Goal: Information Seeking & Learning: Find contact information

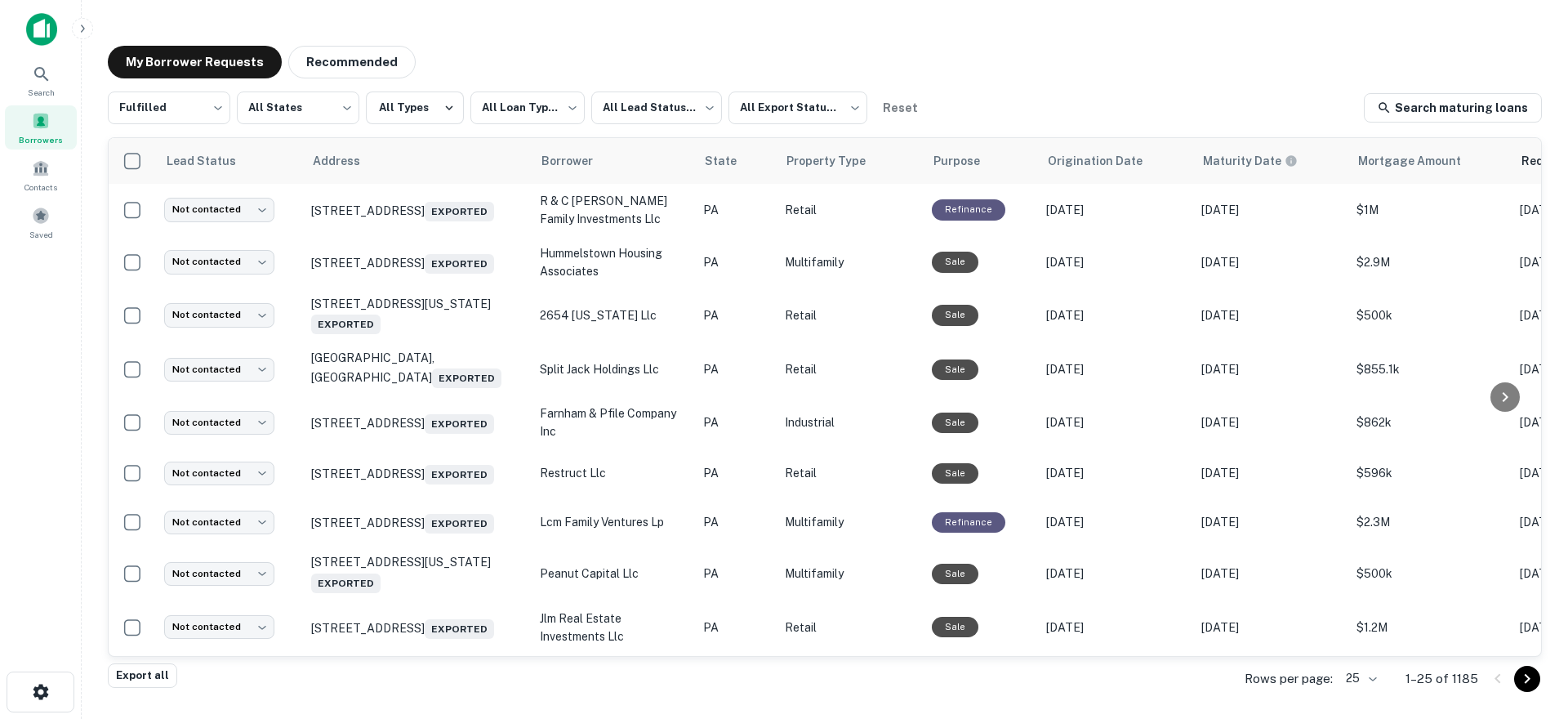
click at [40, 26] on img at bounding box center [41, 29] width 31 height 32
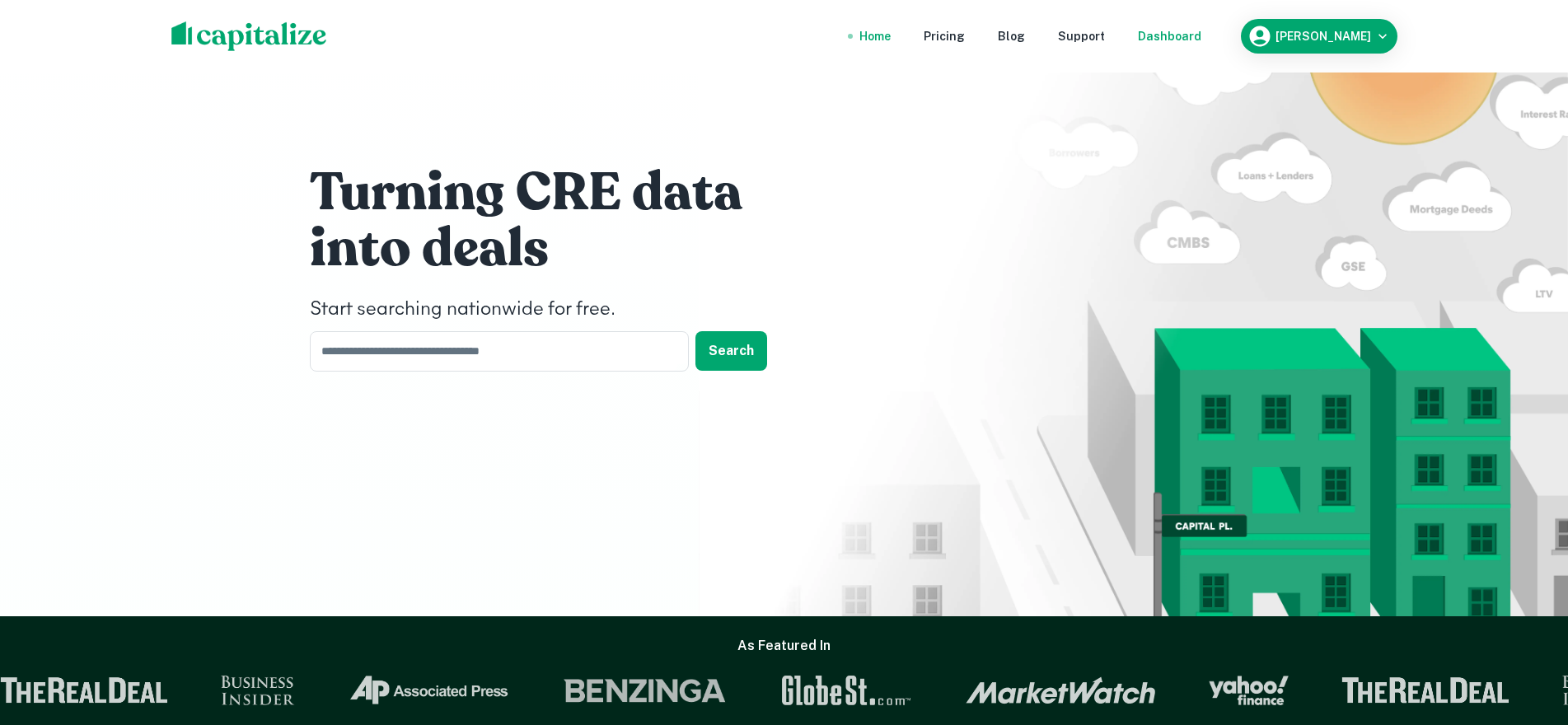
click at [1180, 41] on div "Dashboard" at bounding box center [1170, 36] width 64 height 18
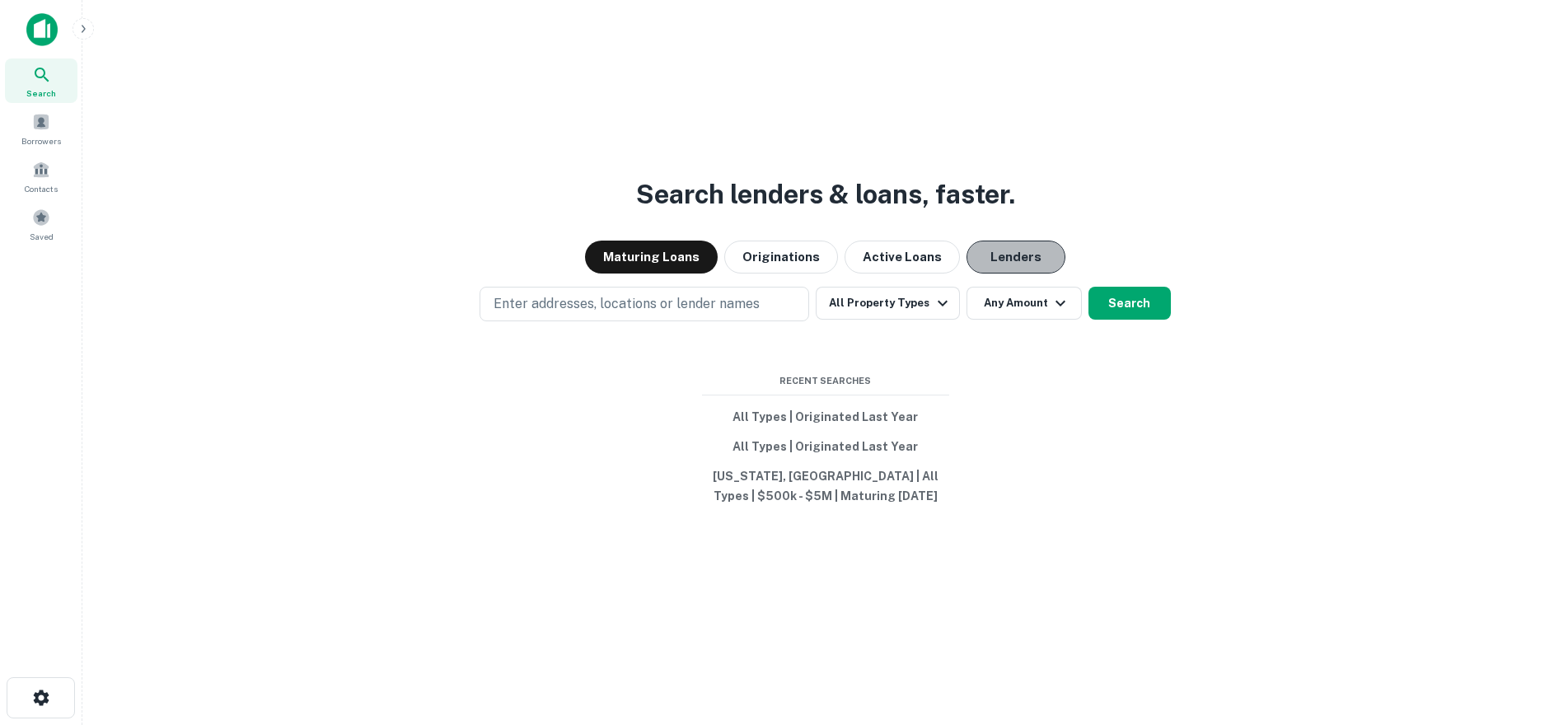
click at [1023, 263] on button "Lenders" at bounding box center [1016, 256] width 99 height 33
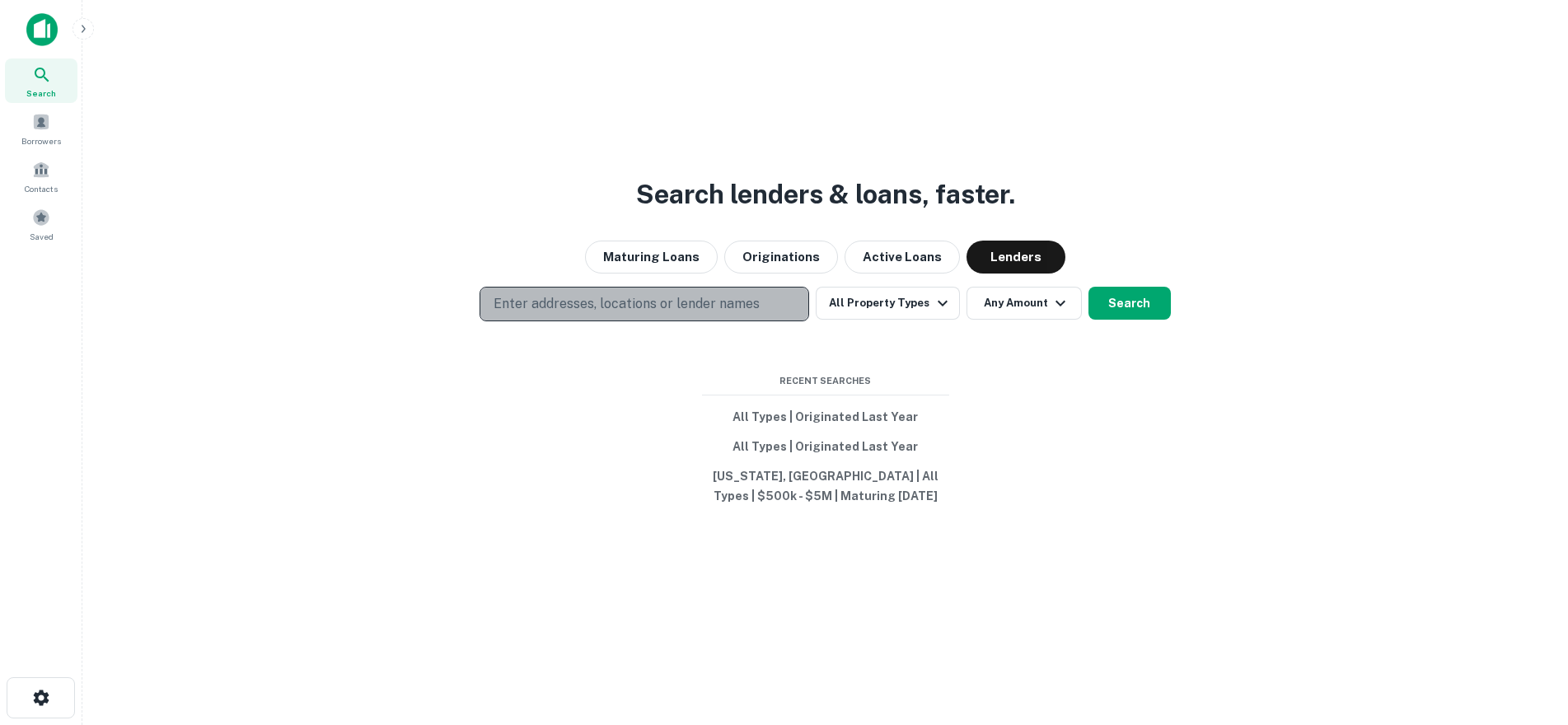
click at [621, 312] on p "Enter addresses, locations or lender names" at bounding box center [626, 304] width 266 height 19
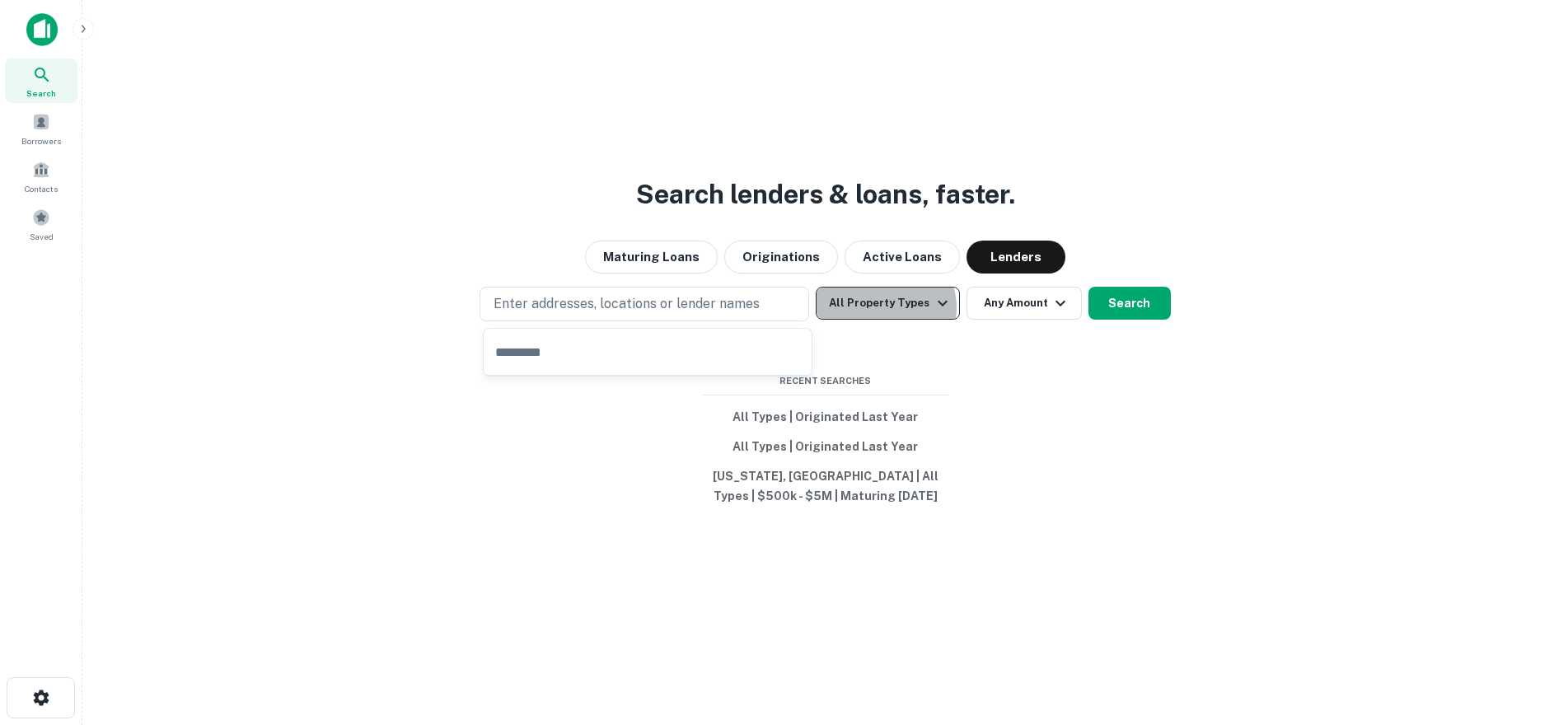
click at [885, 308] on button "All Property Types" at bounding box center [887, 302] width 143 height 33
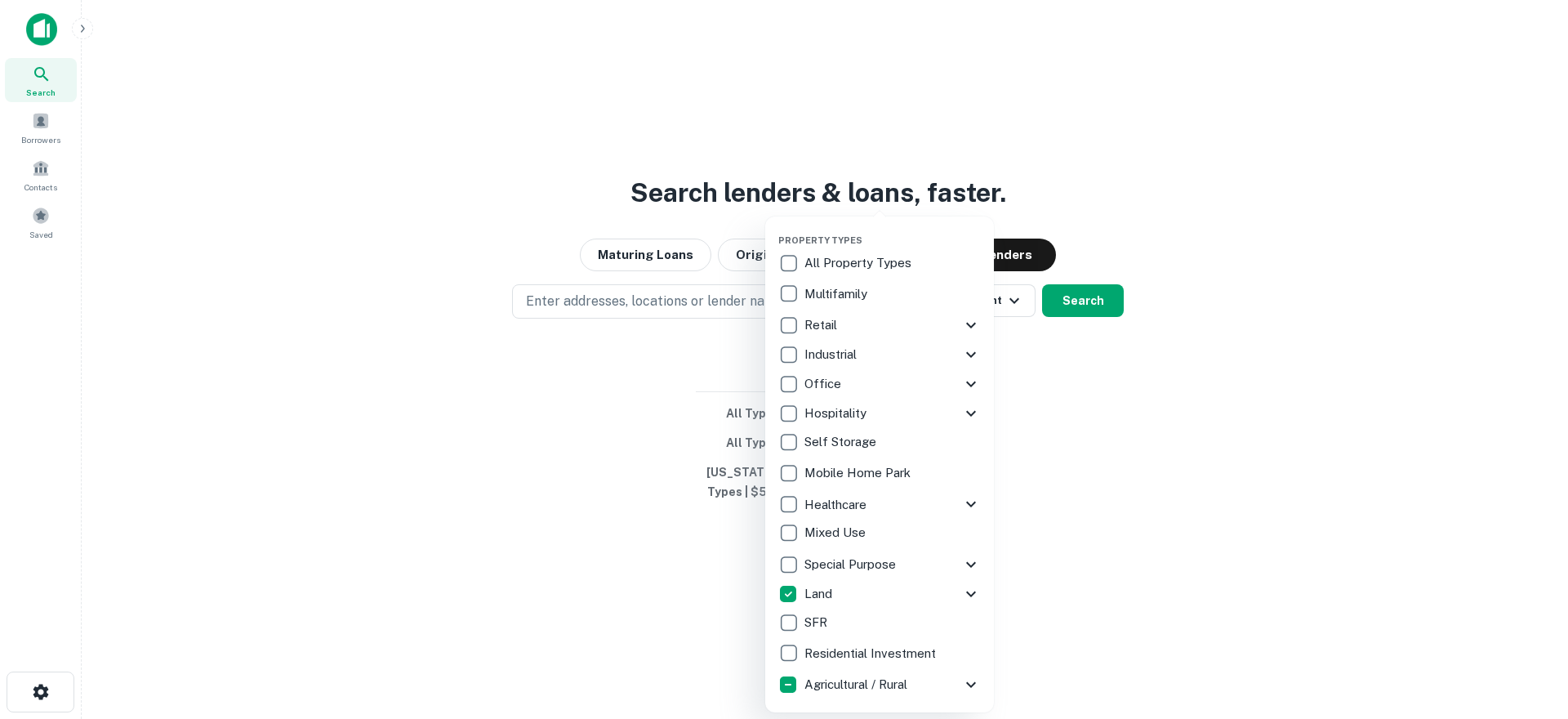
click at [1084, 301] on div at bounding box center [784, 360] width 1568 height 719
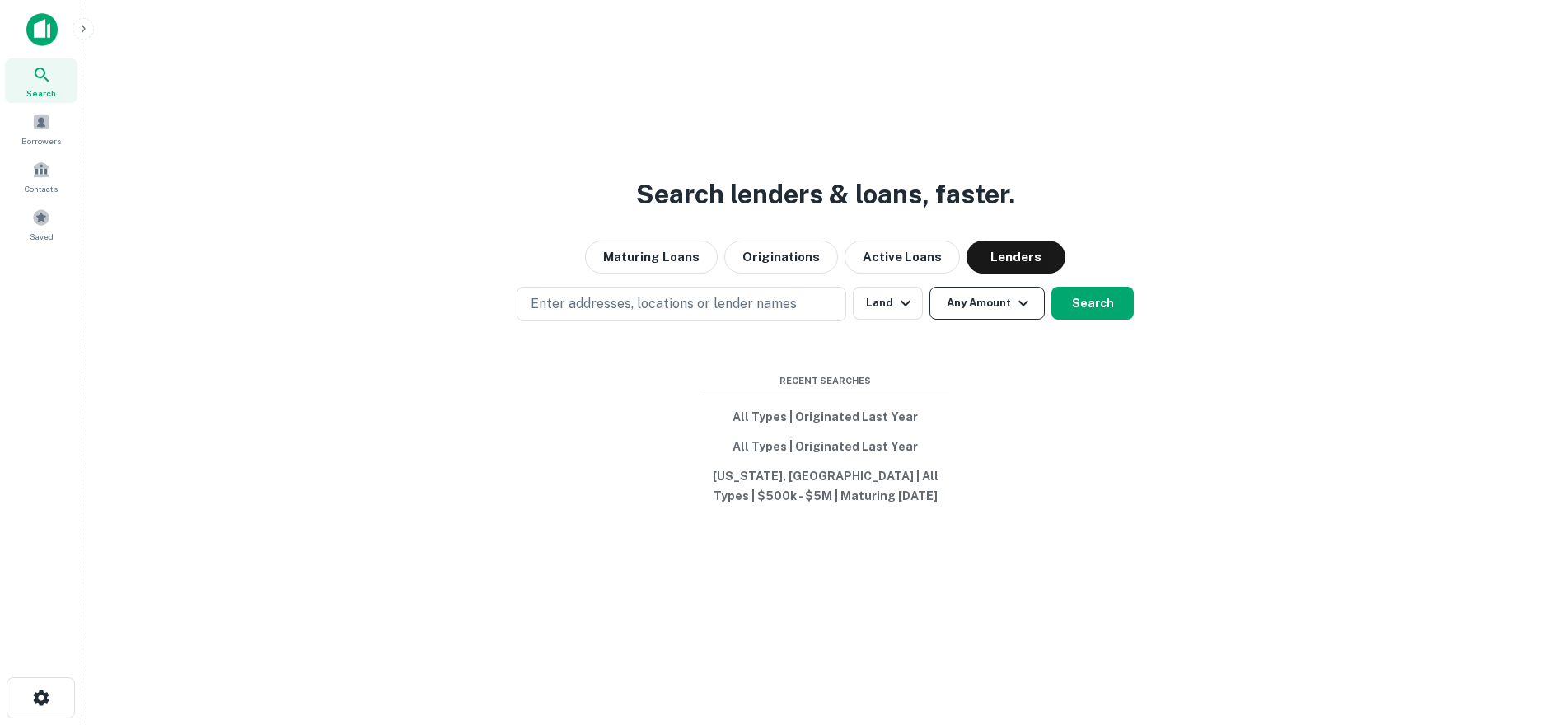
click at [998, 306] on button "Any Amount" at bounding box center [987, 302] width 115 height 33
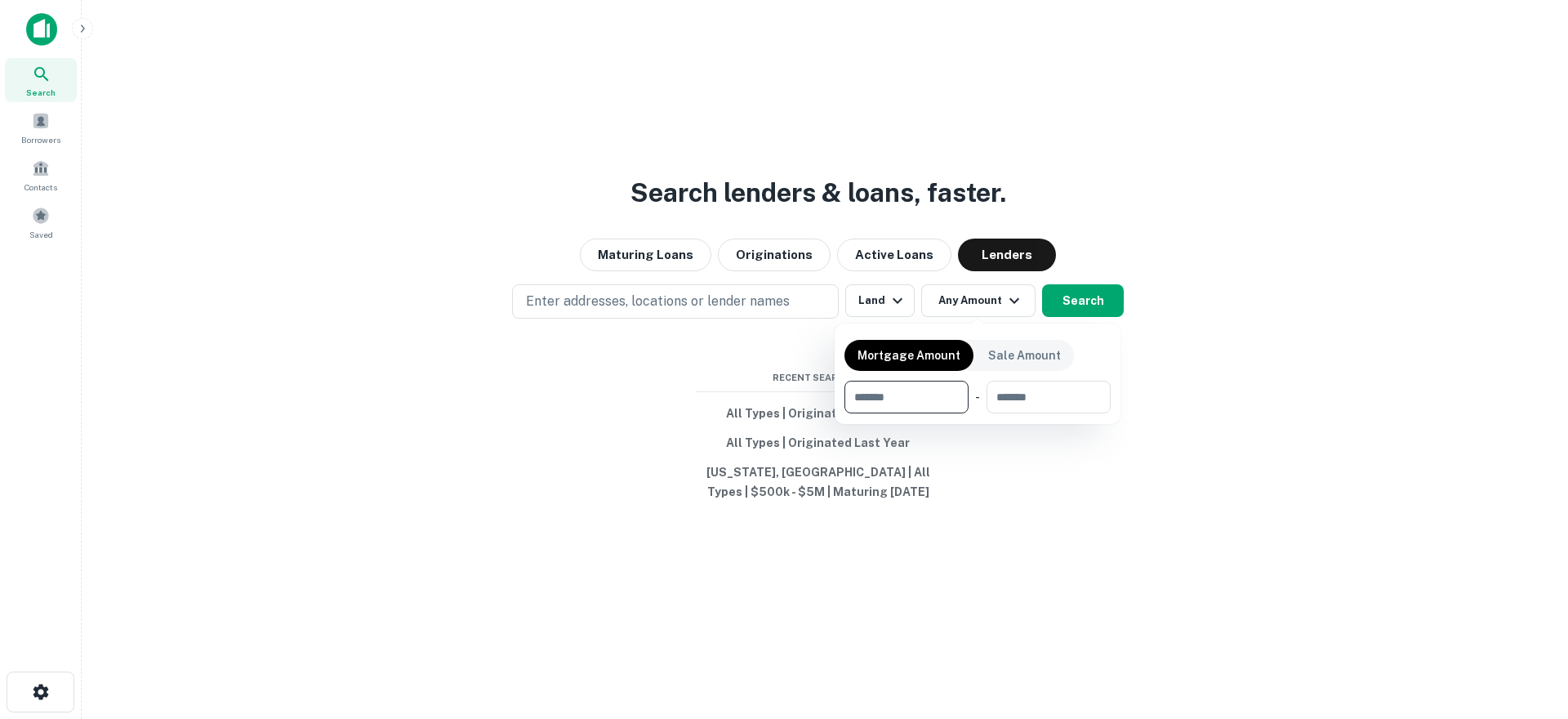
click at [879, 399] on input "number" at bounding box center [900, 396] width 113 height 32
type input "*******"
click at [1005, 473] on div at bounding box center [784, 360] width 1568 height 719
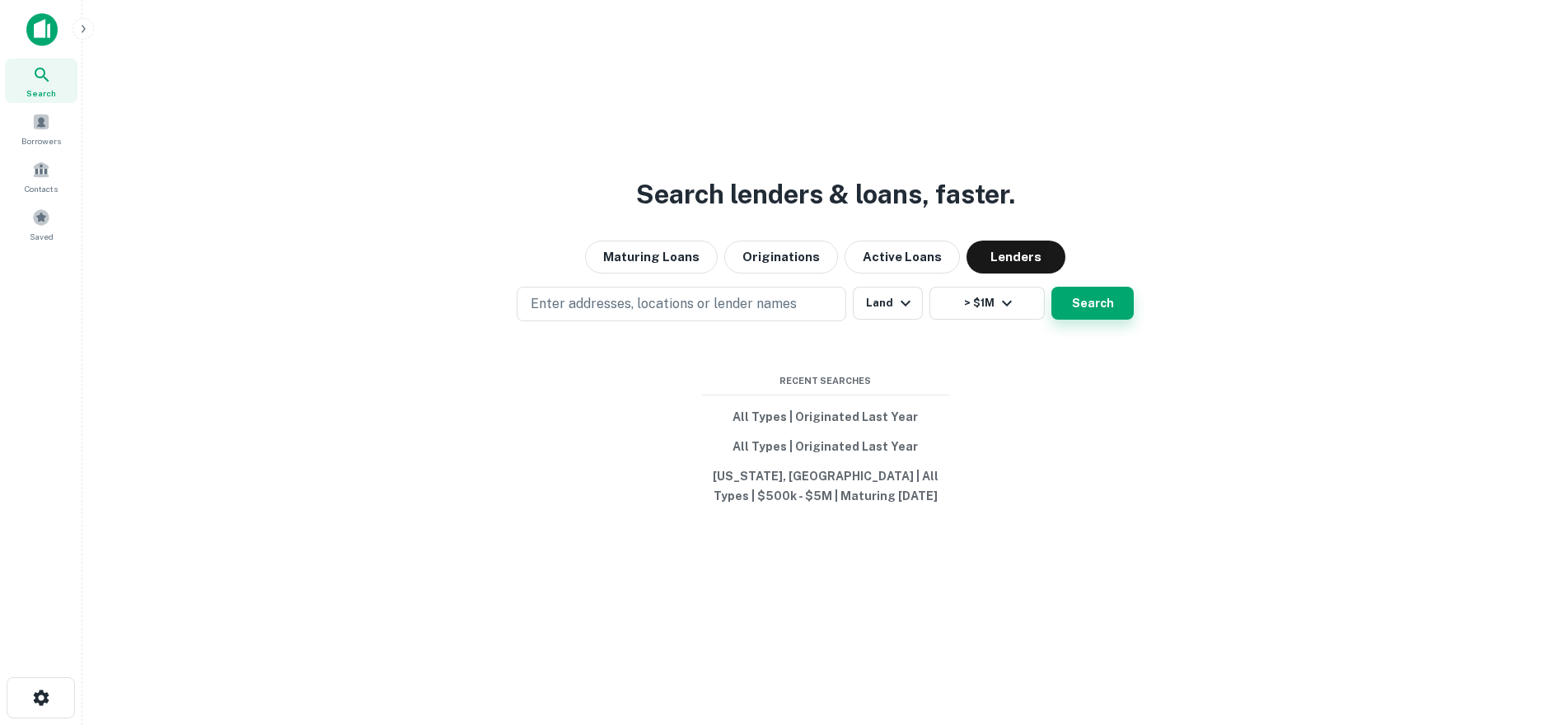
click at [1093, 306] on button "Search" at bounding box center [1092, 302] width 82 height 33
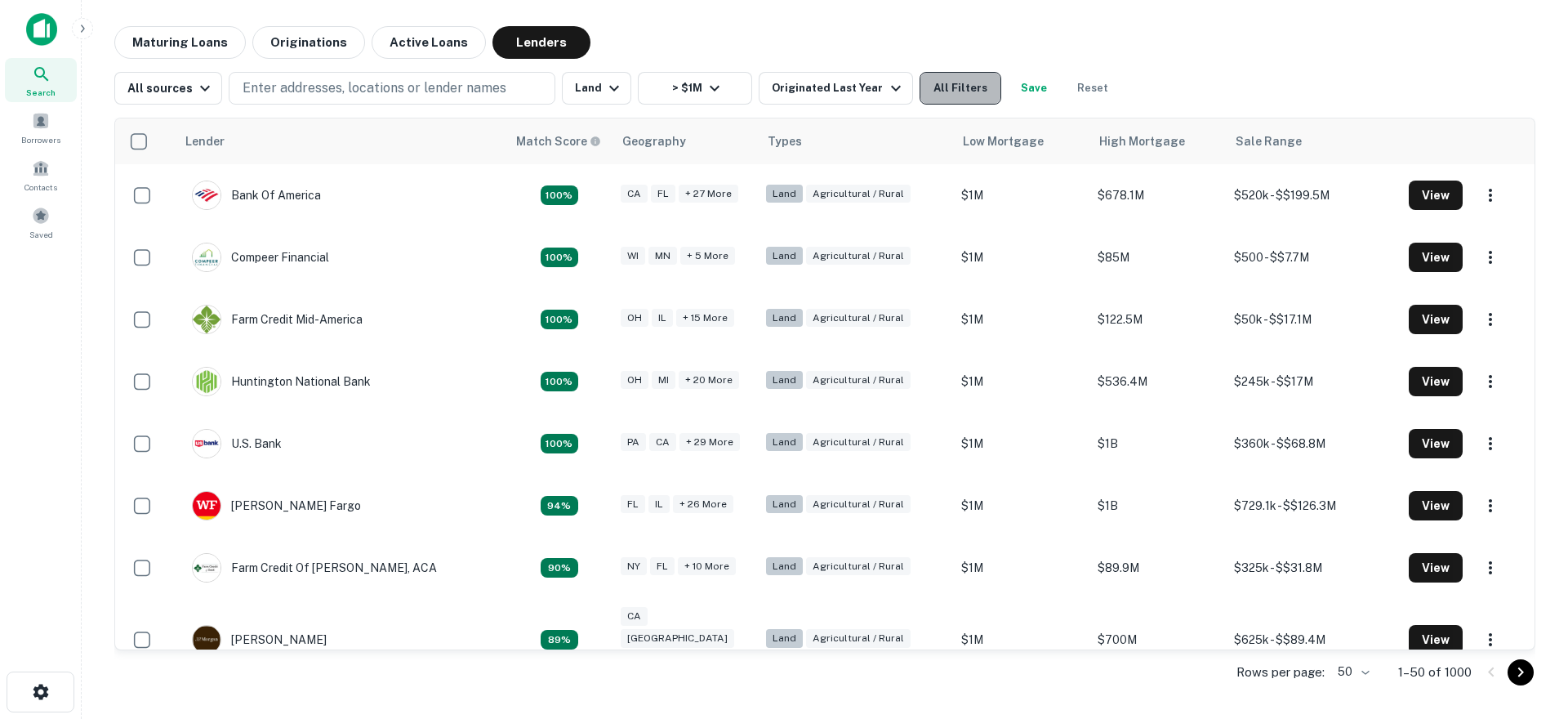
click at [946, 90] on button "All Filters" at bounding box center [960, 88] width 82 height 32
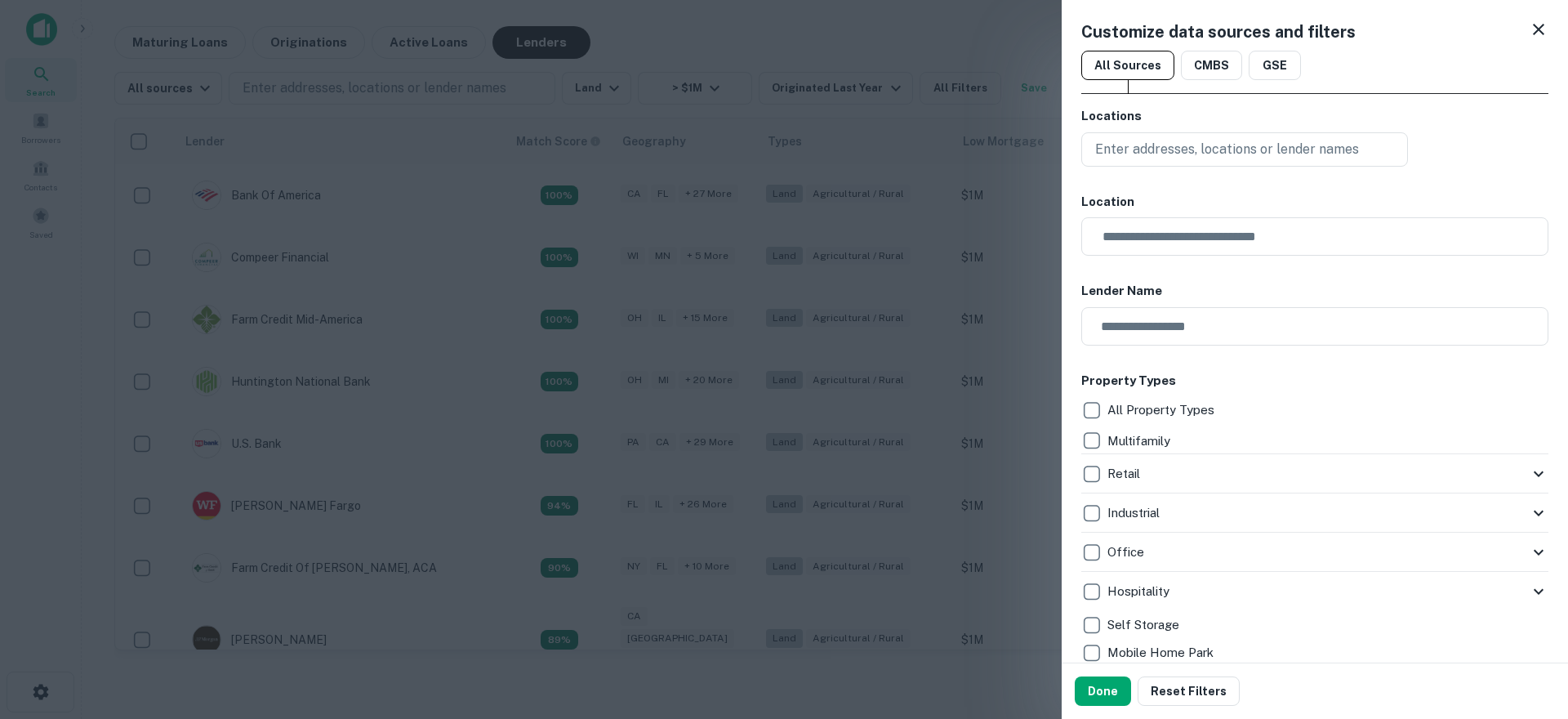
click at [934, 89] on div at bounding box center [784, 360] width 1568 height 719
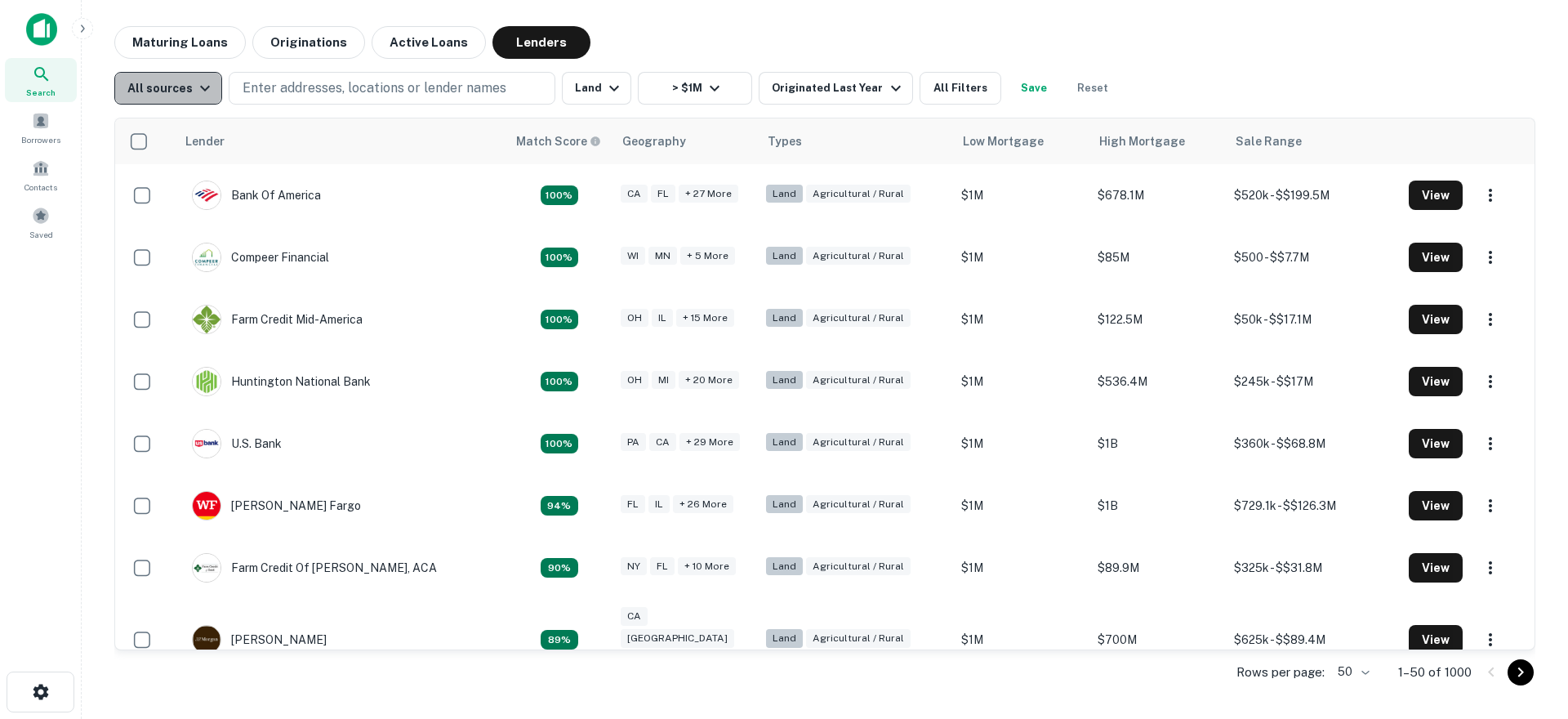
click at [167, 97] on div "All sources" at bounding box center [171, 88] width 88 height 19
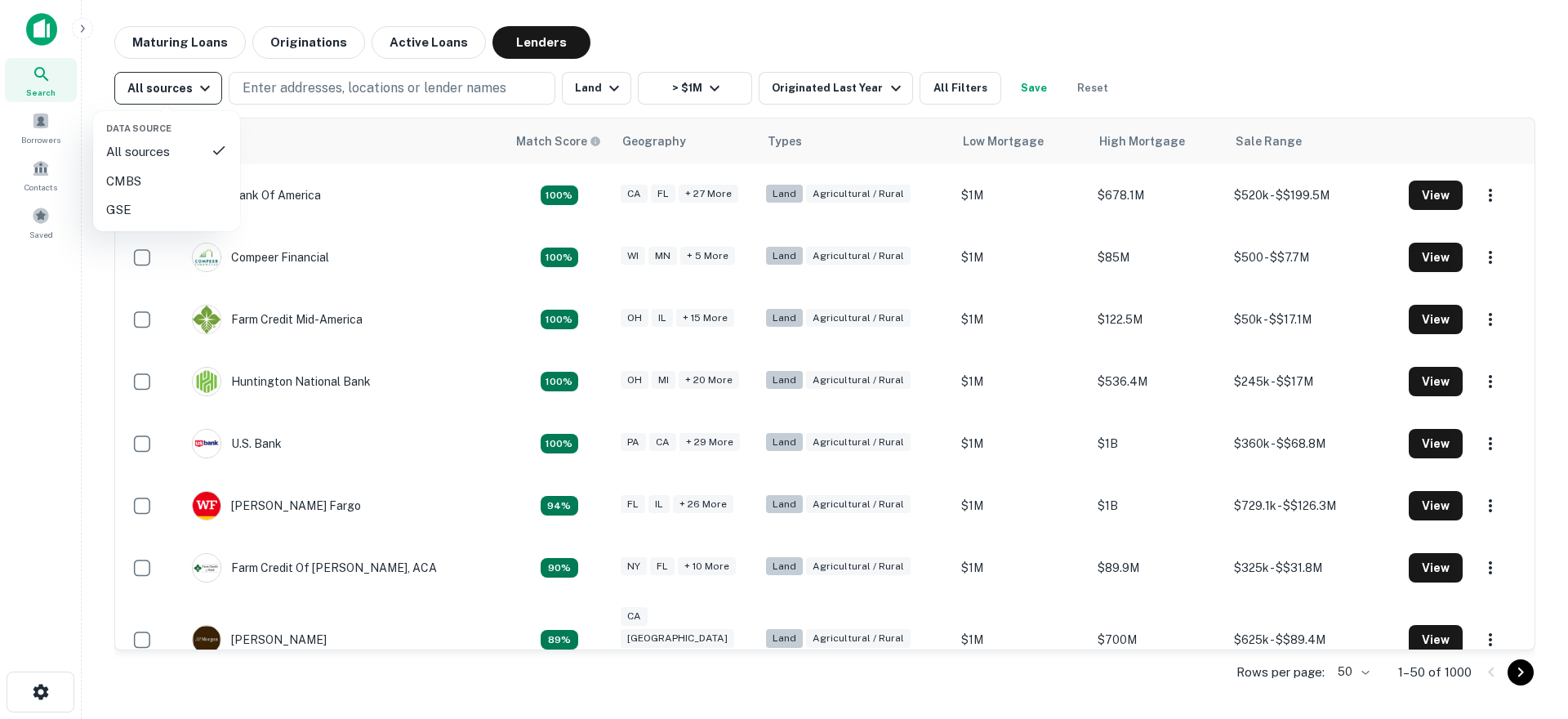
click at [167, 97] on div at bounding box center [784, 360] width 1568 height 719
click at [167, 97] on div "All sources" at bounding box center [171, 88] width 88 height 19
click at [167, 97] on div at bounding box center [784, 360] width 1568 height 719
click at [941, 85] on button "All Filters" at bounding box center [960, 88] width 82 height 32
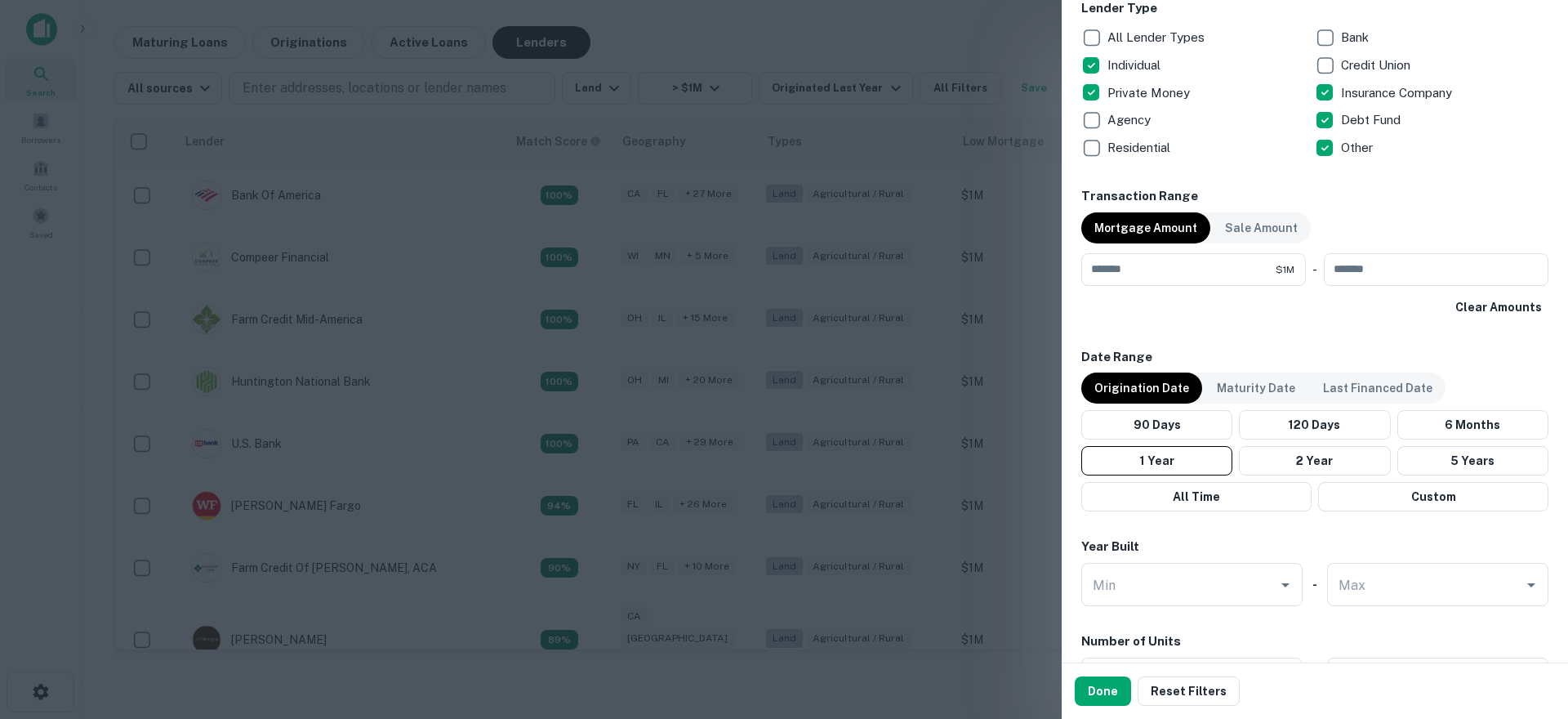
scroll to position [1062, 0]
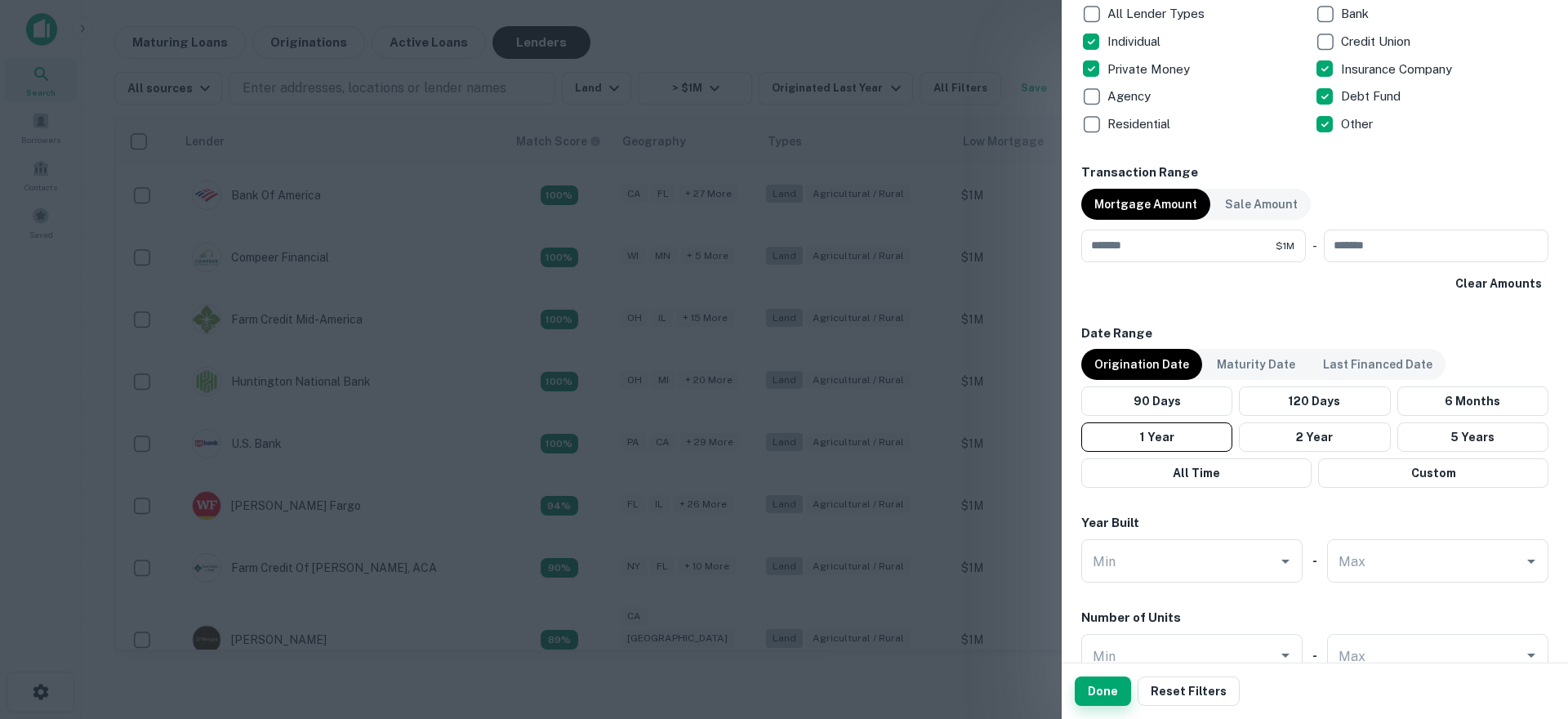
click at [1097, 687] on button "Done" at bounding box center [1103, 691] width 56 height 30
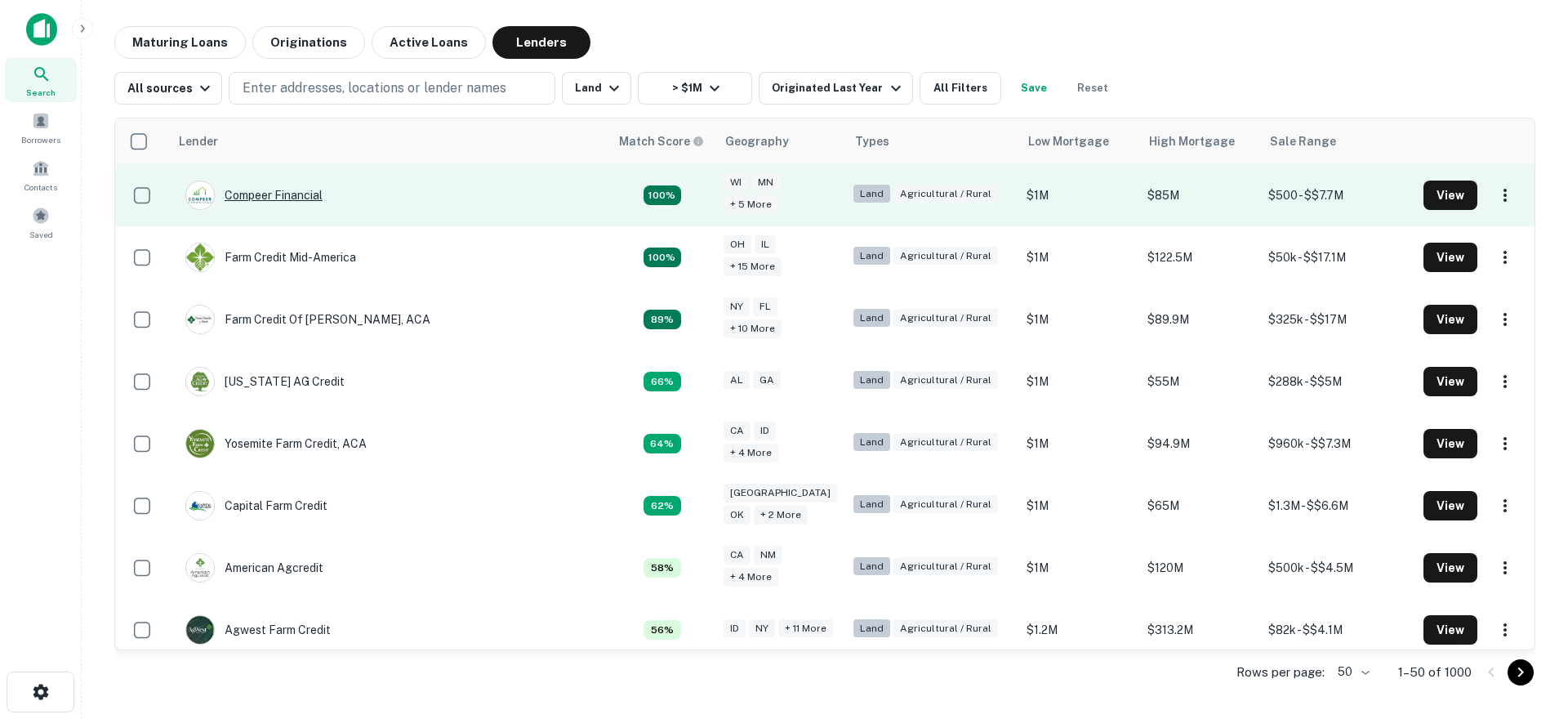
click at [270, 191] on div "Compeer Financial" at bounding box center [254, 196] width 138 height 30
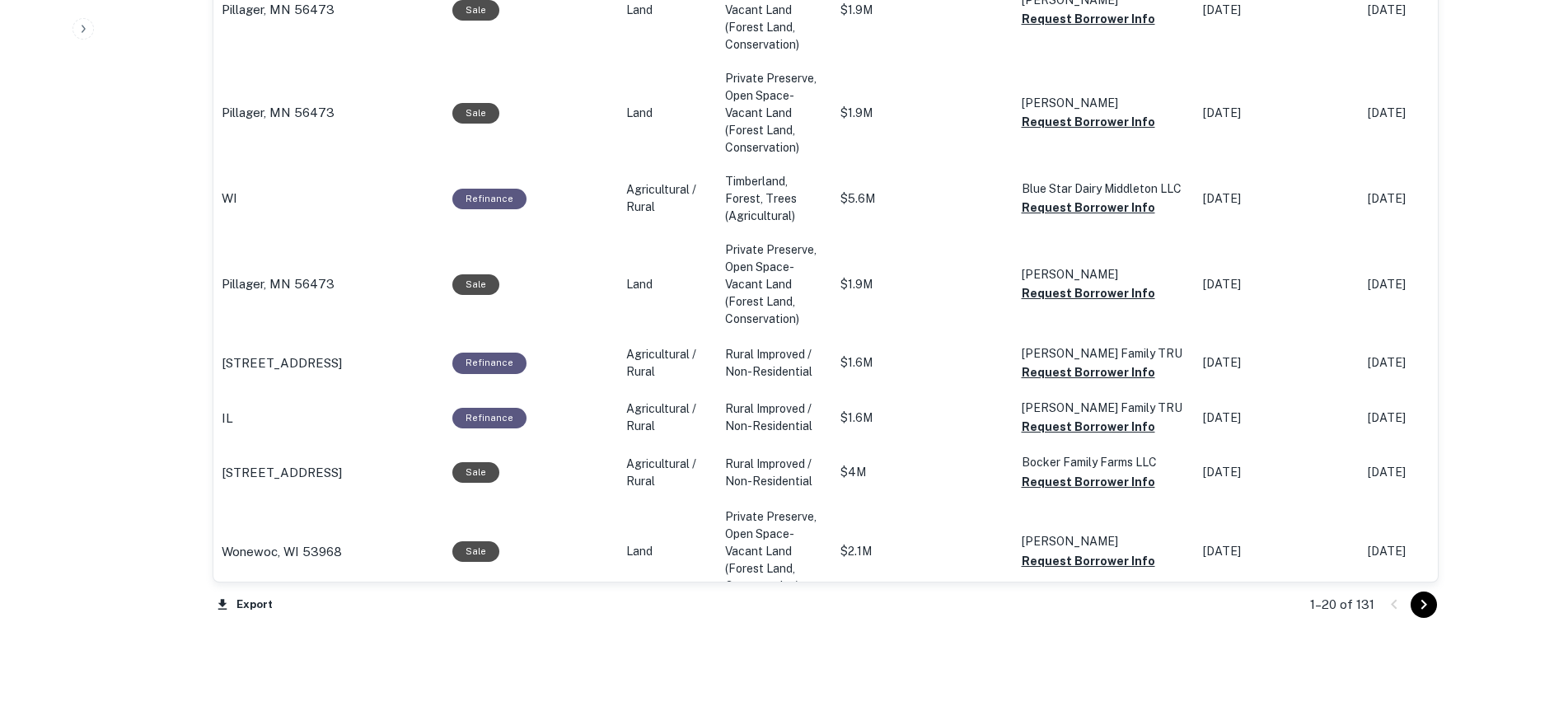
scroll to position [1977, 0]
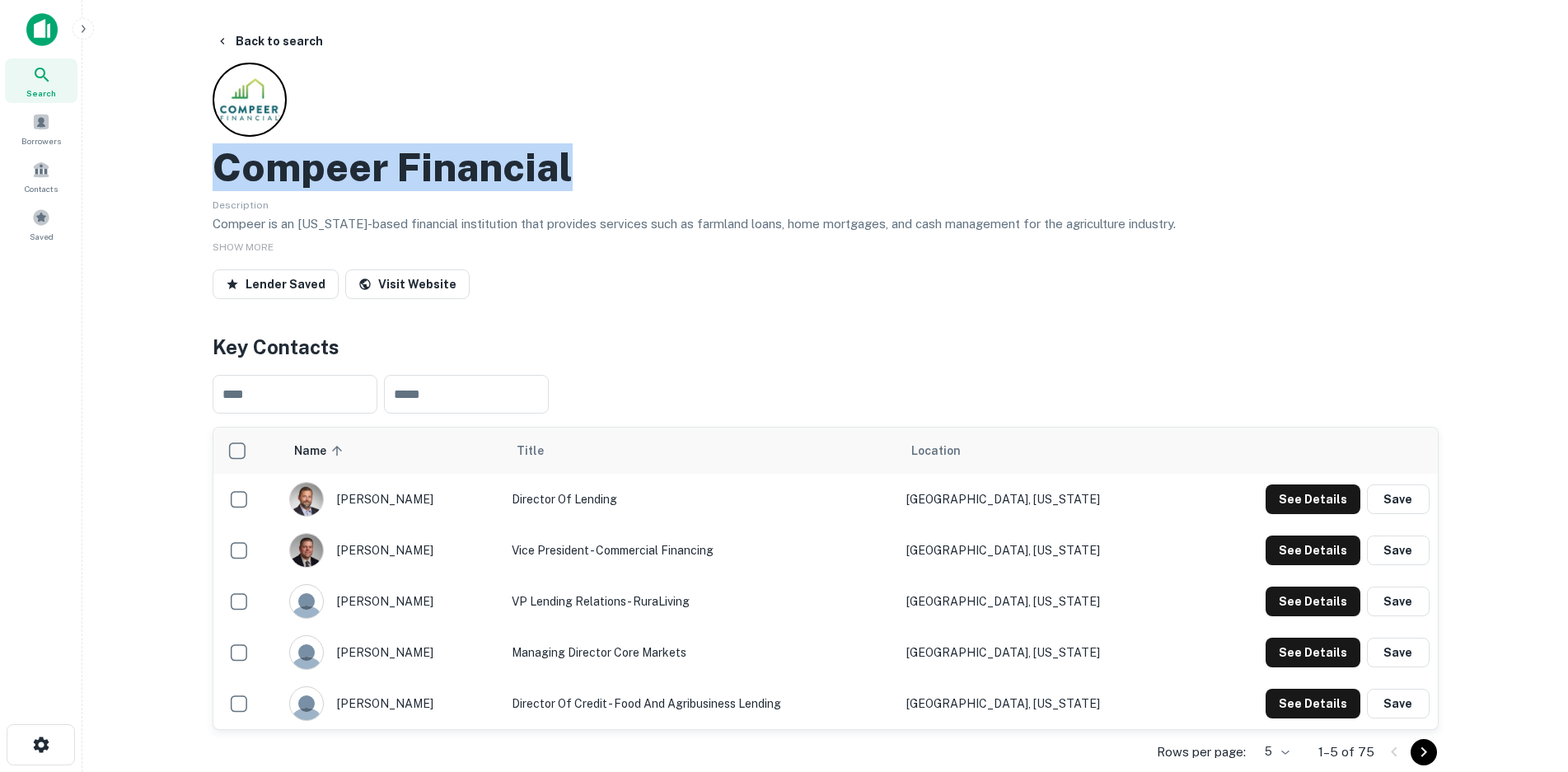
drag, startPoint x: 568, startPoint y: 164, endPoint x: 215, endPoint y: 160, distance: 353.0
click at [215, 160] on h2 "Compeer Financial" at bounding box center [392, 167] width 360 height 48
copy h2 "Compeer Financial"
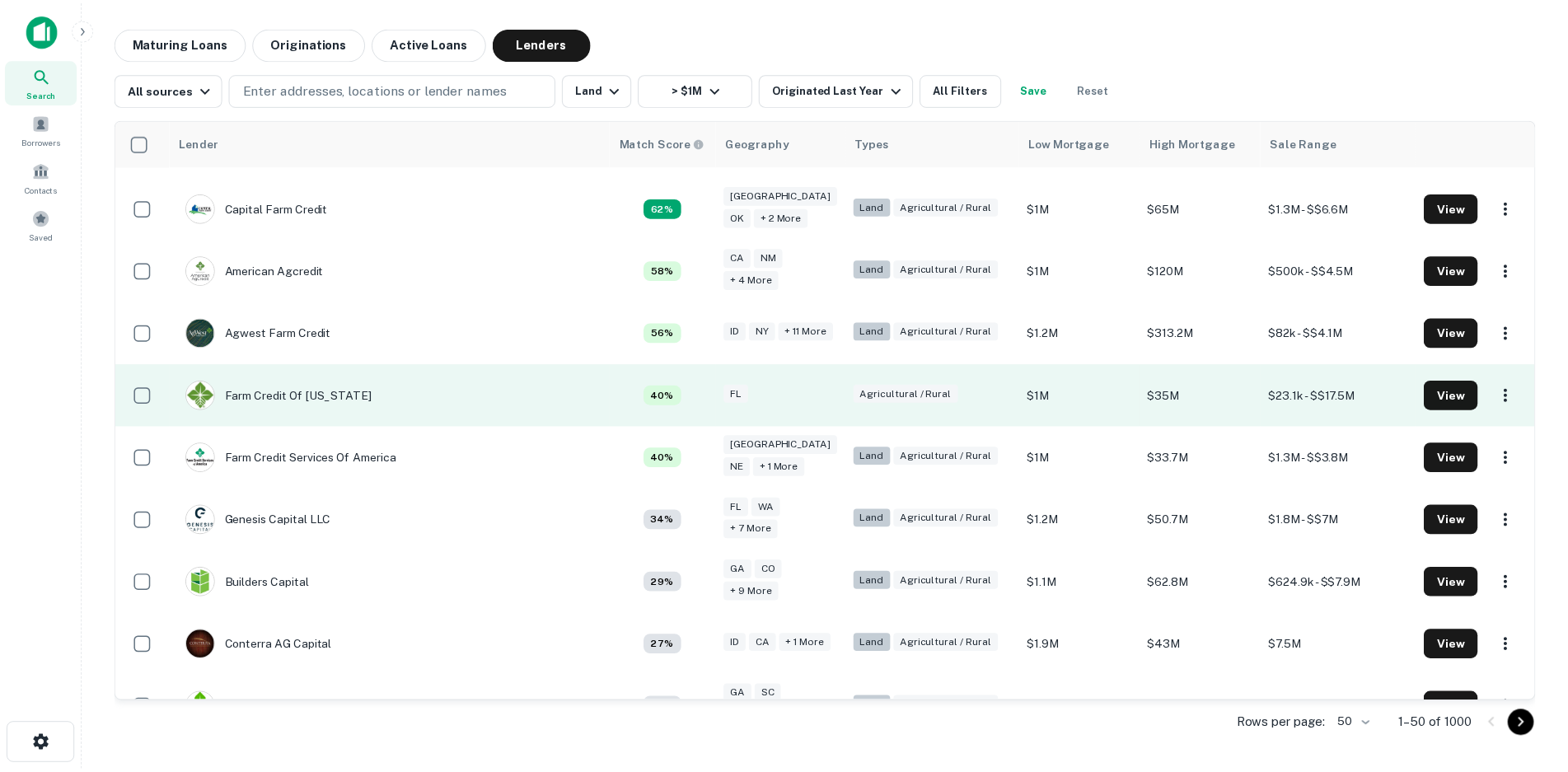
scroll to position [330, 0]
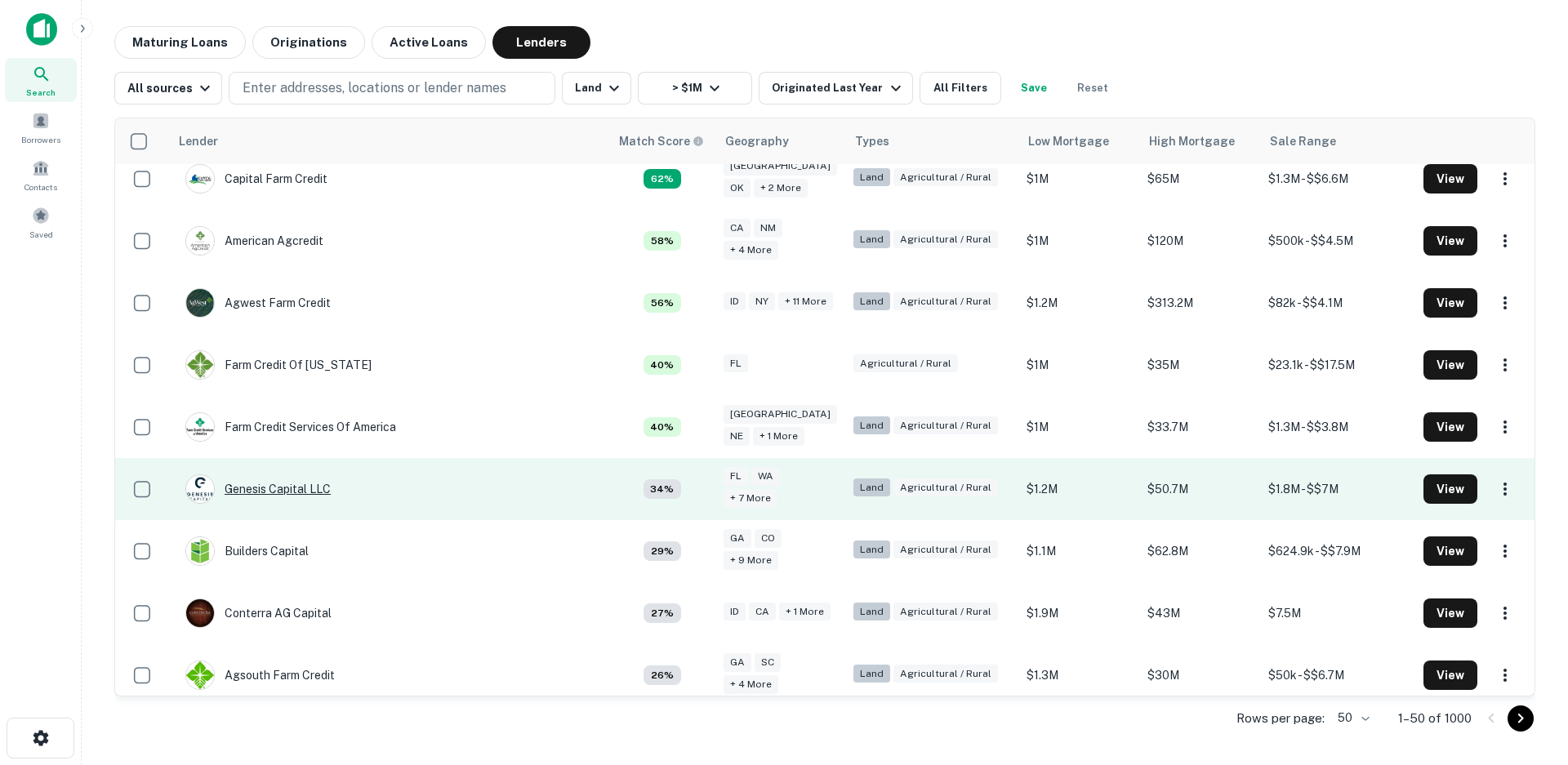
click at [287, 486] on div "Genesis Capital LLC" at bounding box center [259, 489] width 145 height 30
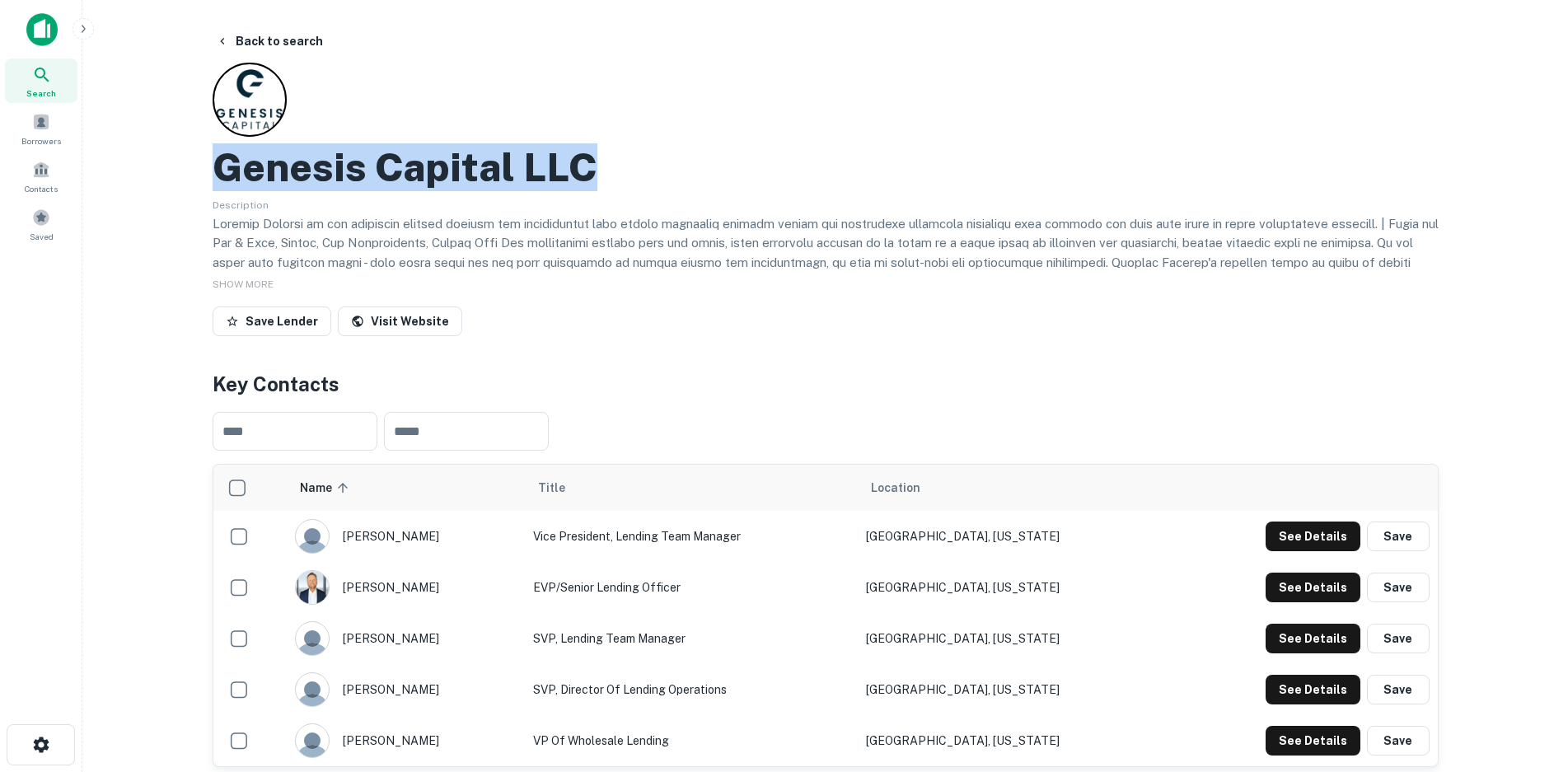
drag, startPoint x: 215, startPoint y: 168, endPoint x: 598, endPoint y: 149, distance: 383.5
click at [598, 149] on div "Genesis Capital LLC" at bounding box center [825, 167] width 1226 height 48
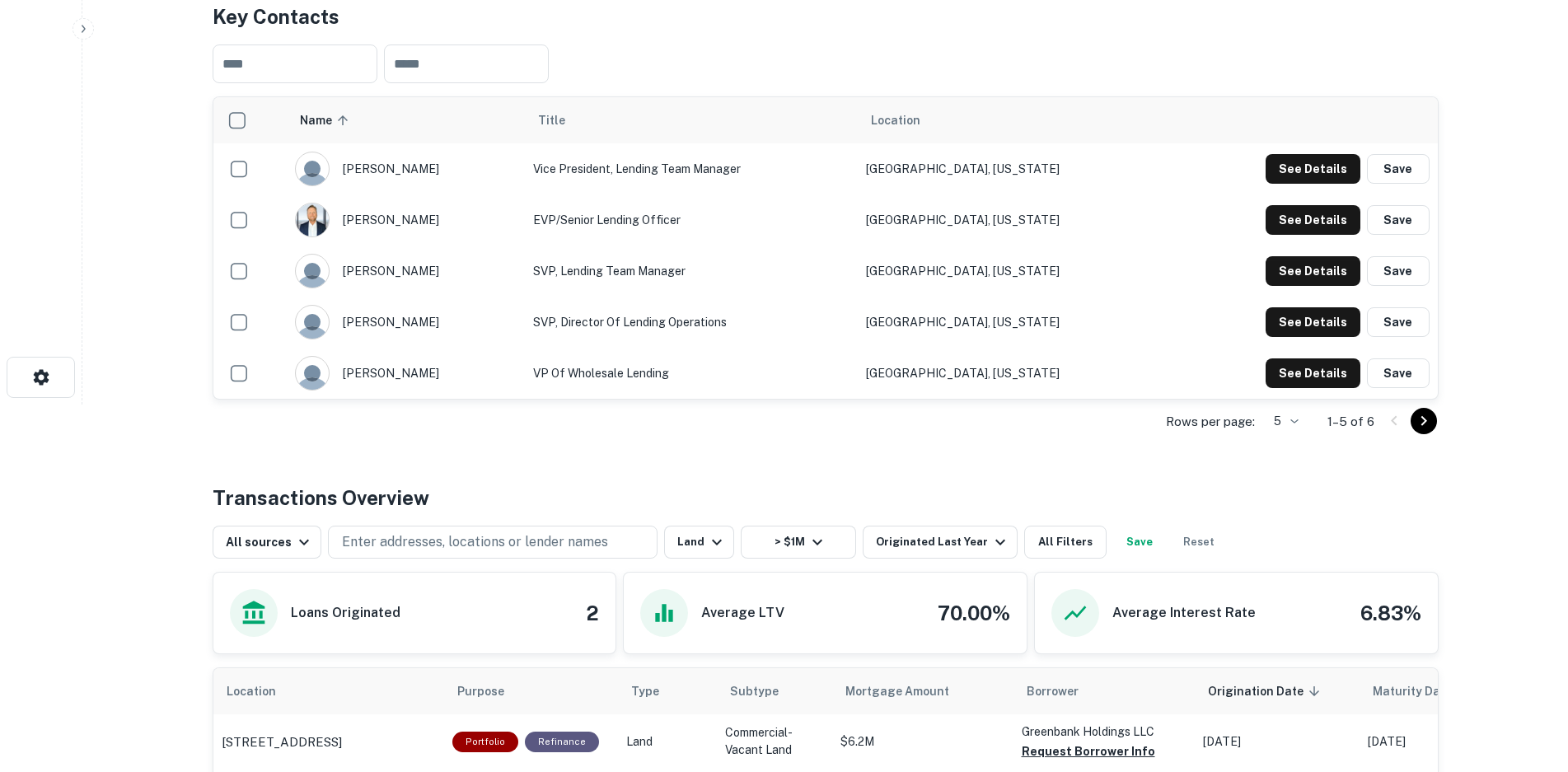
scroll to position [364, 0]
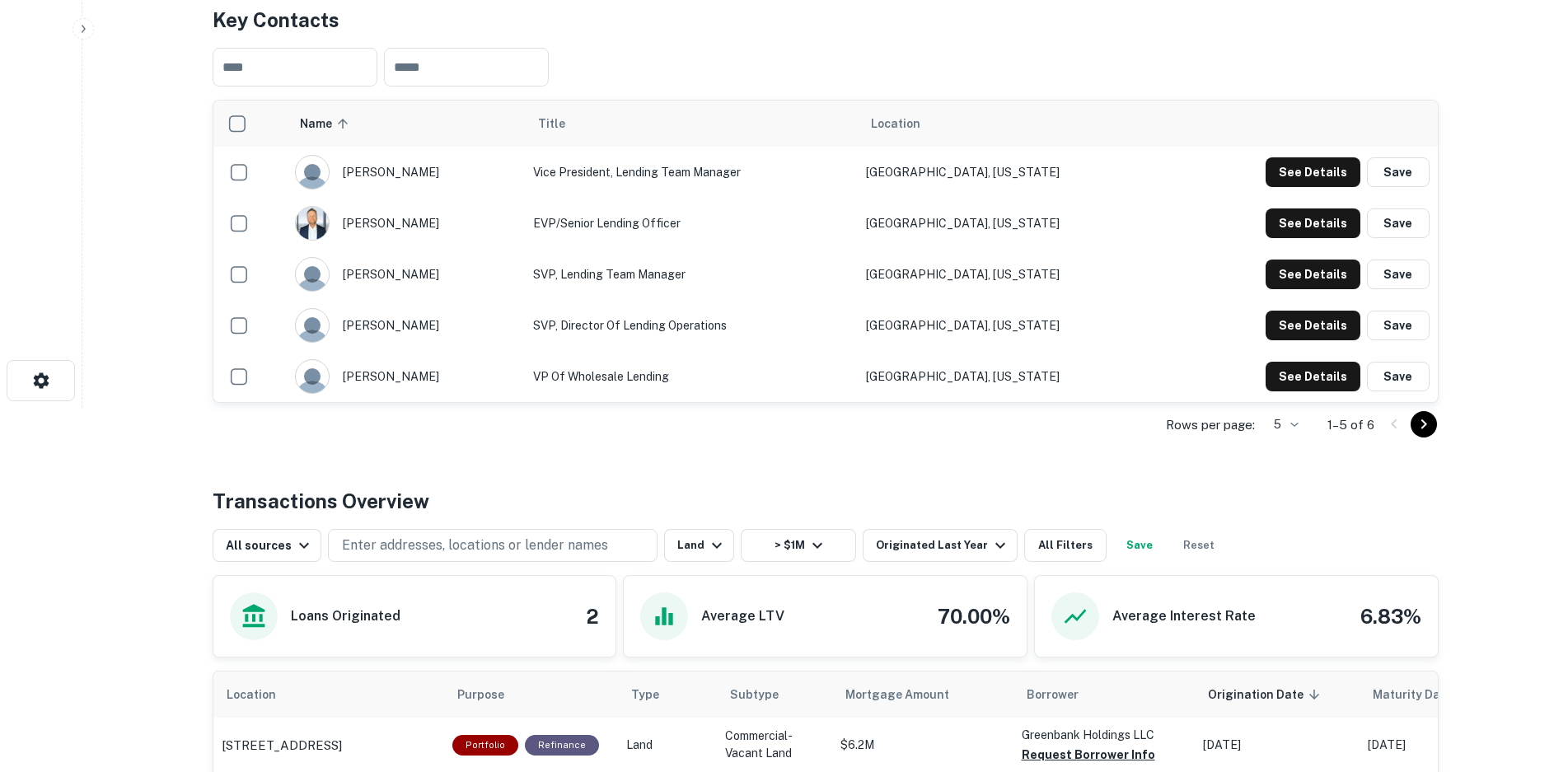
click at [376, 175] on div "[PERSON_NAME]" at bounding box center [406, 172] width 222 height 34
click at [1331, 174] on button "See Details" at bounding box center [1312, 172] width 95 height 30
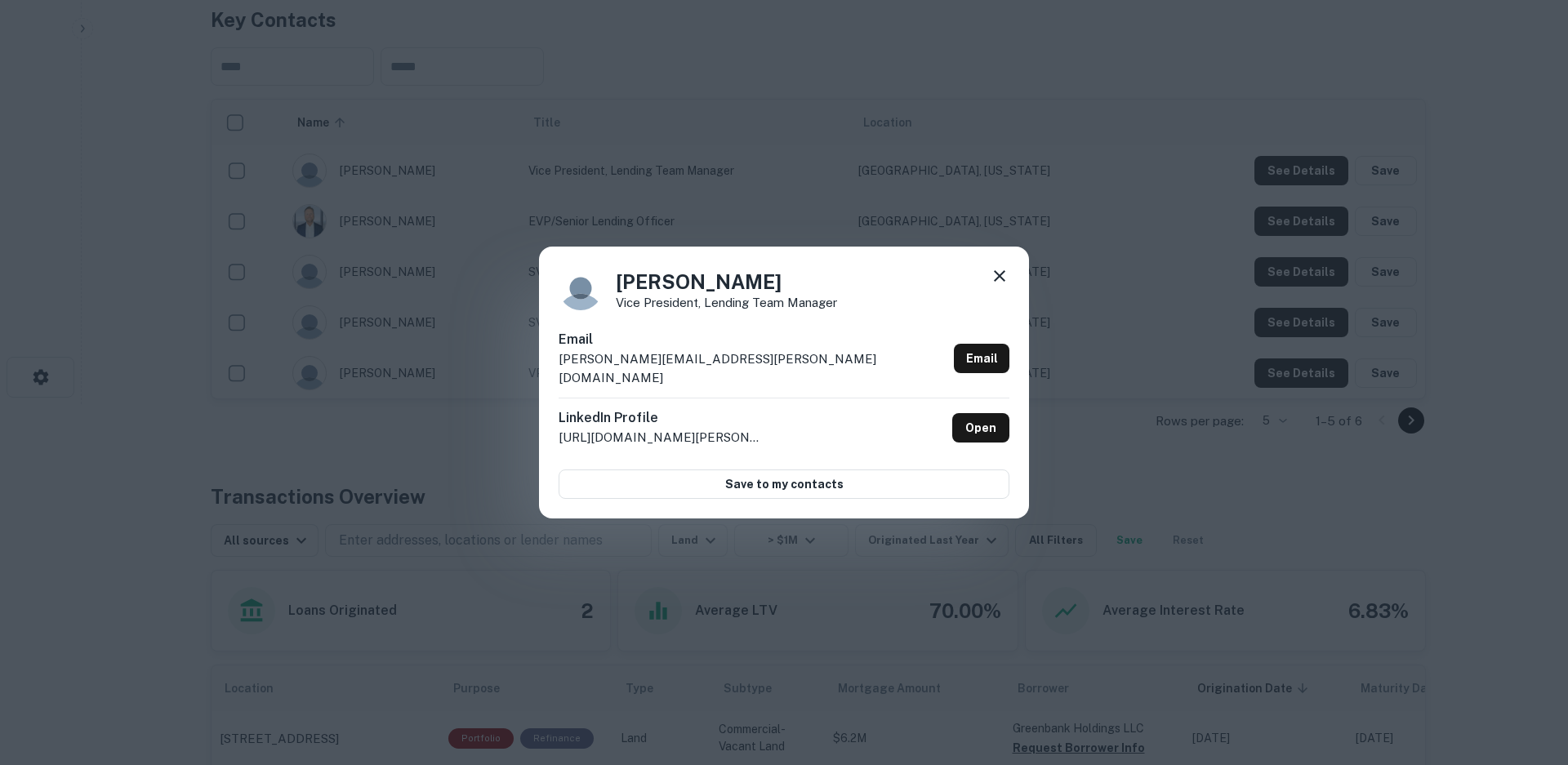
drag, startPoint x: 781, startPoint y: 294, endPoint x: 616, endPoint y: 289, distance: 165.1
click at [616, 289] on h4 "[PERSON_NAME]" at bounding box center [727, 282] width 222 height 30
copy h4 "[PERSON_NAME]"
click at [128, 494] on div "[PERSON_NAME] Vice President, Lending Team Manager Email [PERSON_NAME][EMAIL_AD…" at bounding box center [784, 382] width 1568 height 765
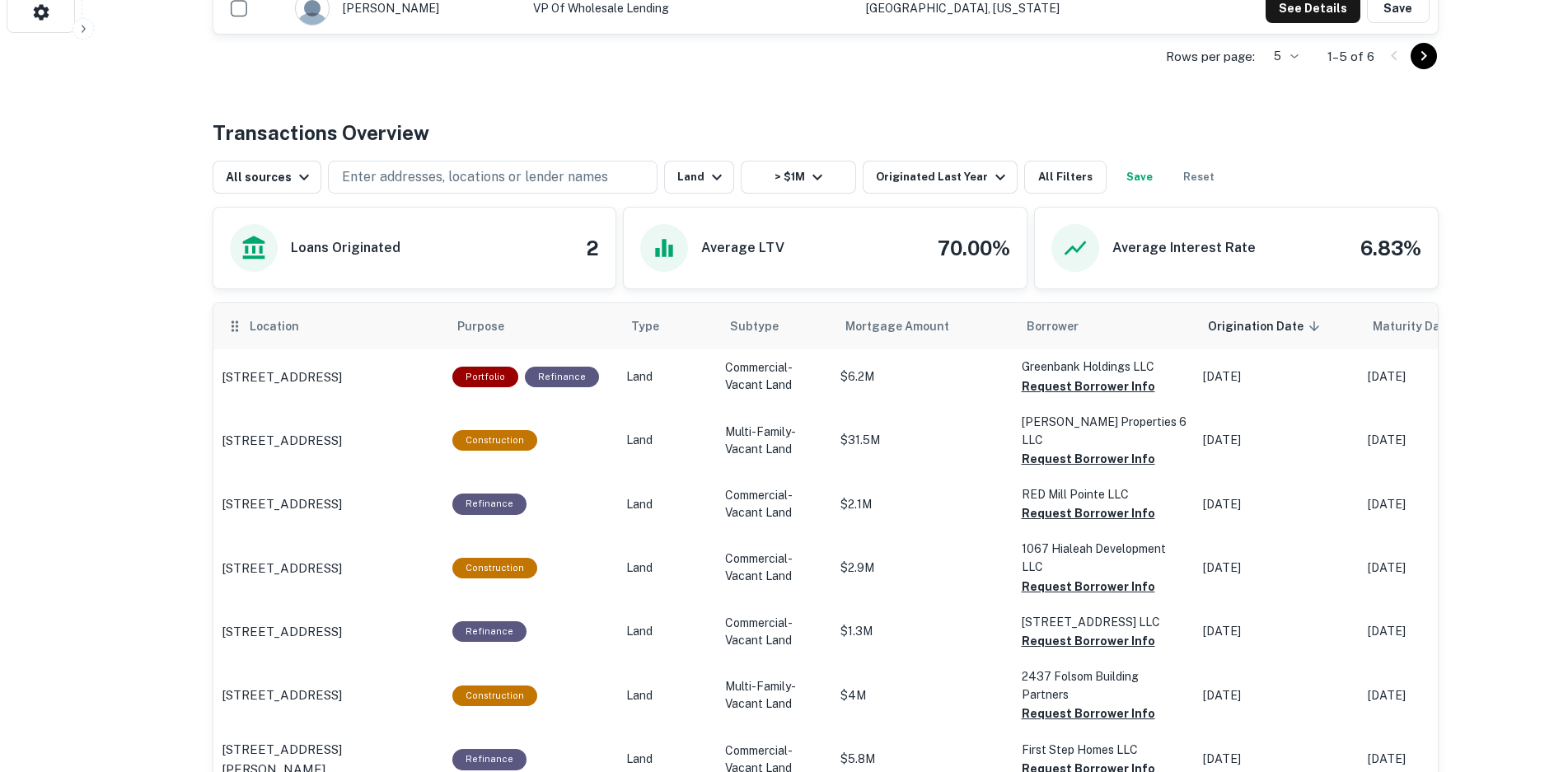
scroll to position [1071, 0]
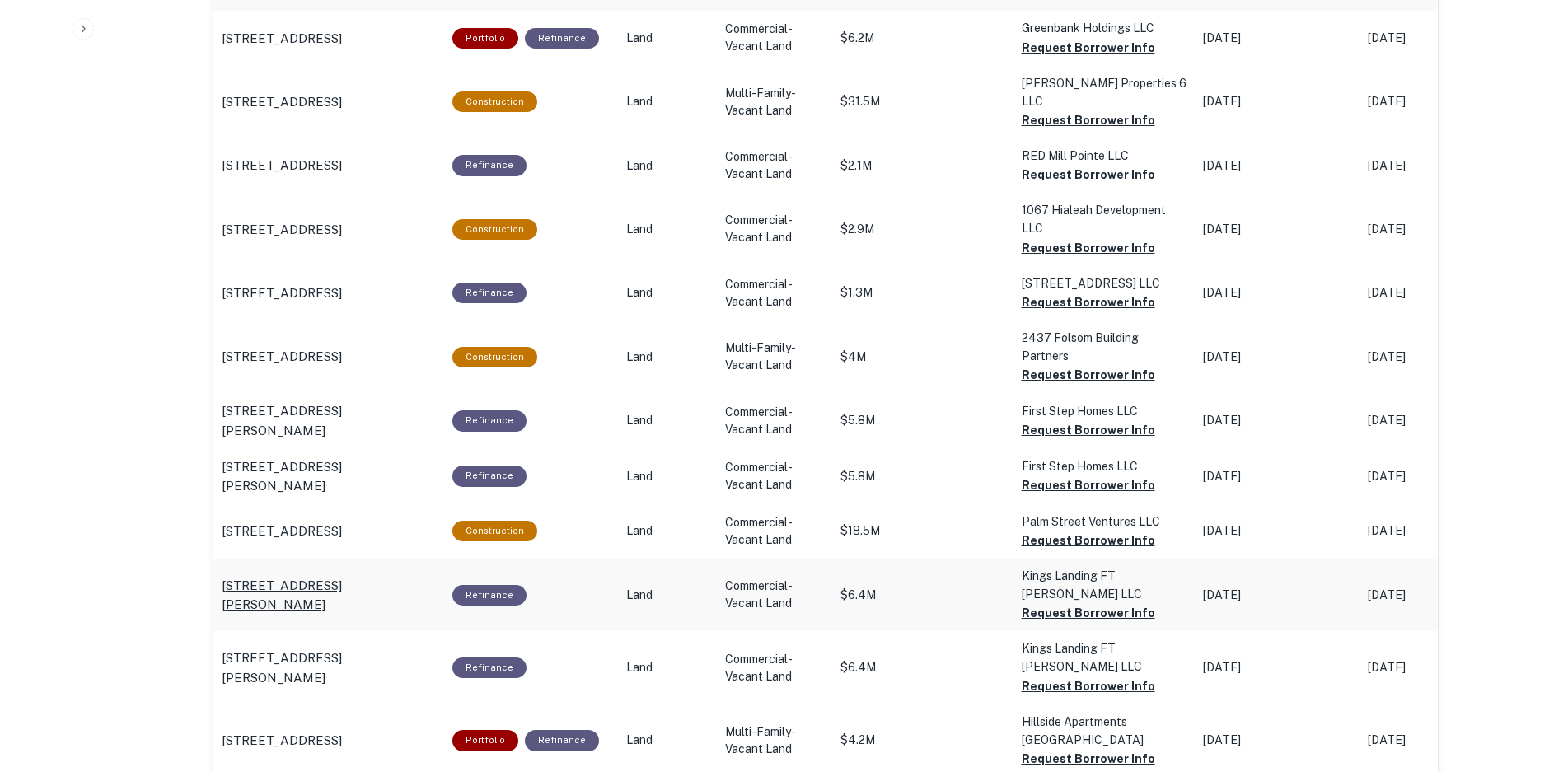
click at [340, 576] on p "[STREET_ADDRESS][PERSON_NAME]" at bounding box center [329, 595] width 214 height 39
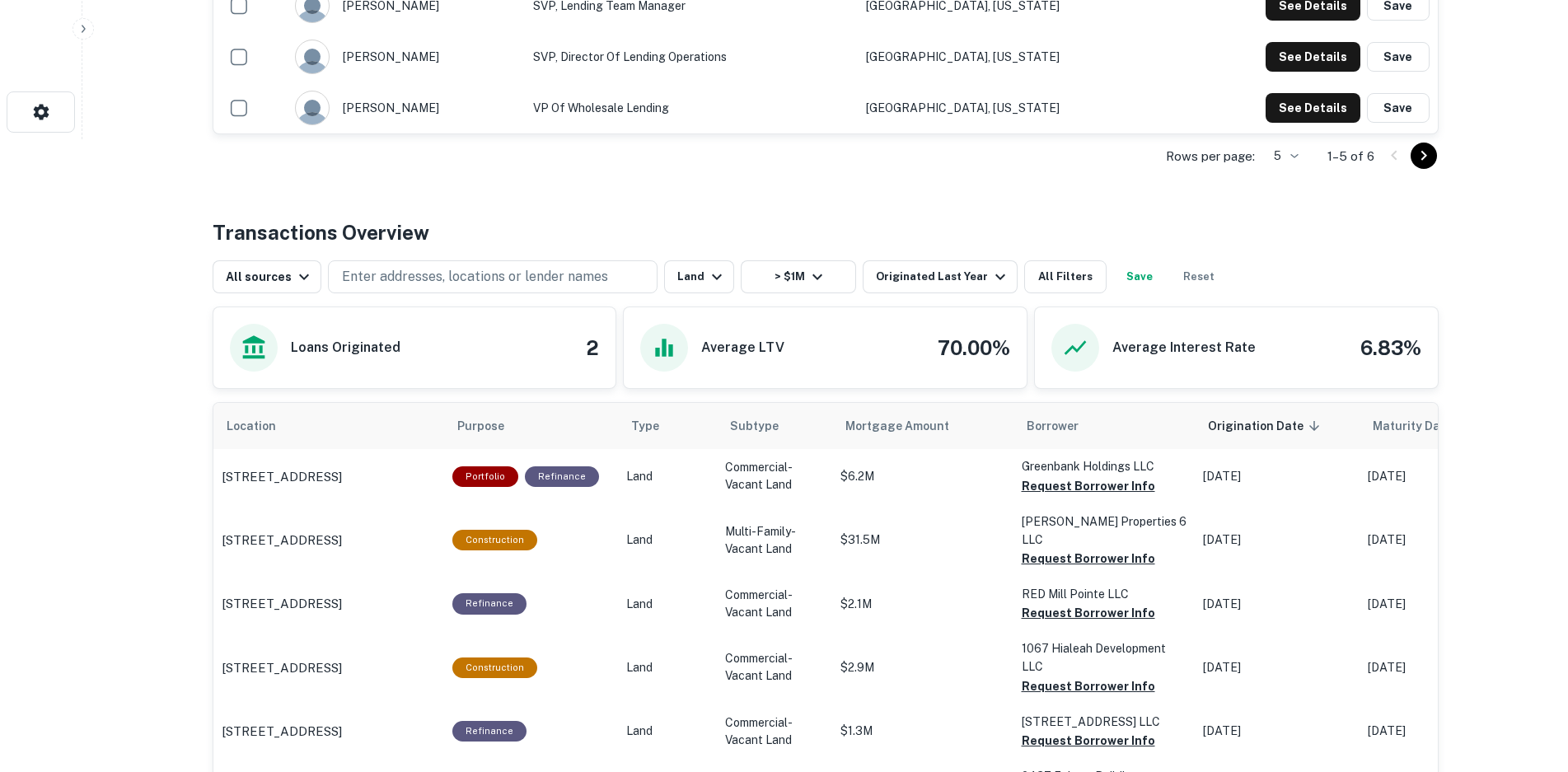
scroll to position [906, 0]
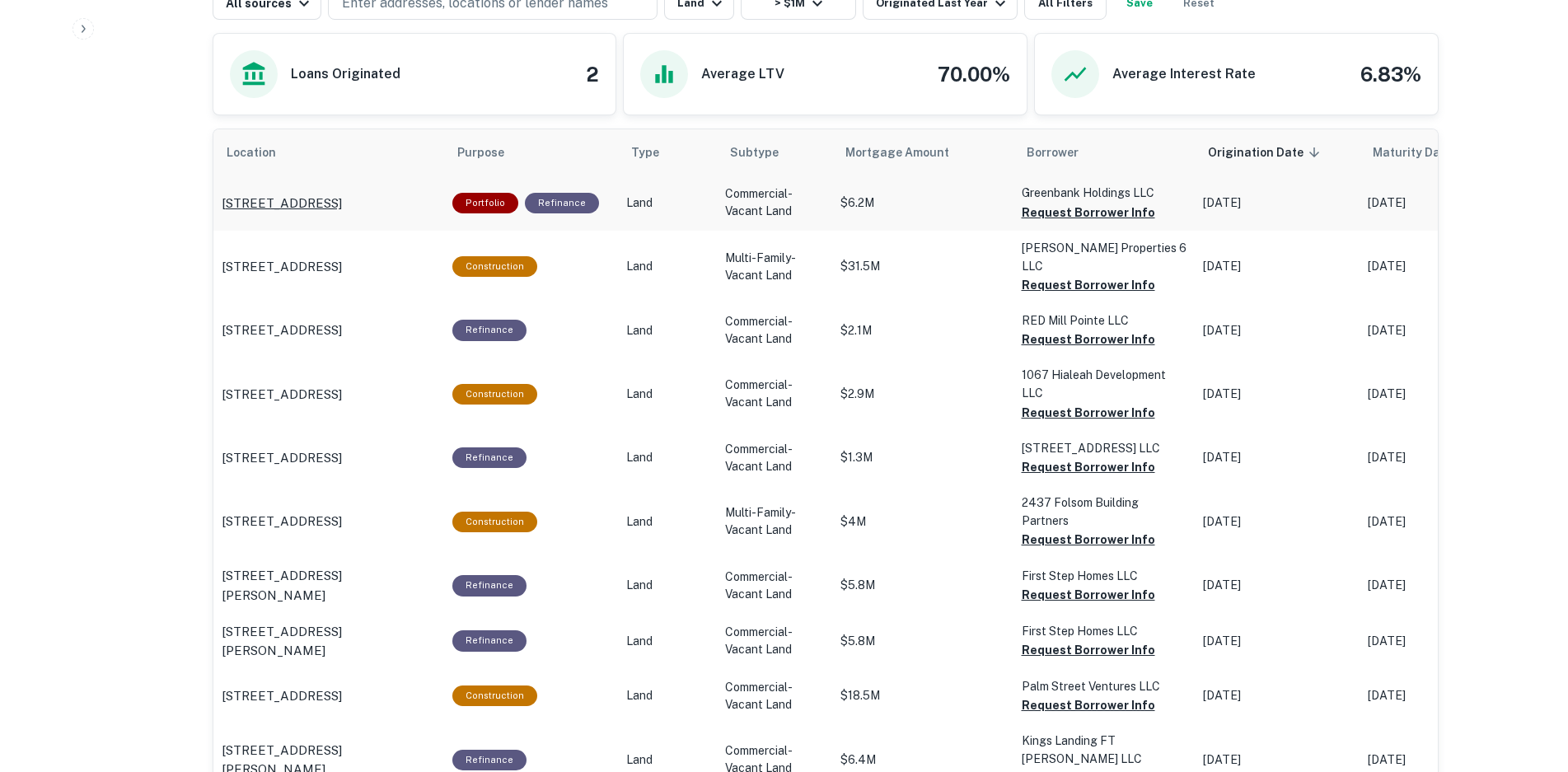
click at [342, 199] on p "[STREET_ADDRESS]" at bounding box center [282, 203] width 120 height 19
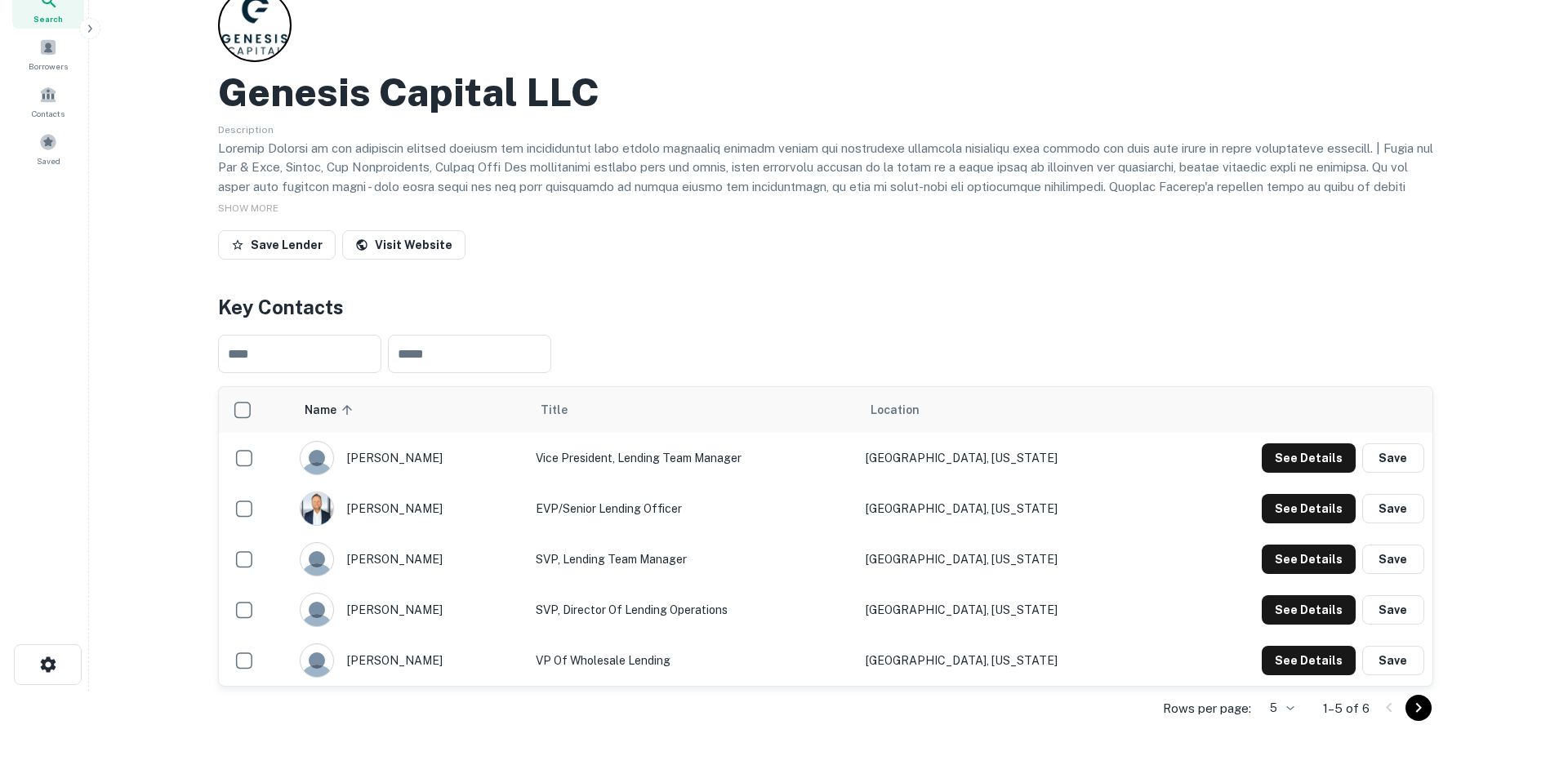
scroll to position [0, 0]
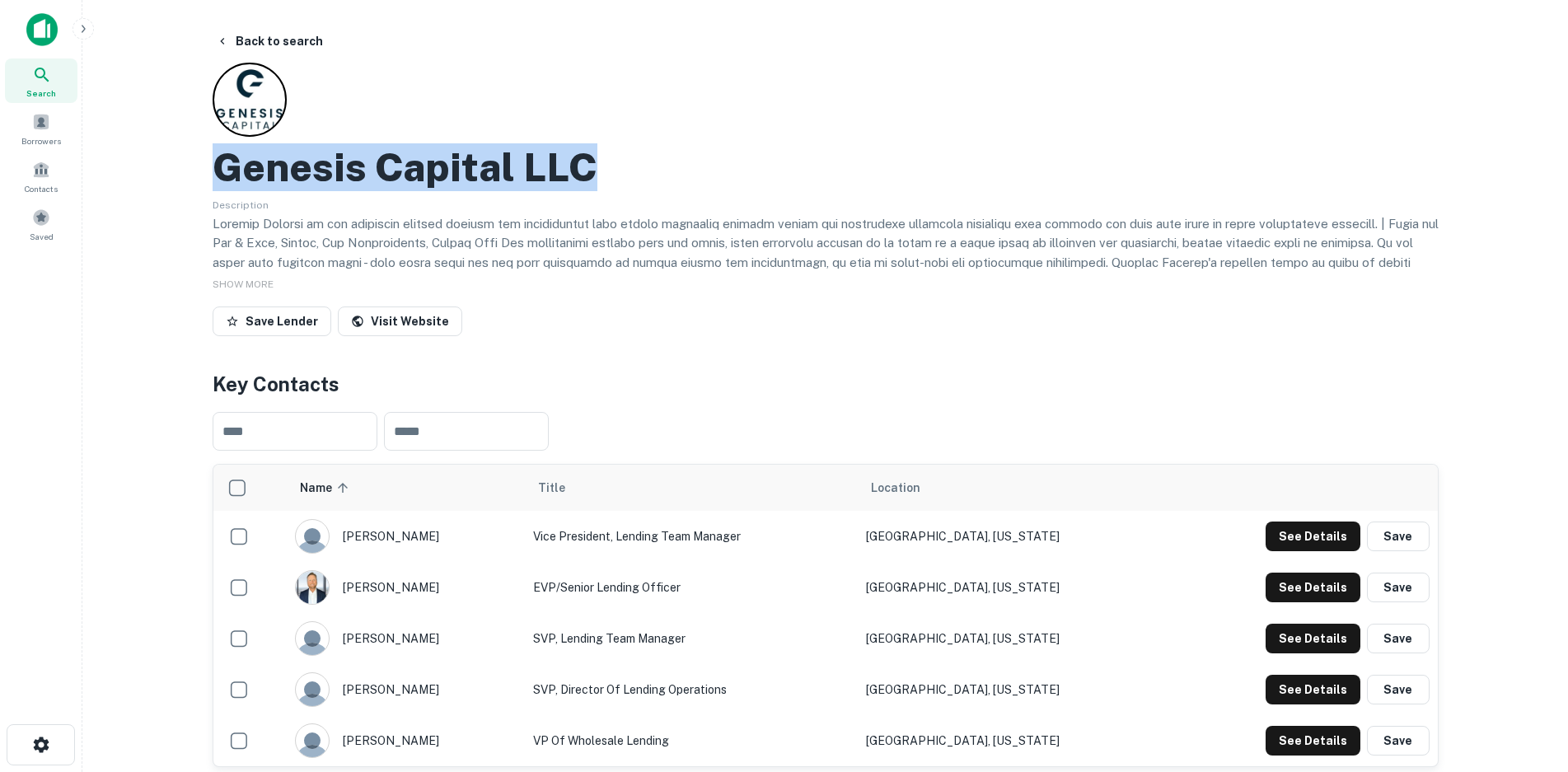
drag, startPoint x: 216, startPoint y: 160, endPoint x: 585, endPoint y: 160, distance: 369.0
click at [585, 160] on h2 "Genesis Capital LLC" at bounding box center [404, 167] width 385 height 48
copy h2 "Genesis Capital LLC"
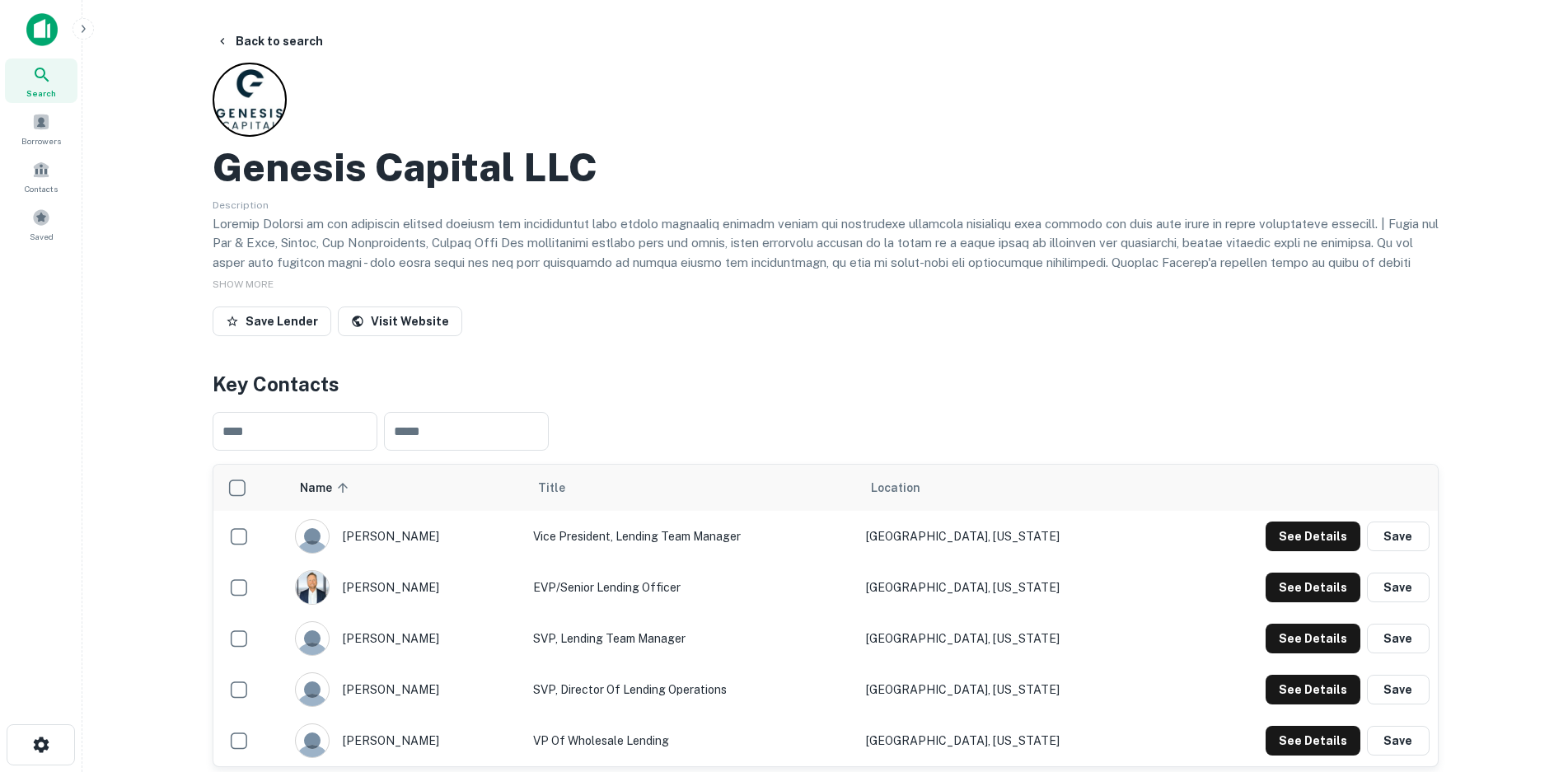
click at [1370, 399] on div "​ ​" at bounding box center [825, 432] width 1226 height 65
click at [1309, 537] on button "See Details" at bounding box center [1312, 537] width 95 height 30
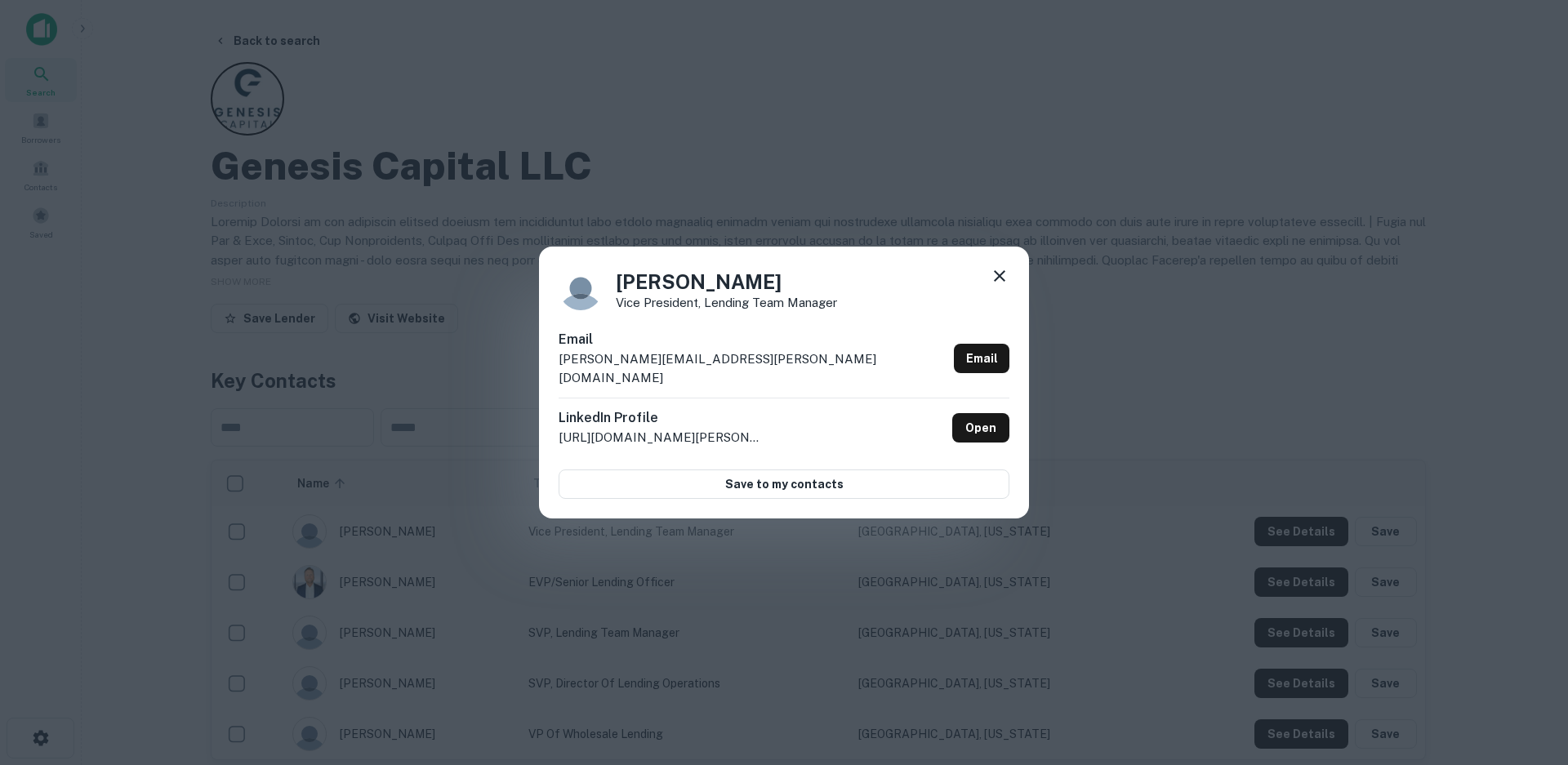
drag, startPoint x: 612, startPoint y: 290, endPoint x: 796, endPoint y: 291, distance: 184.0
click at [796, 291] on div "[PERSON_NAME] Vice President, Lending Team Manager" at bounding box center [784, 288] width 451 height 44
copy h4 "[PERSON_NAME]"
click at [968, 421] on link "Open" at bounding box center [980, 428] width 57 height 30
drag, startPoint x: 771, startPoint y: 366, endPoint x: 559, endPoint y: 368, distance: 212.0
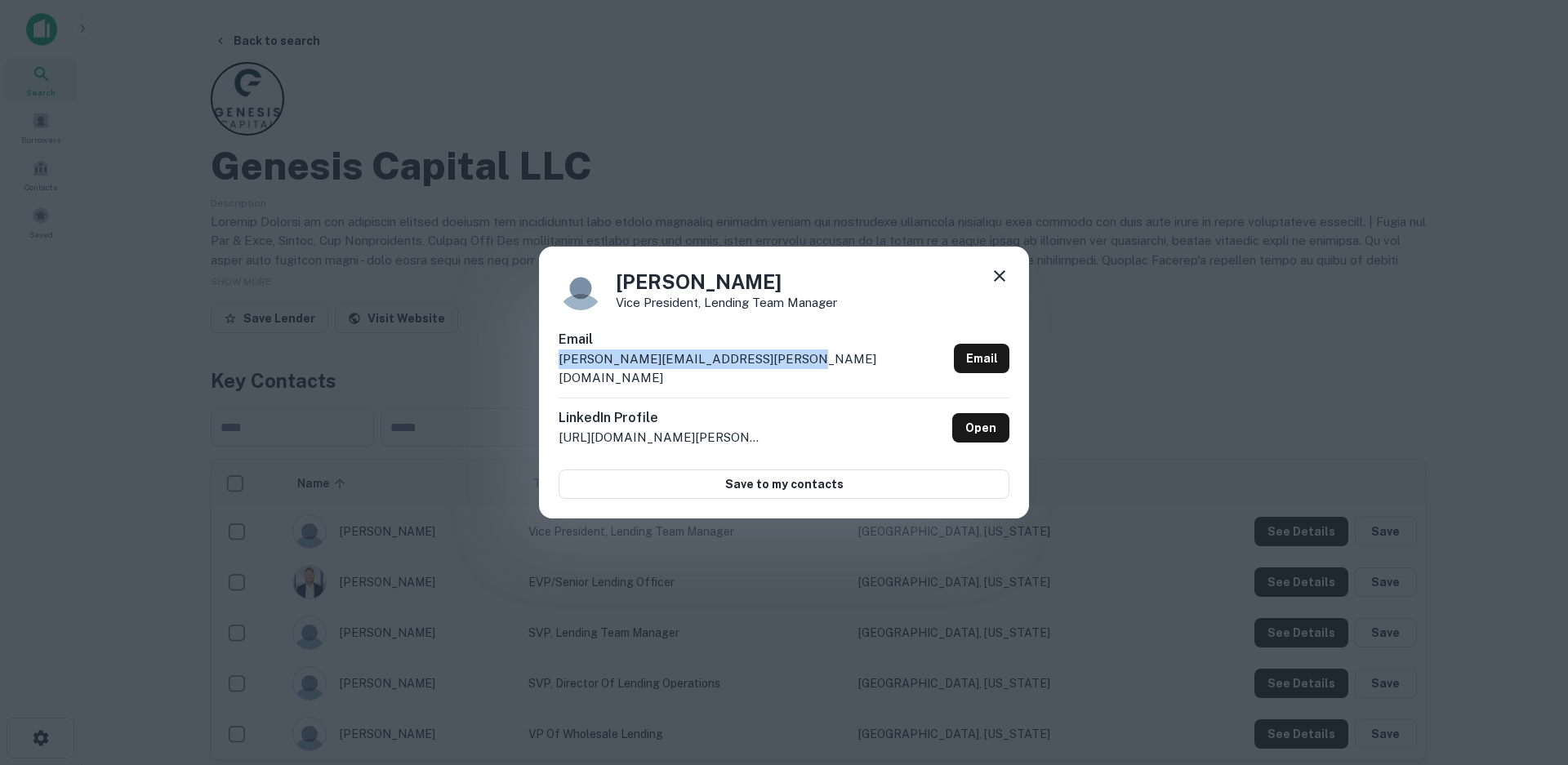
click at [559, 368] on p "[PERSON_NAME][EMAIL_ADDRESS][PERSON_NAME][DOMAIN_NAME]" at bounding box center [753, 369] width 389 height 39
copy p "[PERSON_NAME][EMAIL_ADDRESS][PERSON_NAME][DOMAIN_NAME]"
click at [990, 278] on icon at bounding box center [999, 276] width 19 height 19
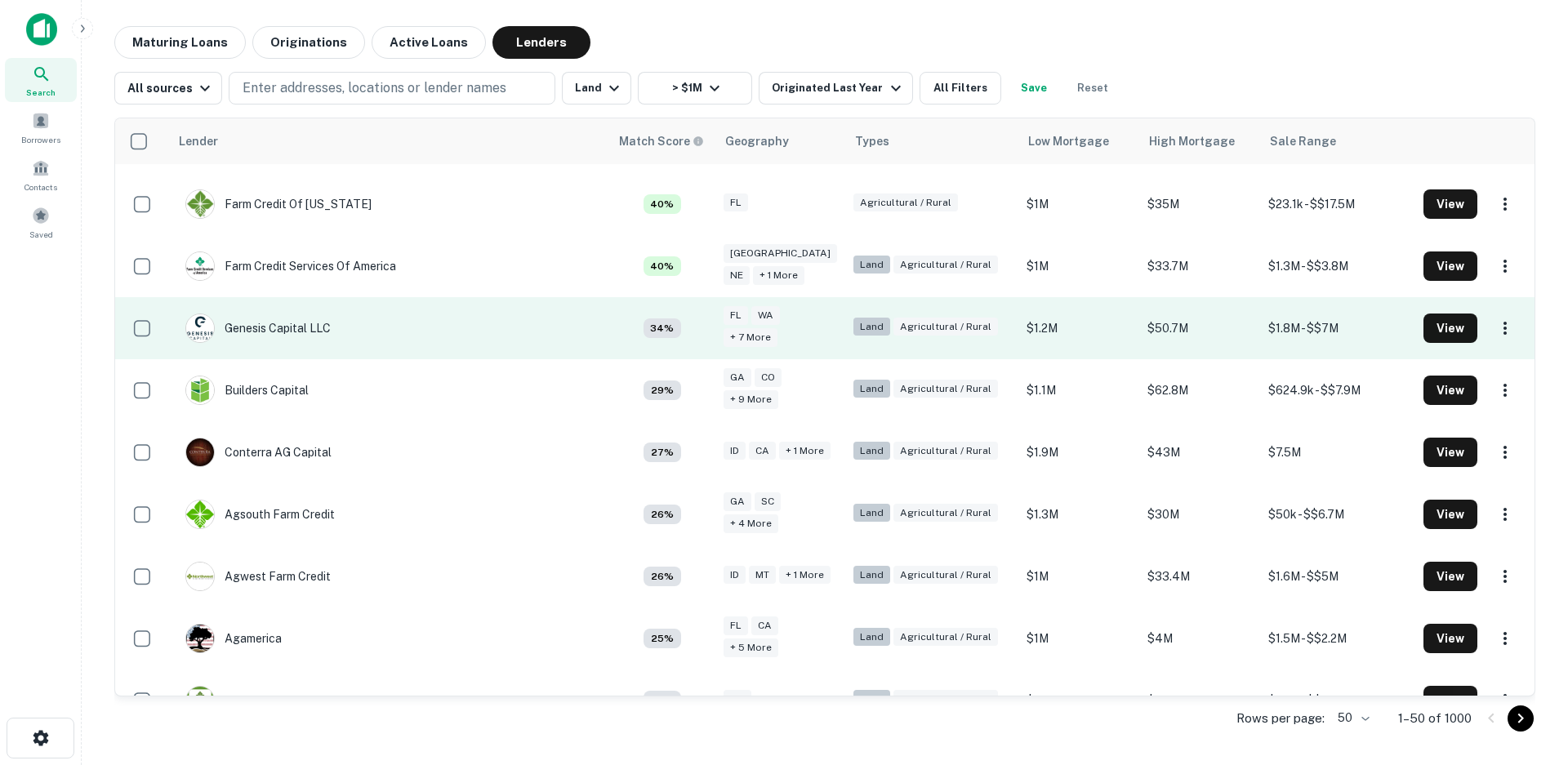
scroll to position [490, 0]
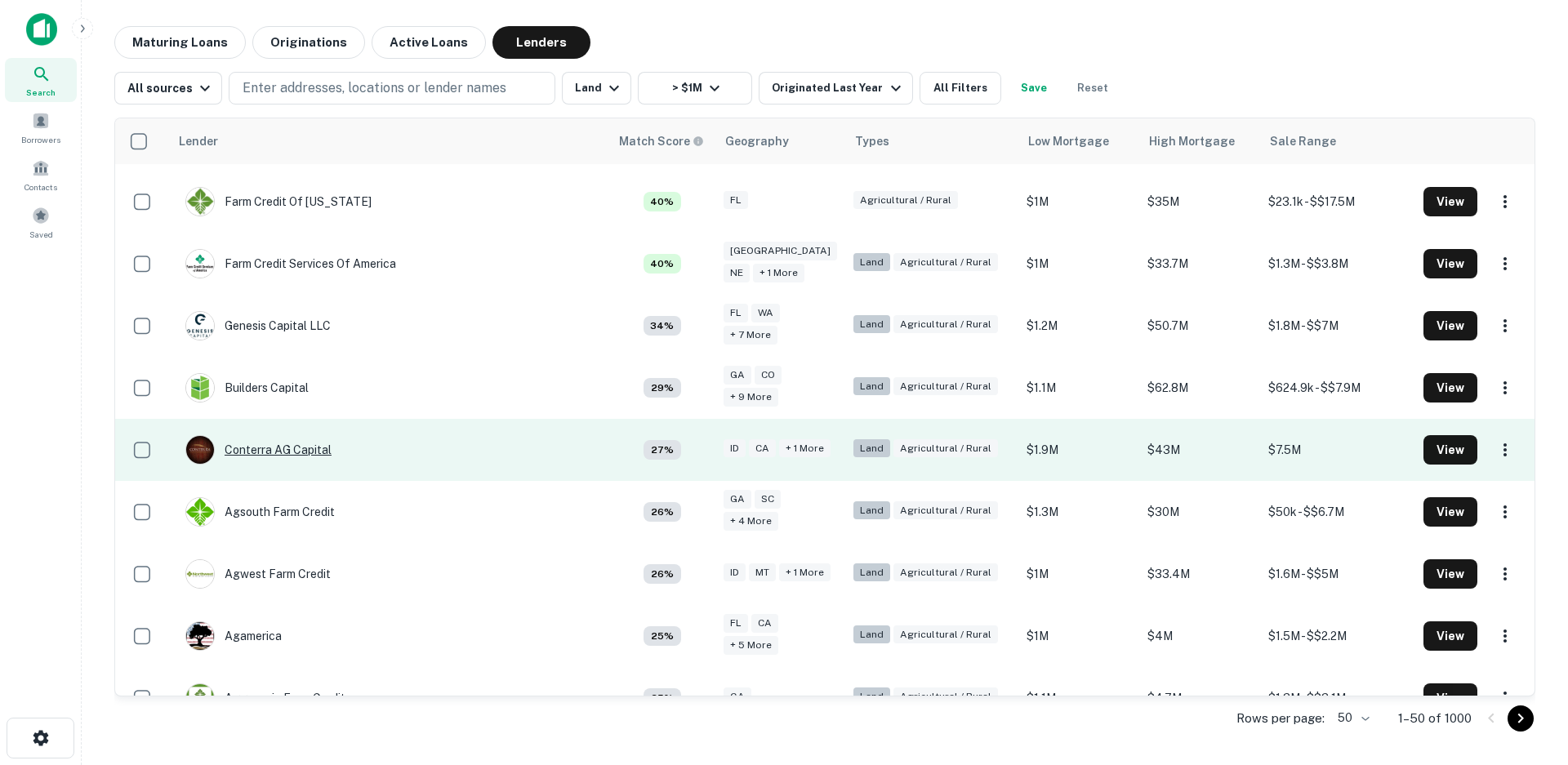
click at [265, 450] on div "Conterra AG Capital" at bounding box center [259, 450] width 146 height 30
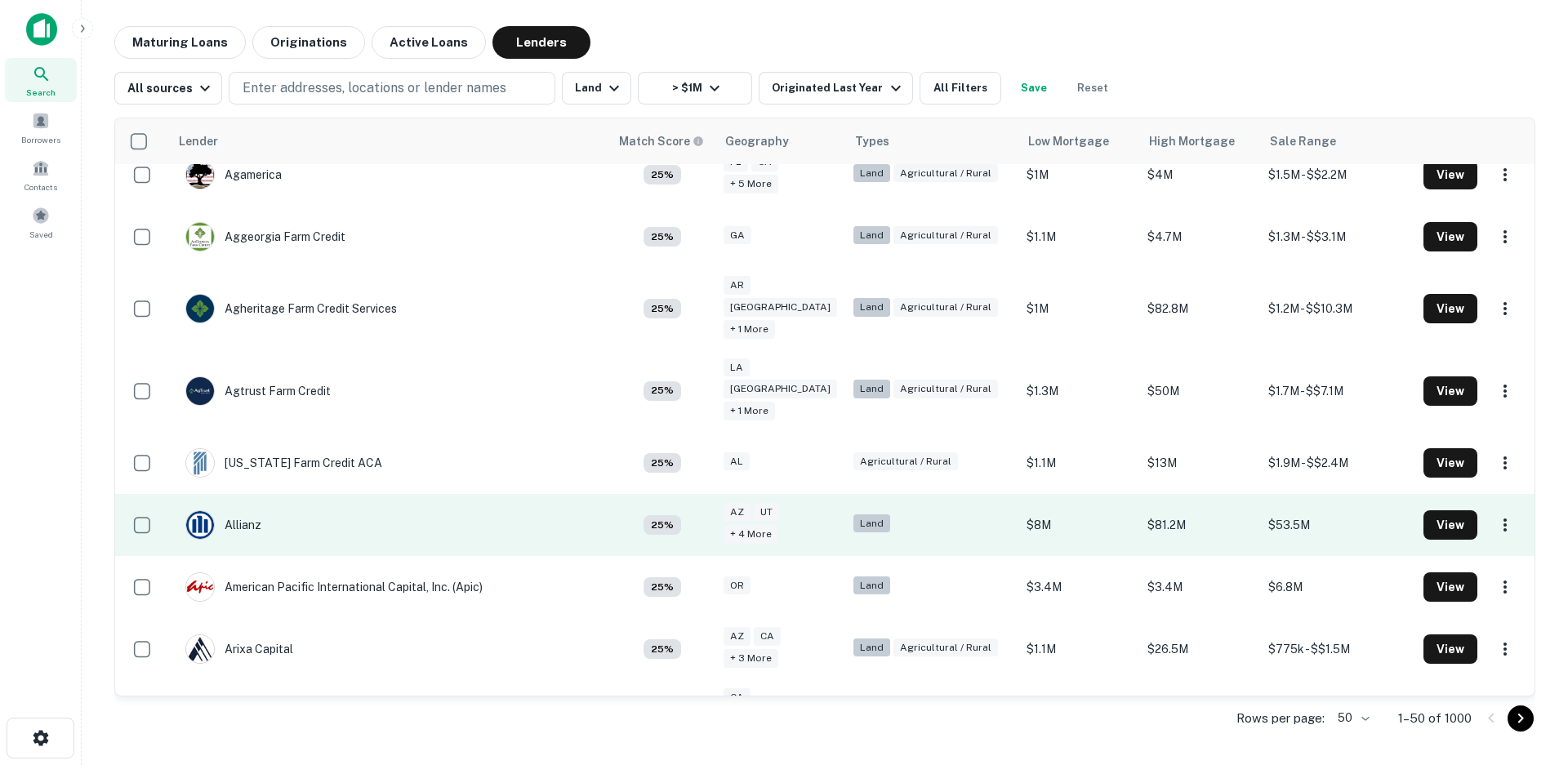
scroll to position [980, 0]
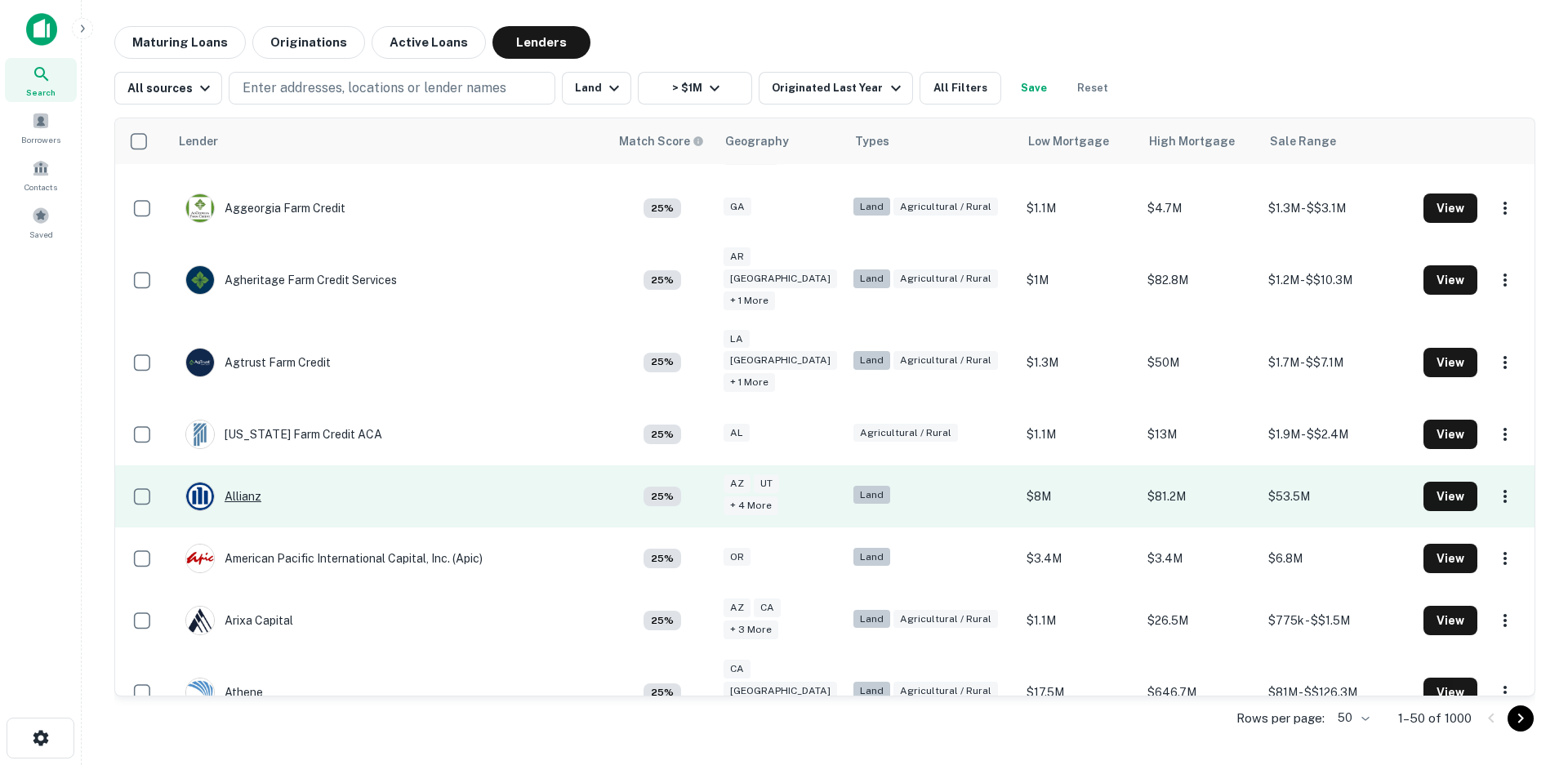
click at [246, 482] on div "Allianz" at bounding box center [223, 497] width 76 height 30
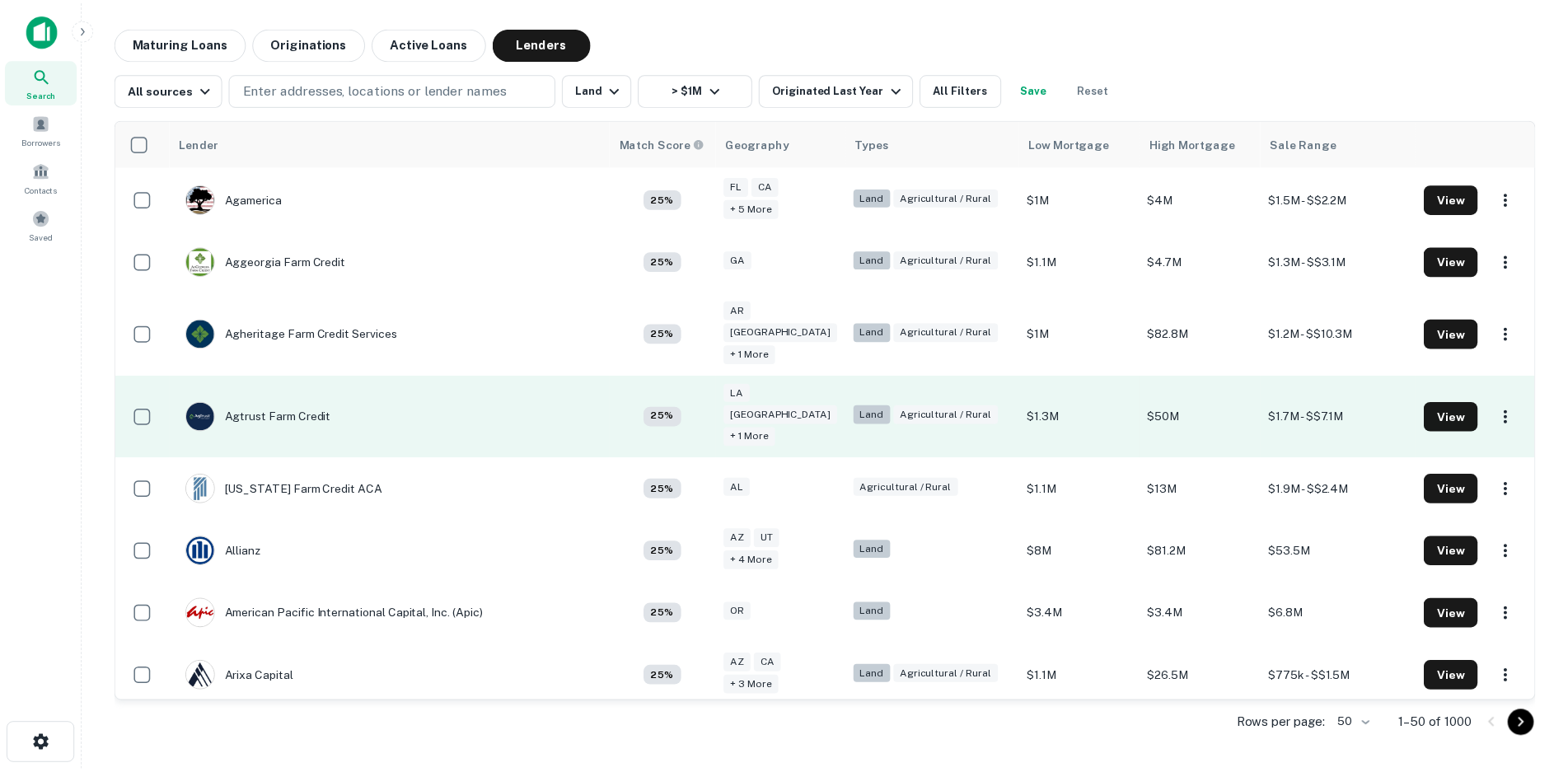
scroll to position [1153, 0]
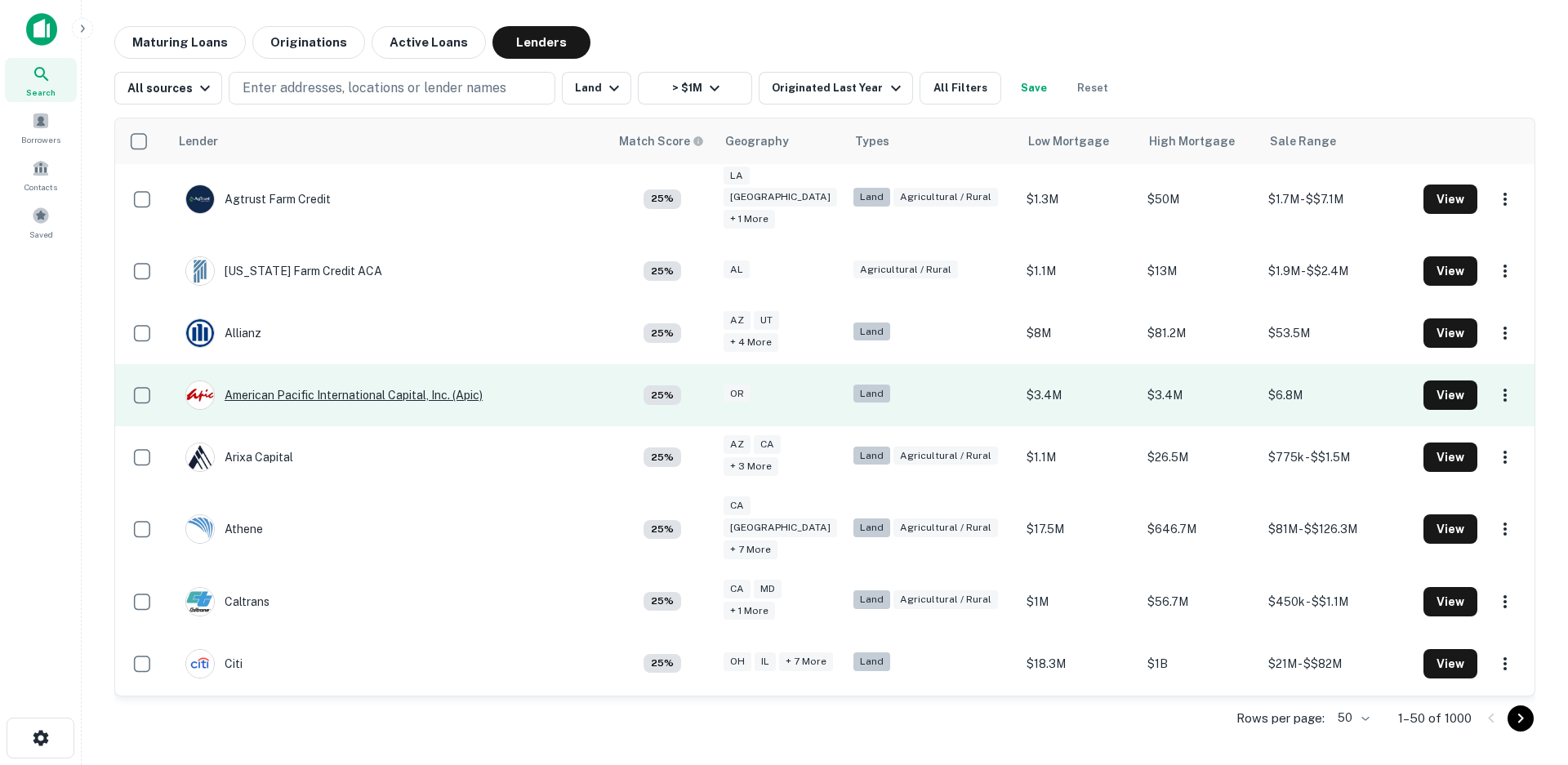
click at [401, 380] on div "American Pacific International Capital, Inc. (apic)" at bounding box center [334, 395] width 297 height 30
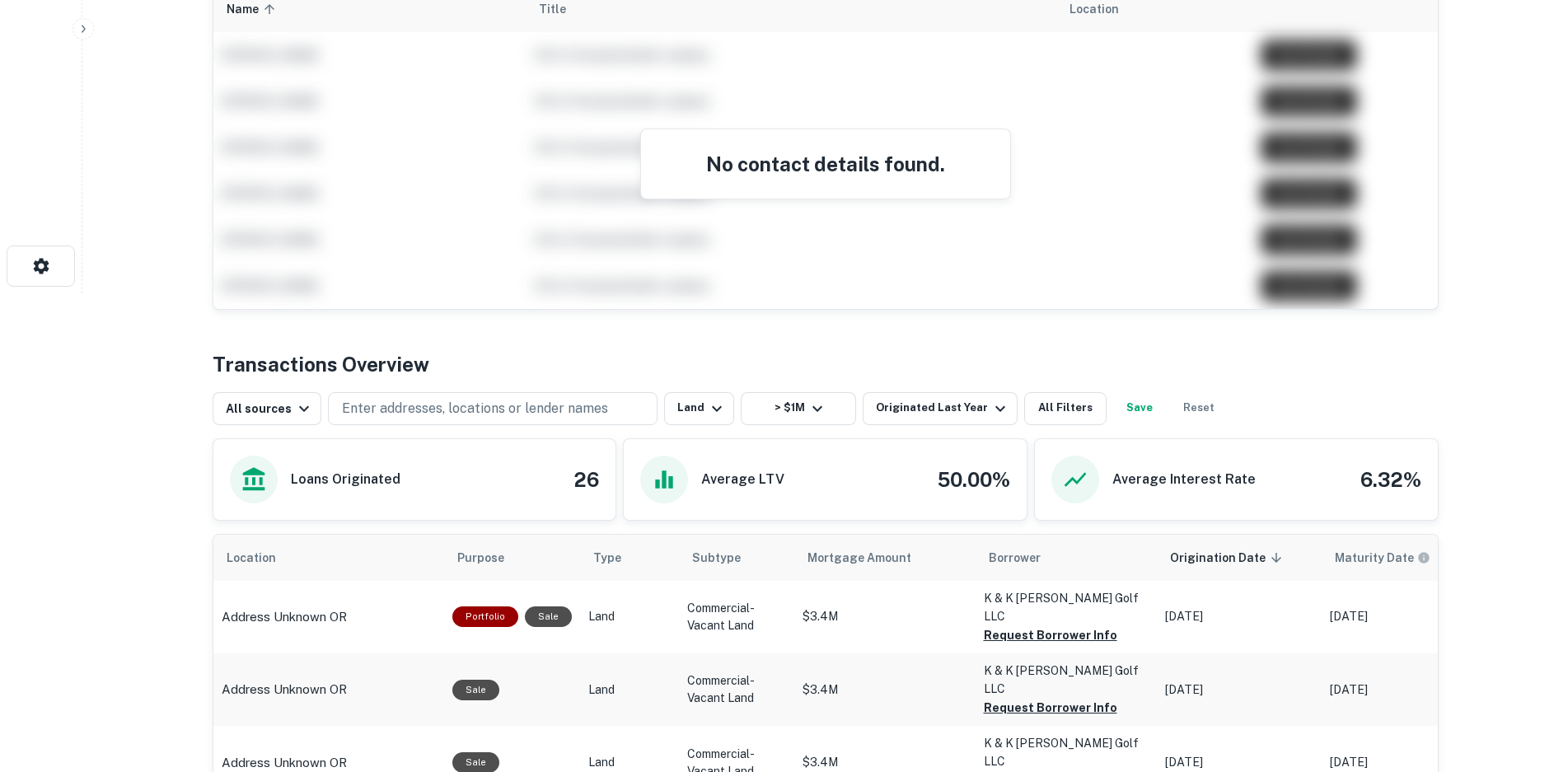
scroll to position [700, 0]
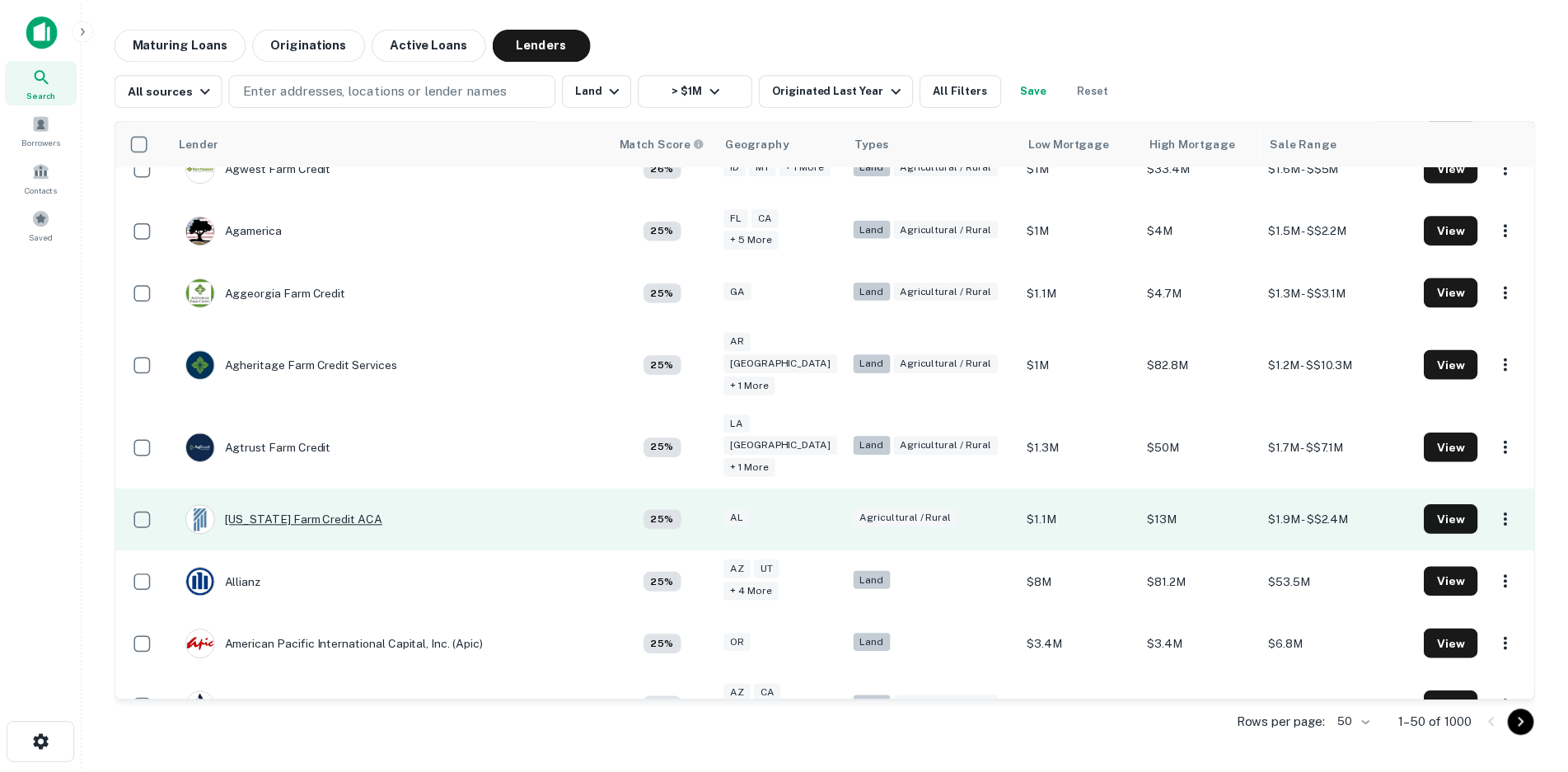
scroll to position [1153, 0]
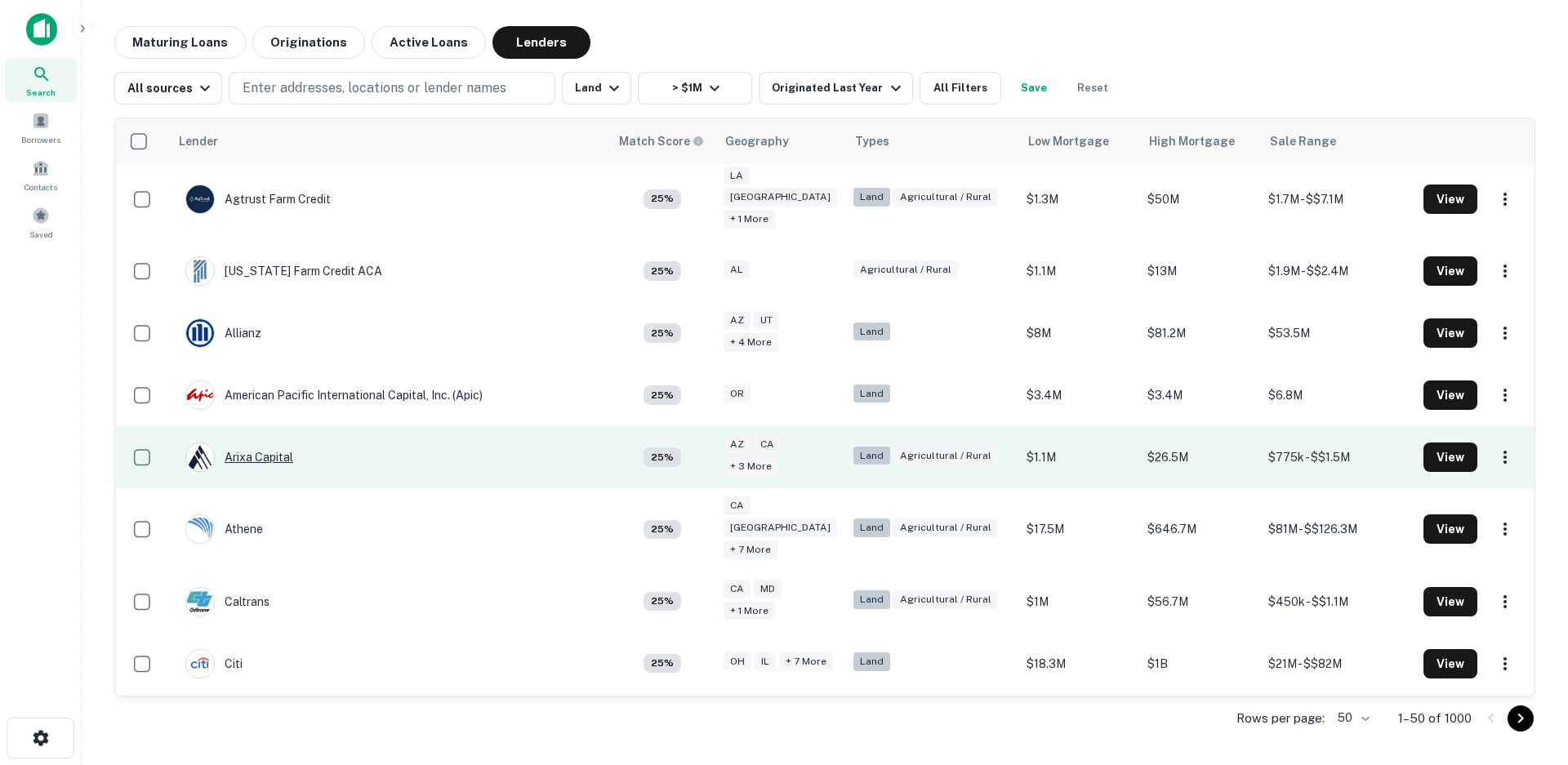
click at [283, 443] on div "Arixa Capital" at bounding box center [239, 457] width 108 height 30
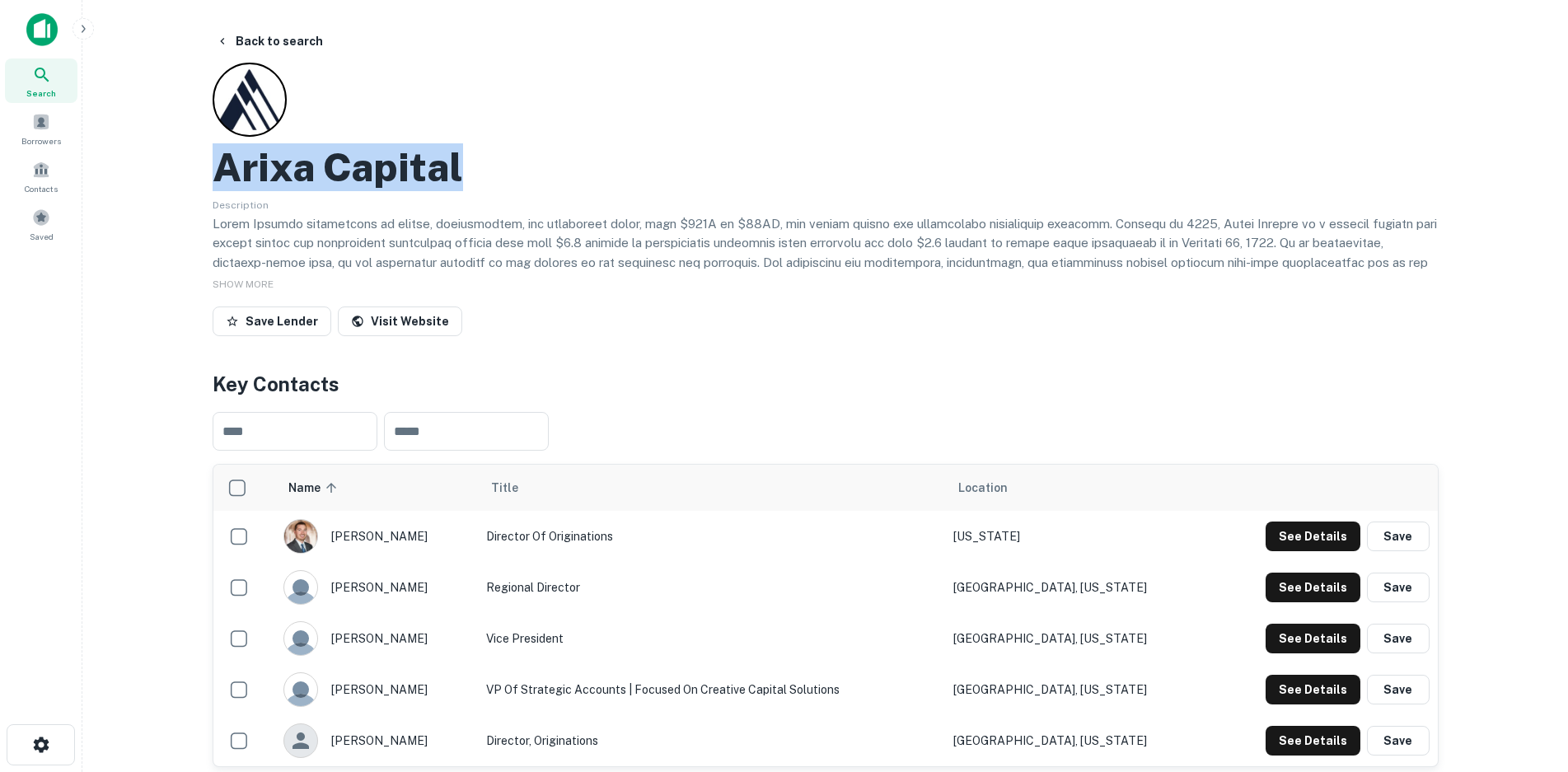
drag, startPoint x: 464, startPoint y: 172, endPoint x: 211, endPoint y: 178, distance: 253.1
click at [412, 317] on link "Visit Website" at bounding box center [400, 322] width 125 height 30
copy h2 "Arixa Capital"
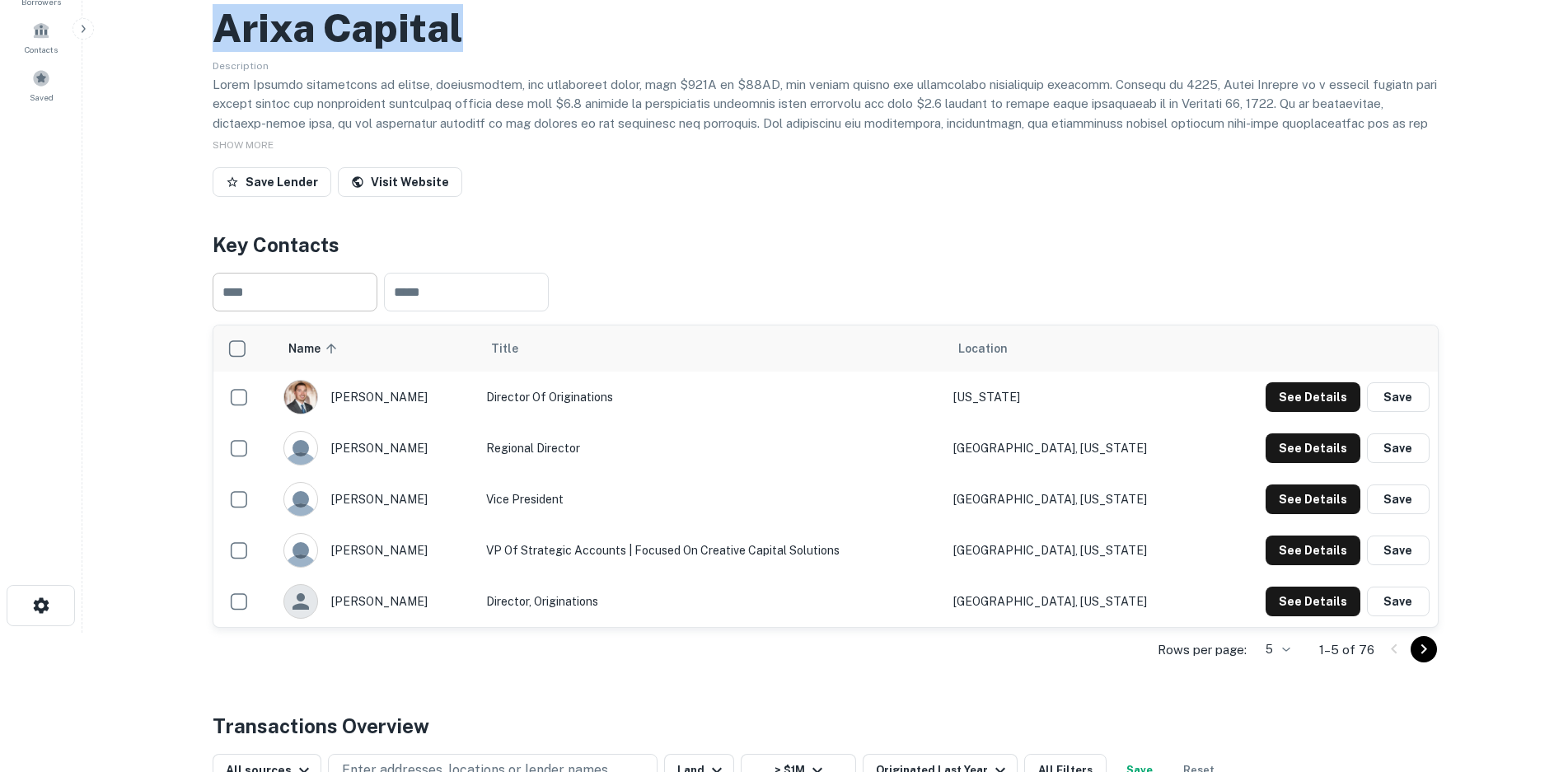
scroll to position [330, 0]
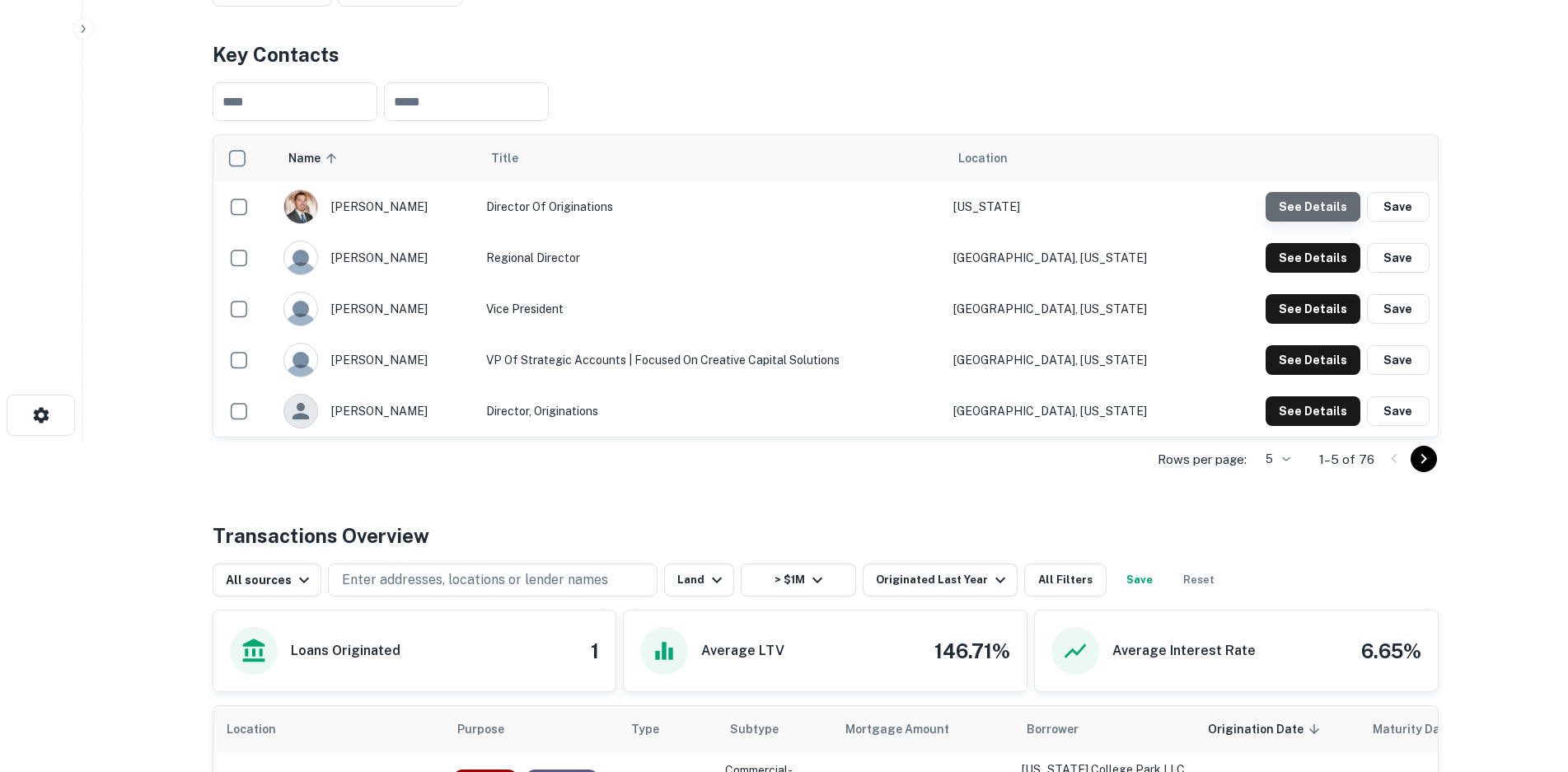
click at [1315, 205] on button "See Details" at bounding box center [1312, 207] width 95 height 30
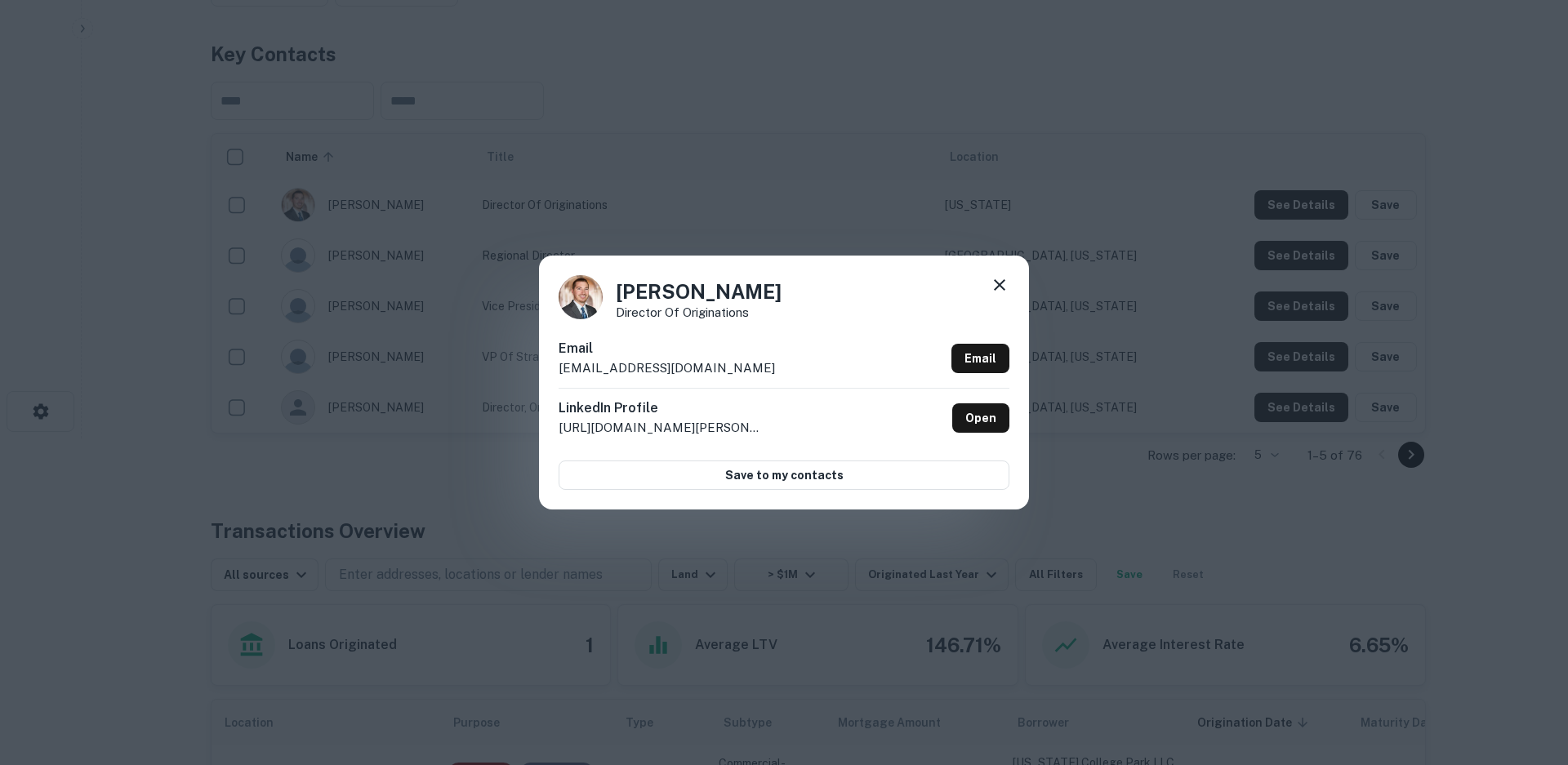
click at [66, 470] on div "[PERSON_NAME] Director of Originations Email [EMAIL_ADDRESS][DOMAIN_NAME] Email…" at bounding box center [784, 382] width 1568 height 765
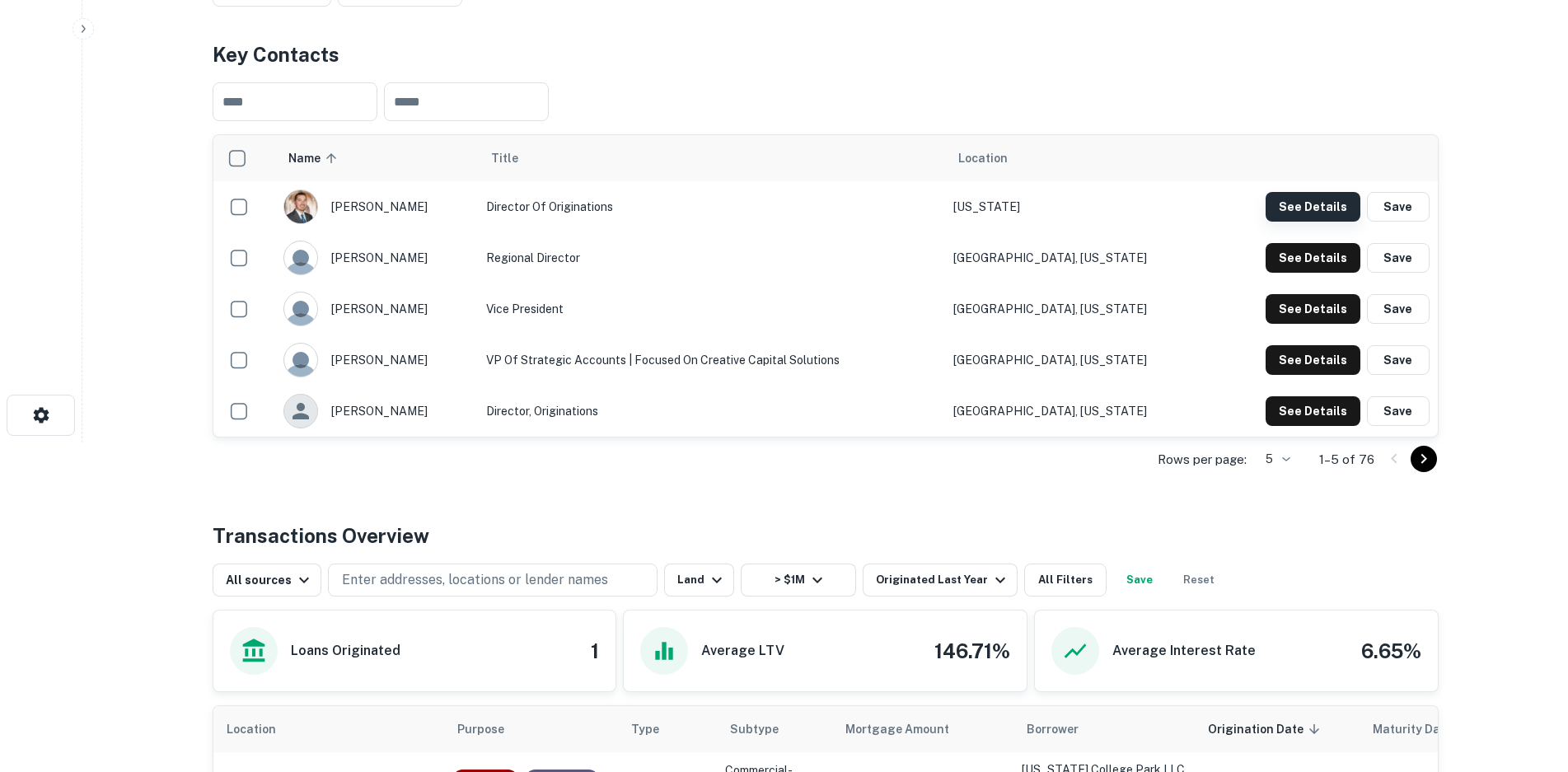
click at [1319, 210] on button "See Details" at bounding box center [1312, 207] width 95 height 30
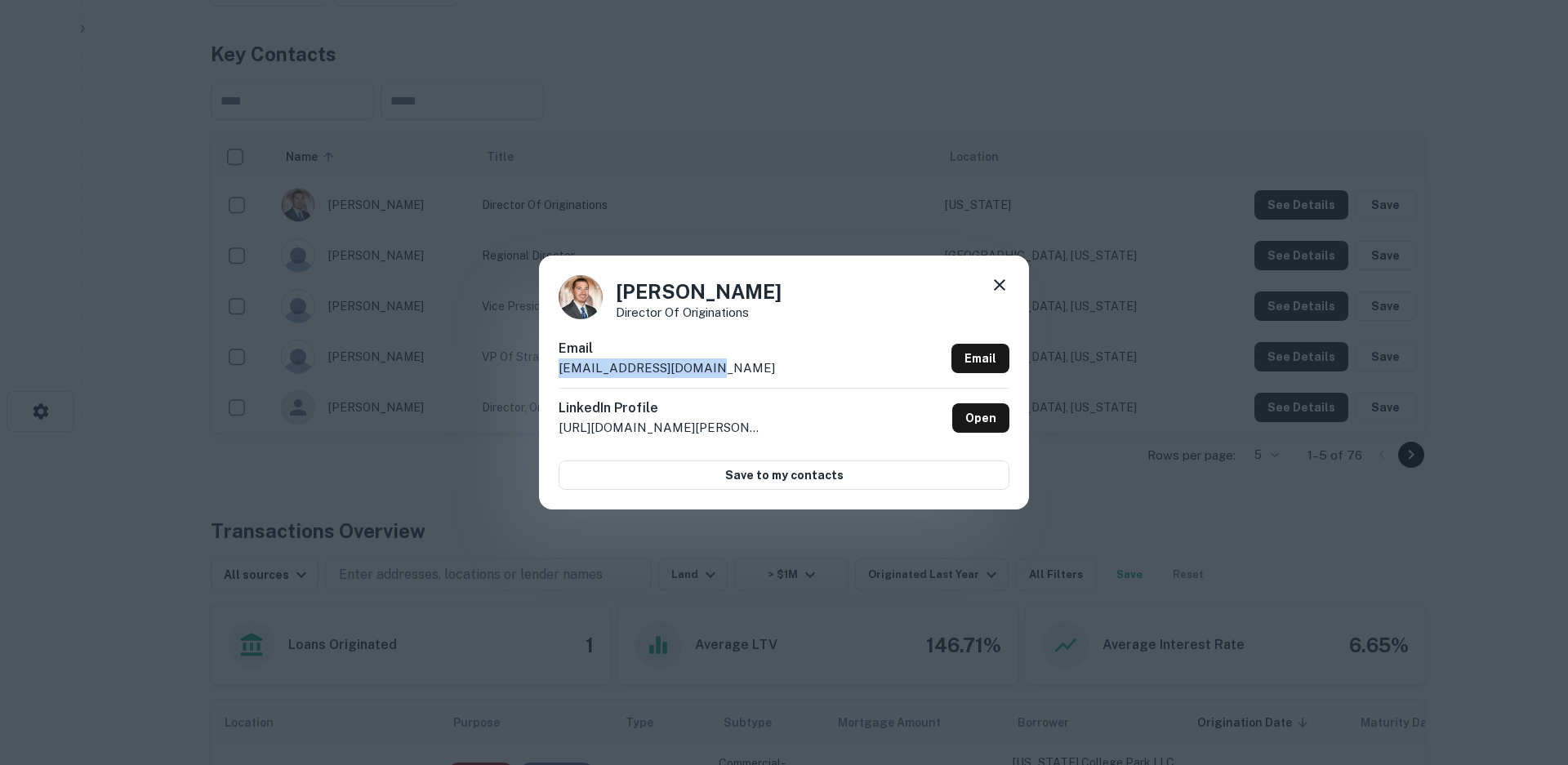
drag, startPoint x: 696, startPoint y: 365, endPoint x: 543, endPoint y: 365, distance: 153.0
click at [543, 365] on div "[PERSON_NAME] Director of Originations Email [EMAIL_ADDRESS][DOMAIN_NAME] Email…" at bounding box center [784, 382] width 490 height 253
copy p "[EMAIL_ADDRESS][DOMAIN_NAME]"
click at [1382, 530] on div "[PERSON_NAME] Director of Originations Email [EMAIL_ADDRESS][DOMAIN_NAME] Email…" at bounding box center [784, 382] width 1568 height 765
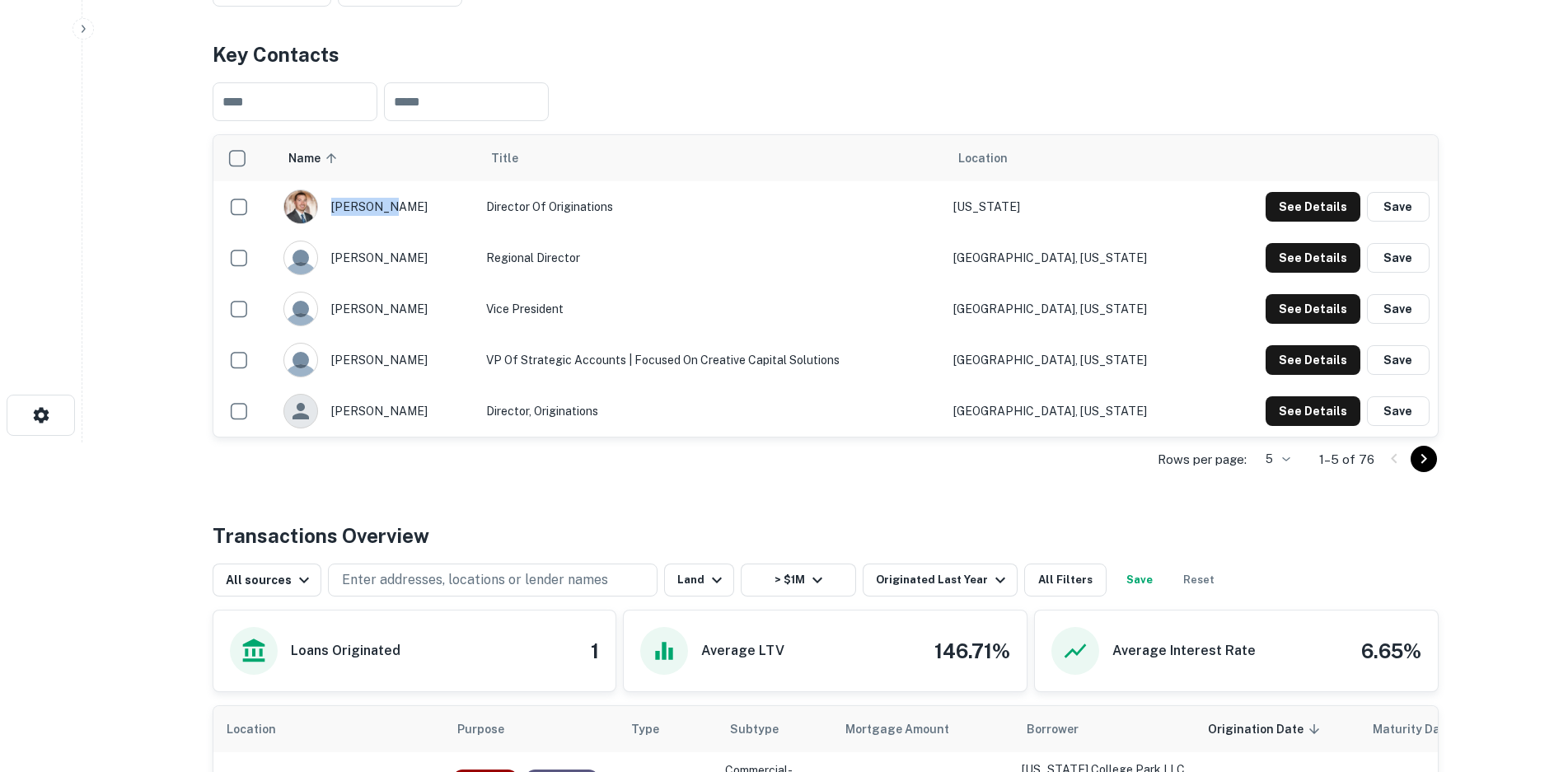
drag, startPoint x: 382, startPoint y: 204, endPoint x: 318, endPoint y: 203, distance: 64.0
click at [318, 203] on div "[PERSON_NAME]" at bounding box center [377, 206] width 187 height 34
copy div "[PERSON_NAME]"
click at [1309, 205] on button "See Details" at bounding box center [1312, 207] width 95 height 30
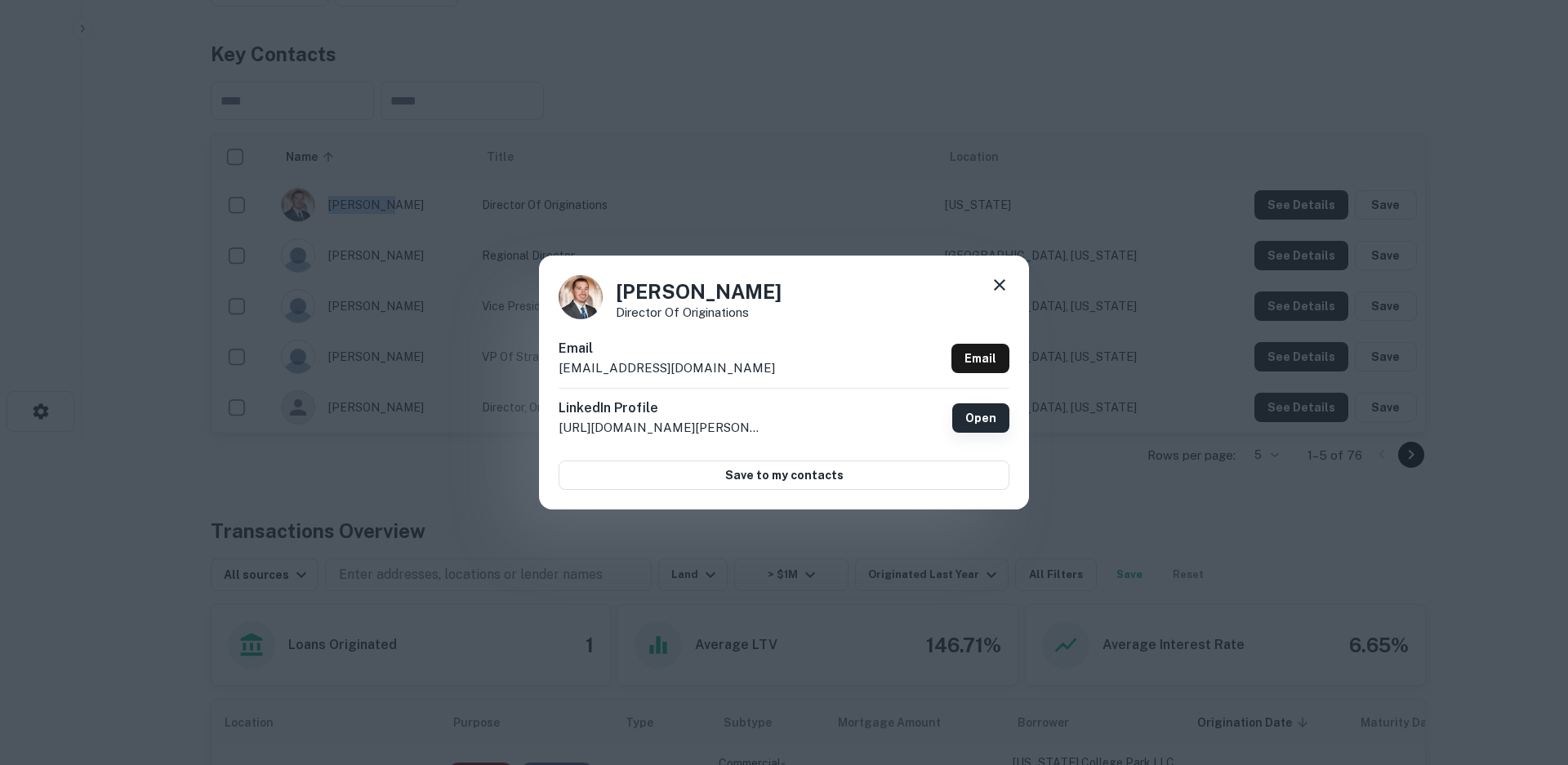
click at [973, 421] on link "Open" at bounding box center [980, 418] width 57 height 30
click at [996, 287] on icon at bounding box center [999, 285] width 19 height 19
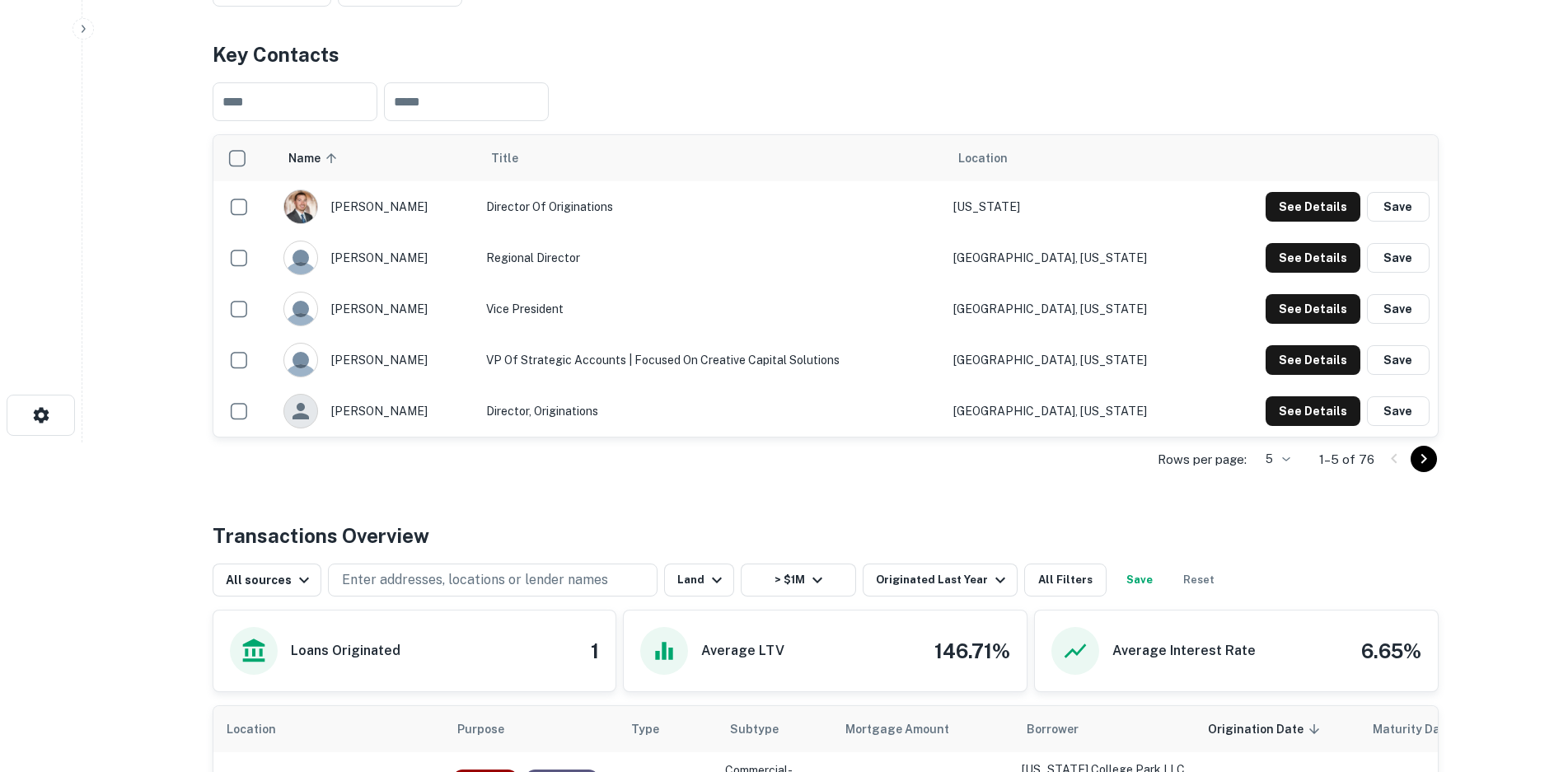
drag, startPoint x: 348, startPoint y: 174, endPoint x: 306, endPoint y: 172, distance: 42.0
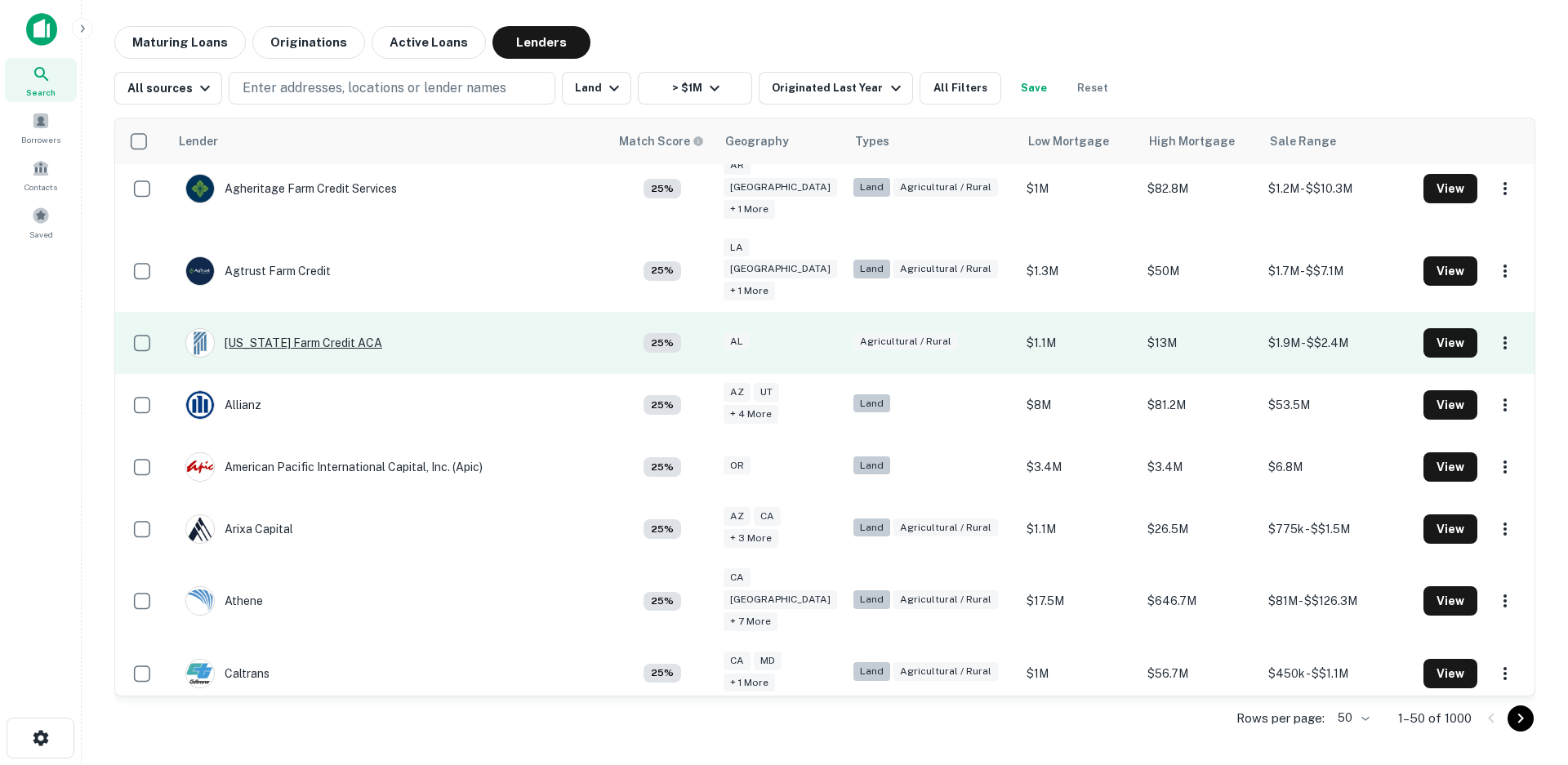
scroll to position [1225, 0]
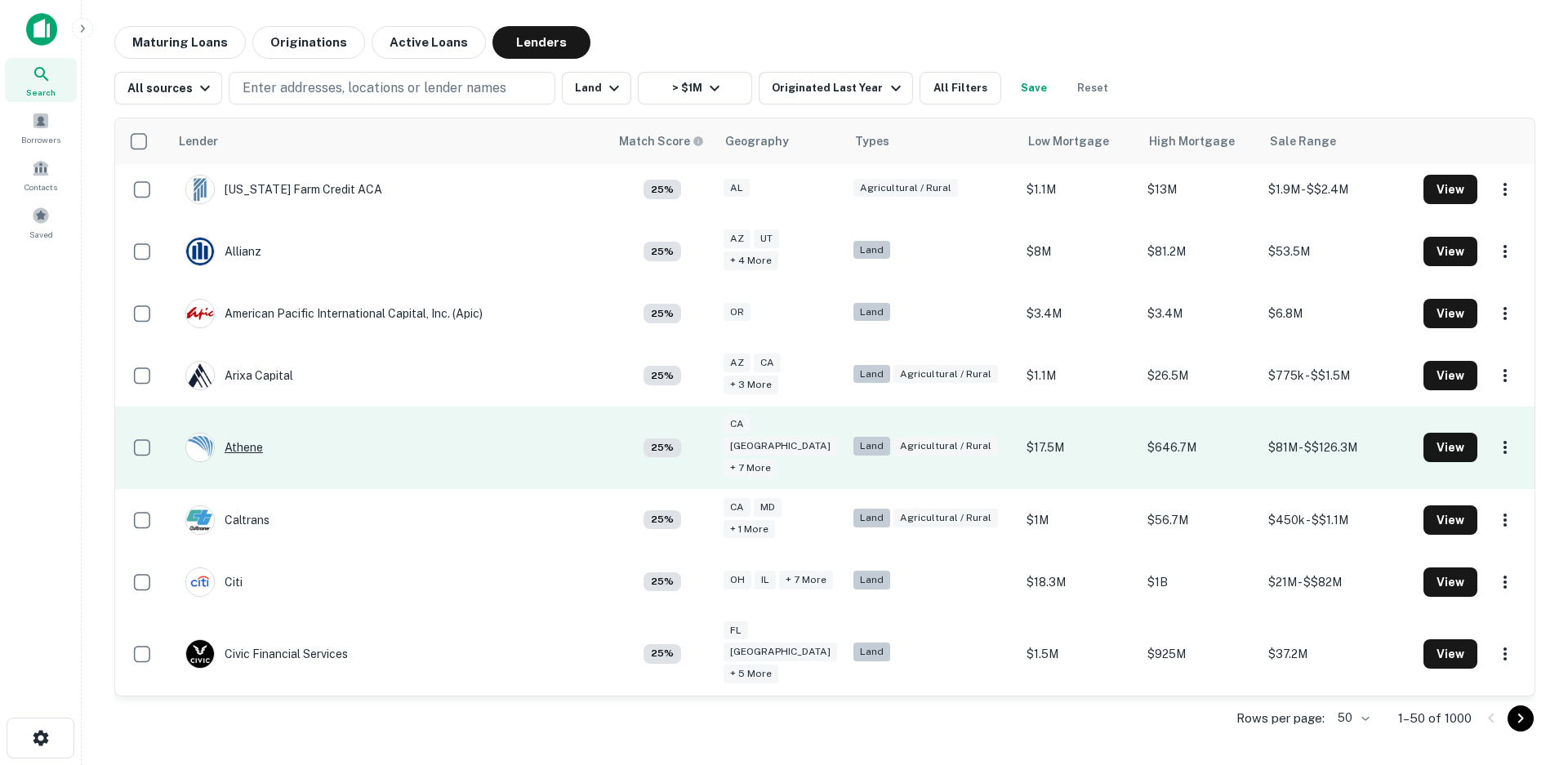
click at [255, 433] on div "Athene" at bounding box center [224, 448] width 78 height 30
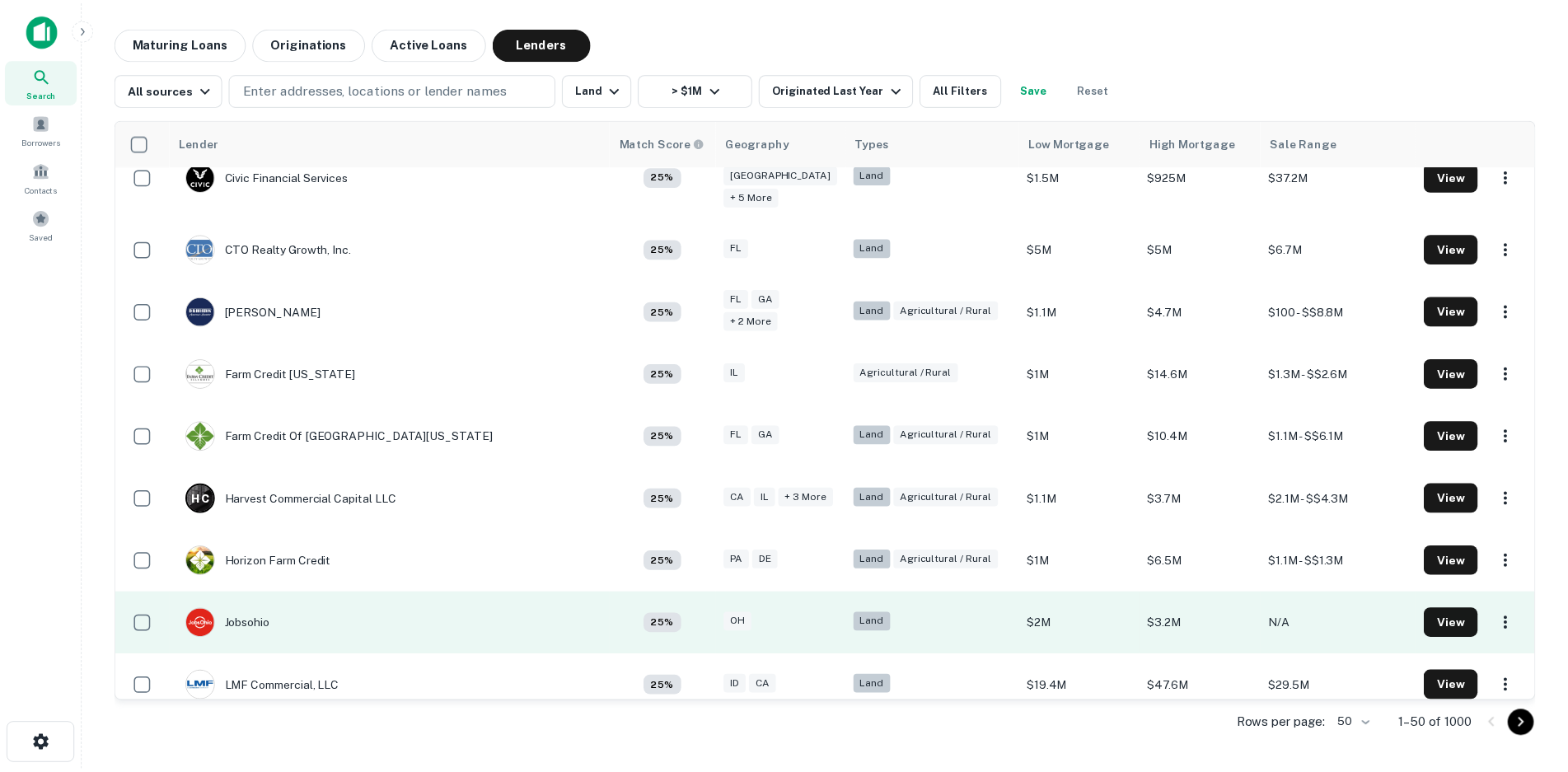
scroll to position [1731, 0]
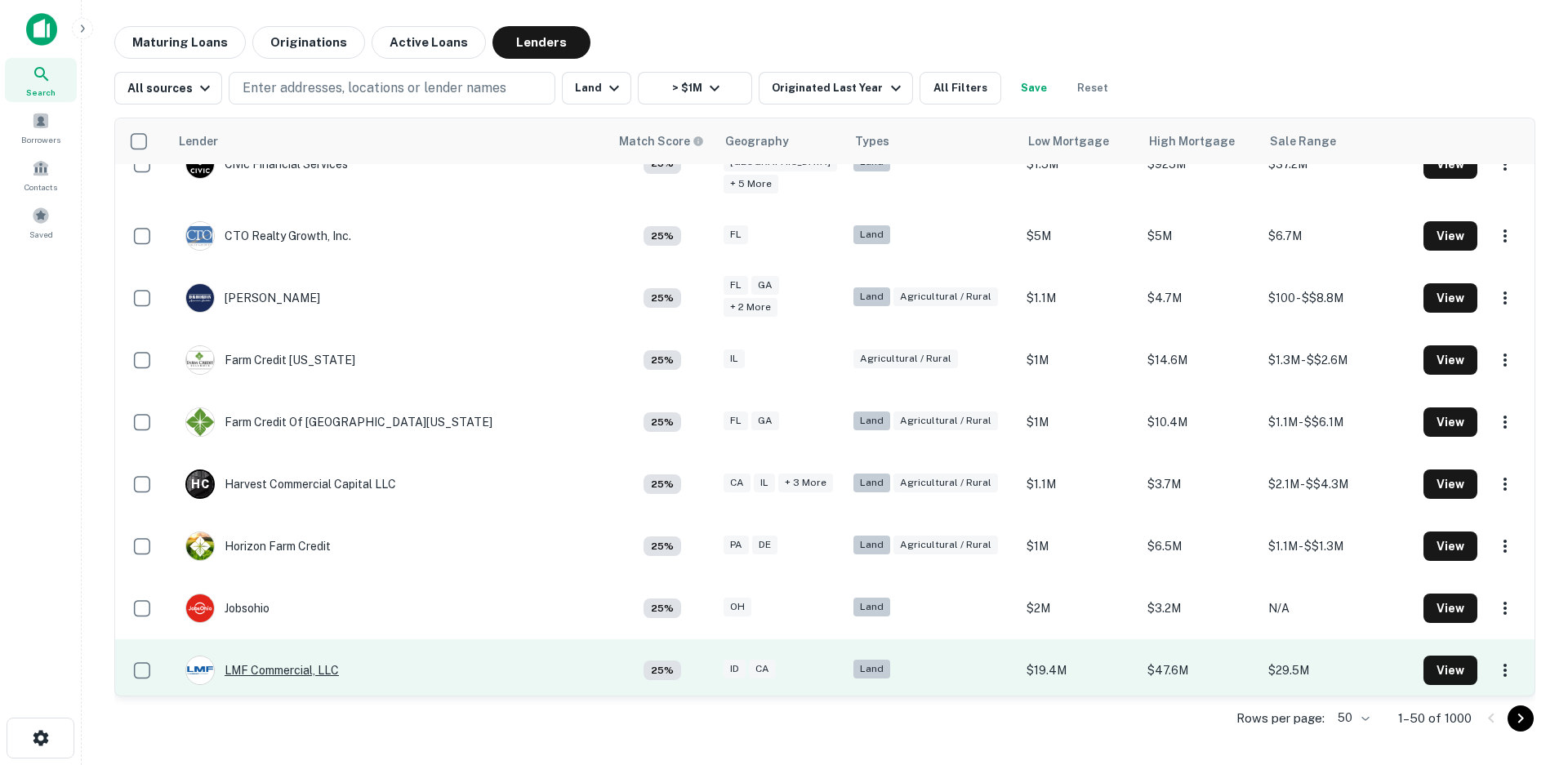
click at [280, 655] on div "LMF Commercial, LLC" at bounding box center [262, 670] width 153 height 30
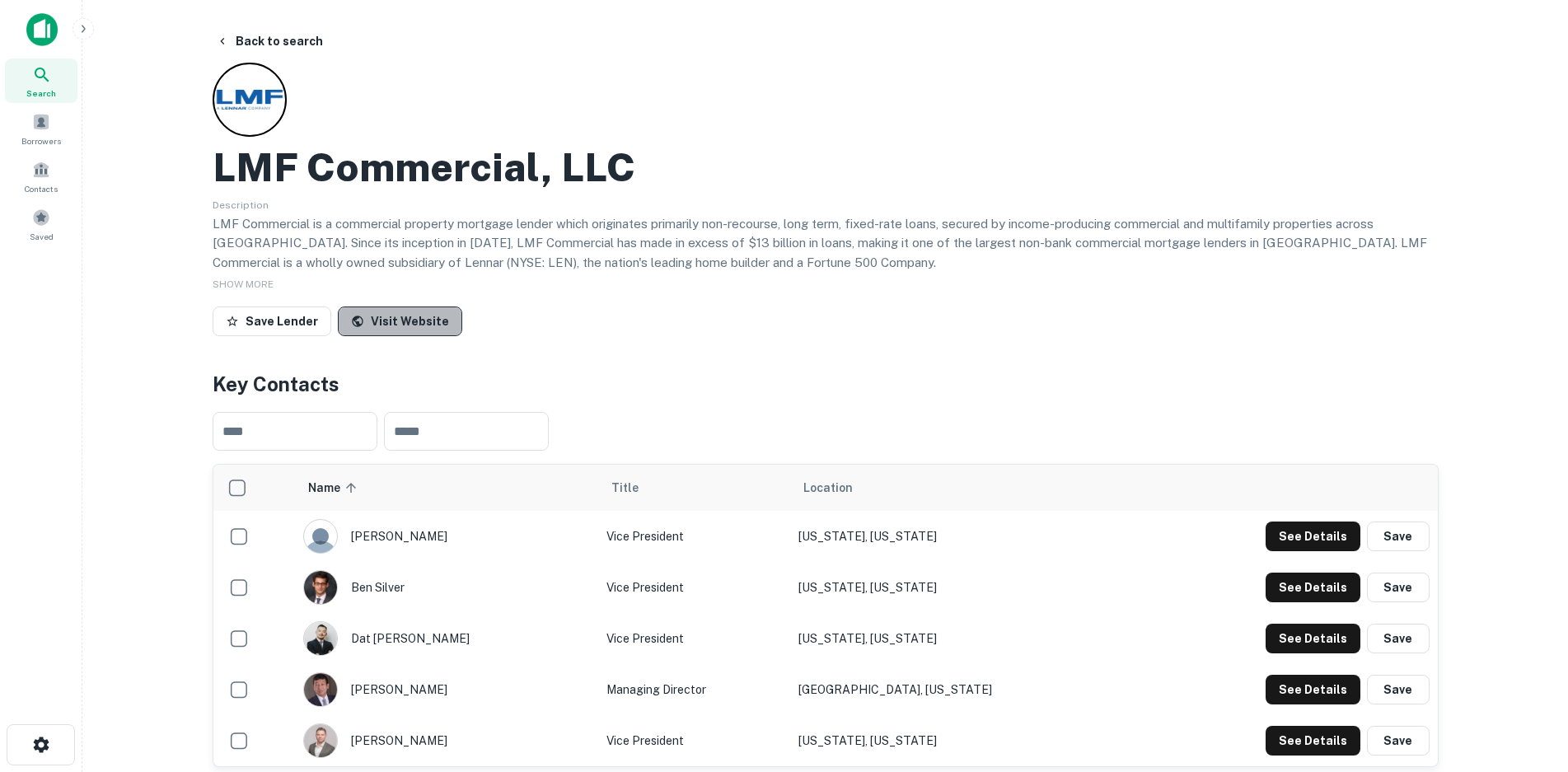
click at [403, 332] on link "Visit Website" at bounding box center [400, 322] width 125 height 30
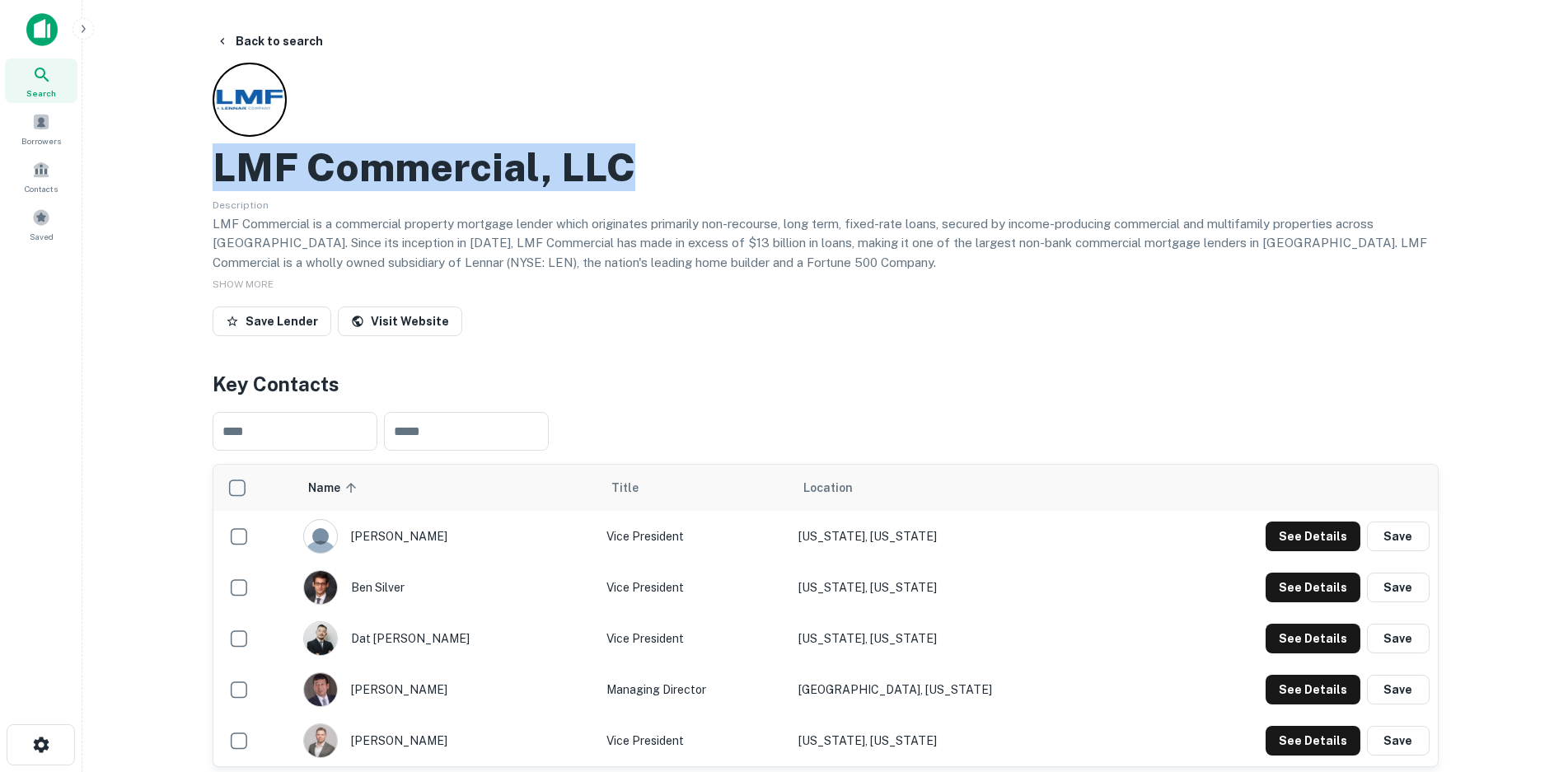
drag, startPoint x: 210, startPoint y: 170, endPoint x: 626, endPoint y: 163, distance: 416.1
click at [595, 162] on h2 "LMF Commercial, LLC" at bounding box center [424, 167] width 423 height 48
drag, startPoint x: 610, startPoint y: 169, endPoint x: 206, endPoint y: 157, distance: 404.2
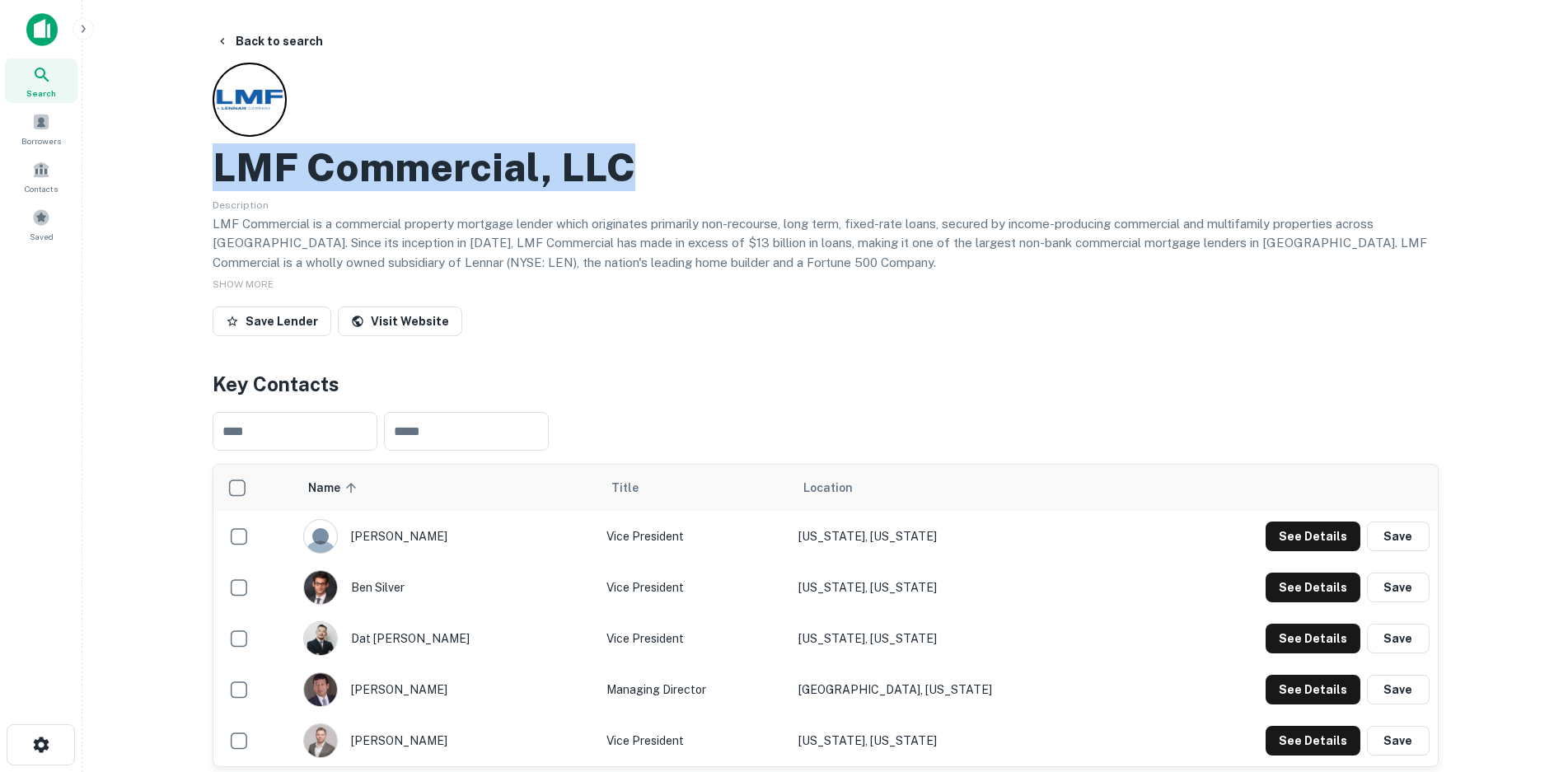
copy h2 "LMF Commercial, LLC"
click at [88, 421] on main "Back to search LMF Commercial, LLC Description LMF Commercial is a commercial p…" at bounding box center [825, 386] width 1486 height 772
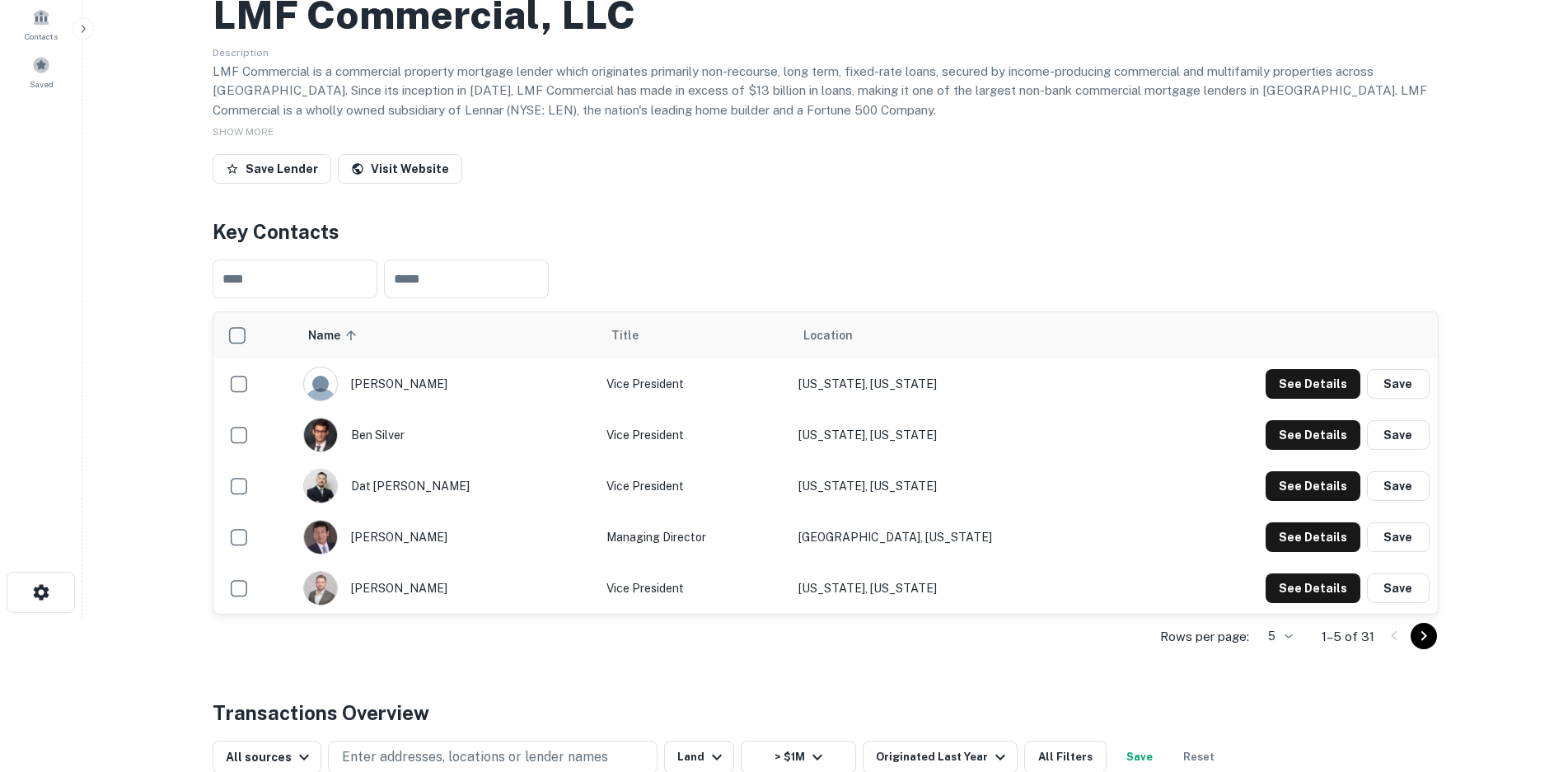
scroll to position [248, 0]
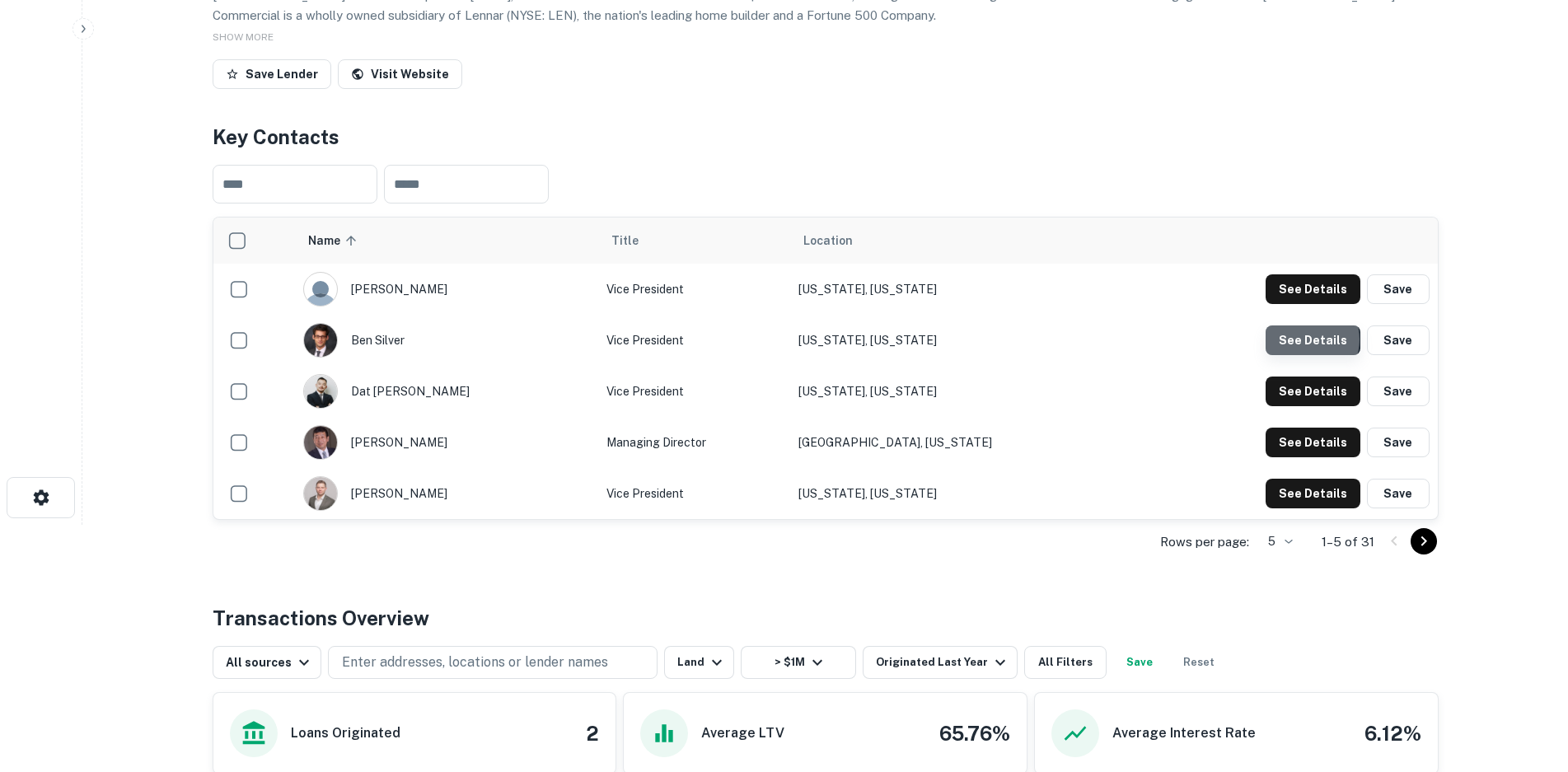
click at [1307, 340] on button "See Details" at bounding box center [1312, 340] width 95 height 30
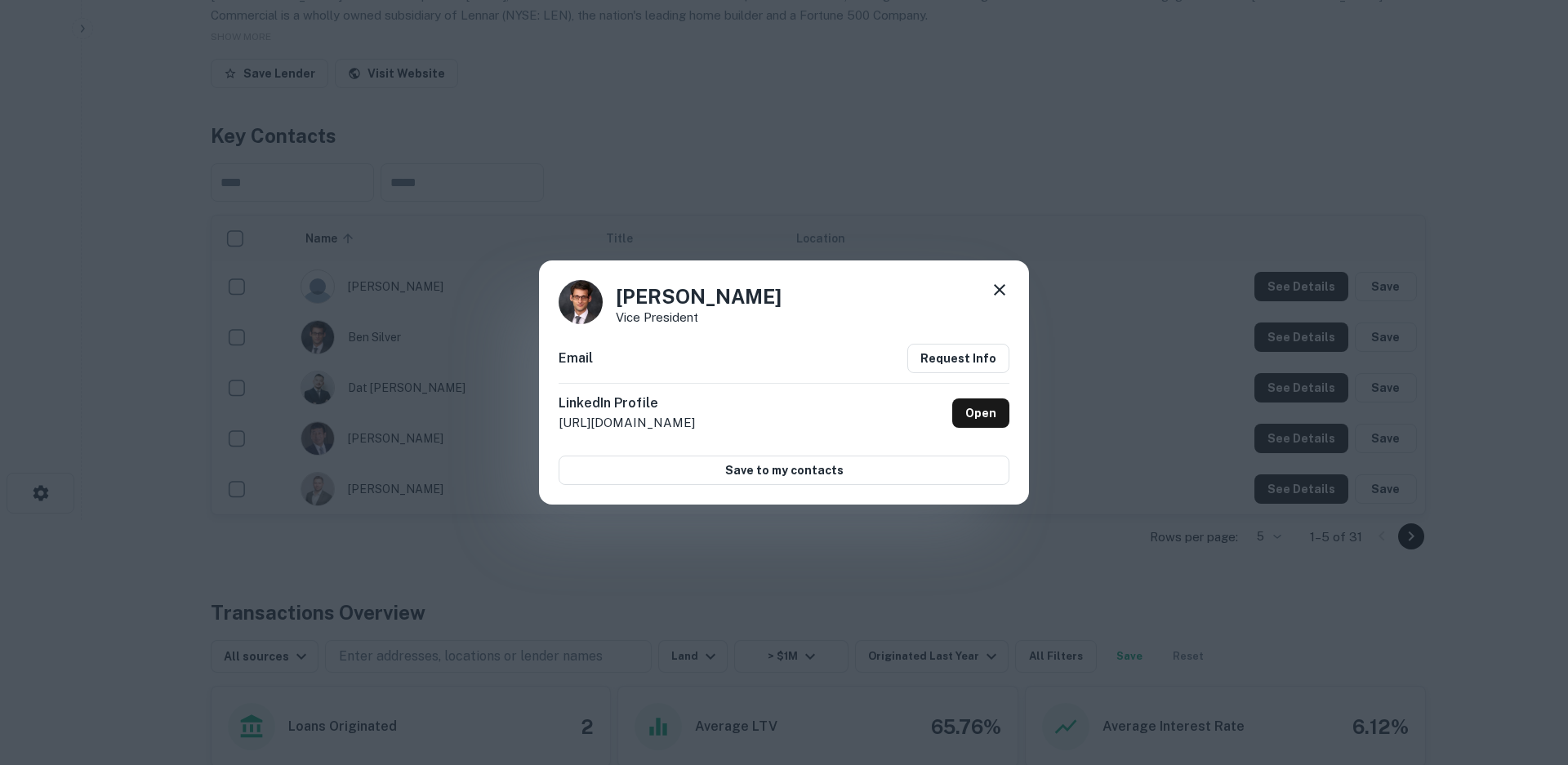
click at [1001, 294] on icon at bounding box center [999, 290] width 19 height 19
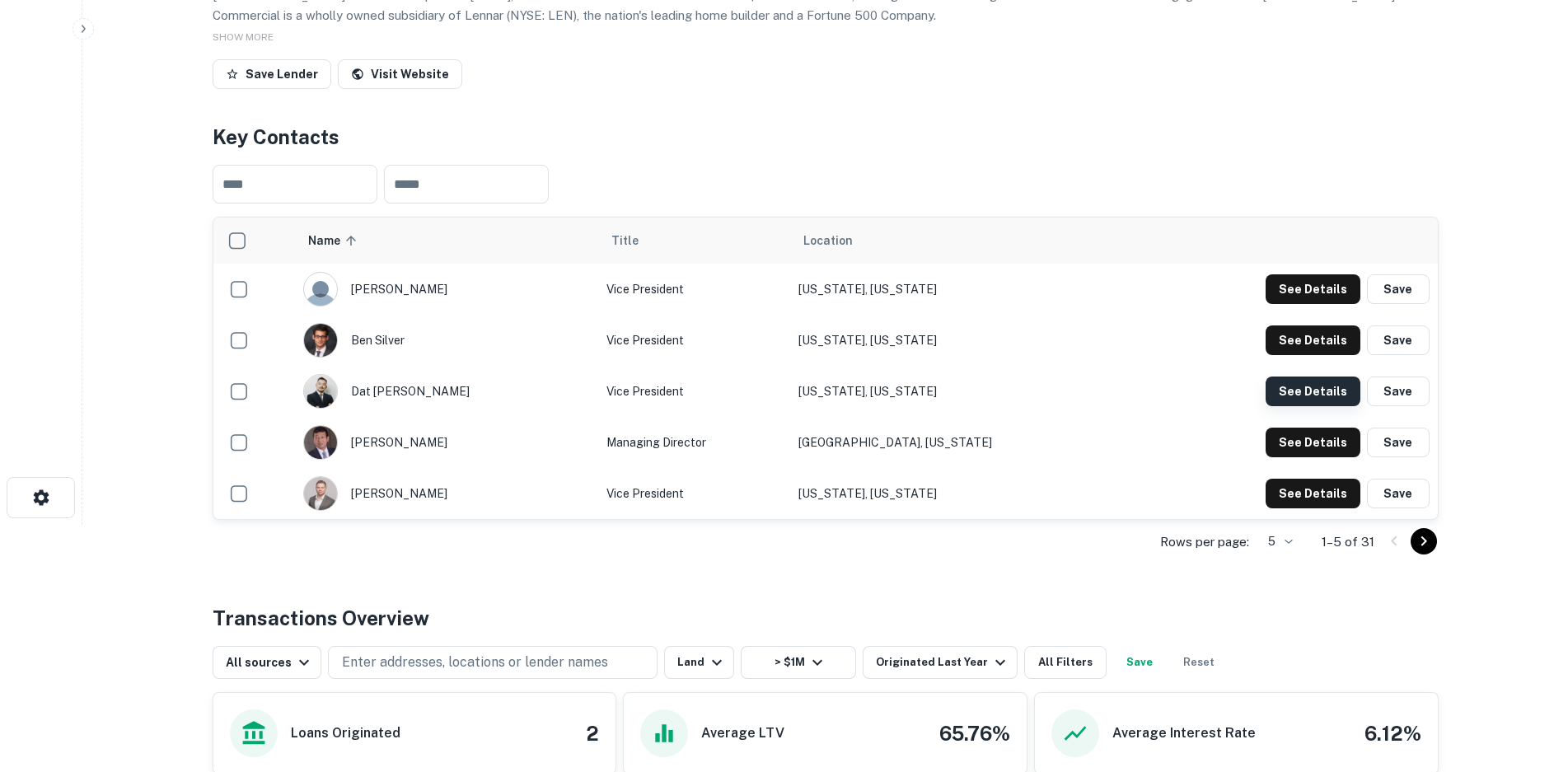
click at [1312, 390] on button "See Details" at bounding box center [1312, 392] width 95 height 30
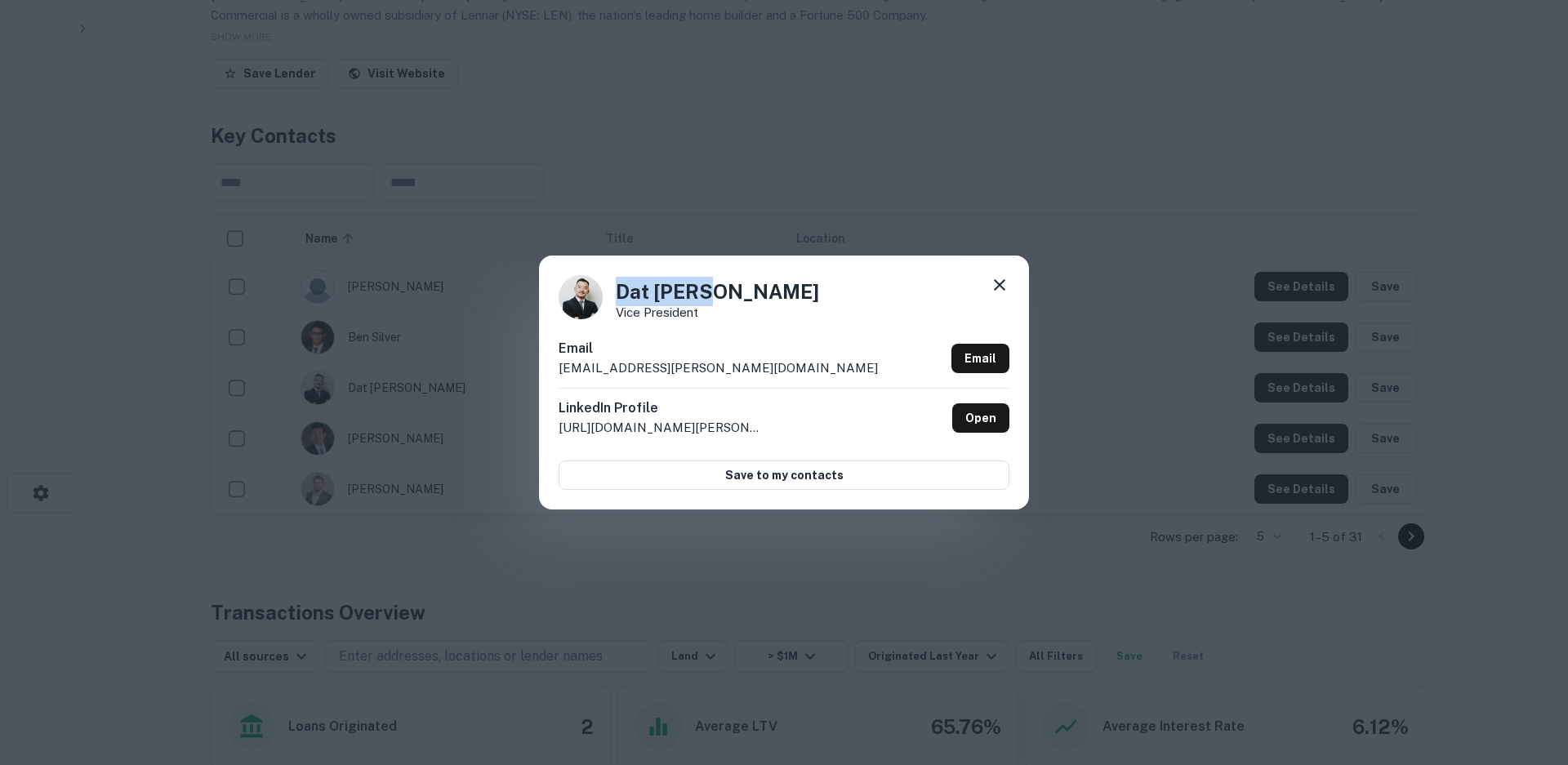
drag, startPoint x: 721, startPoint y: 293, endPoint x: 616, endPoint y: 297, distance: 105.1
click at [616, 297] on div "Dat [PERSON_NAME] Vice President" at bounding box center [784, 297] width 451 height 44
copy h4 "Dat [PERSON_NAME]"
drag, startPoint x: 763, startPoint y: 365, endPoint x: 551, endPoint y: 370, distance: 212.1
click at [551, 370] on div "Dat [PERSON_NAME] Vice President Email [EMAIL_ADDRESS][PERSON_NAME][DOMAIN_NAME…" at bounding box center [784, 382] width 490 height 253
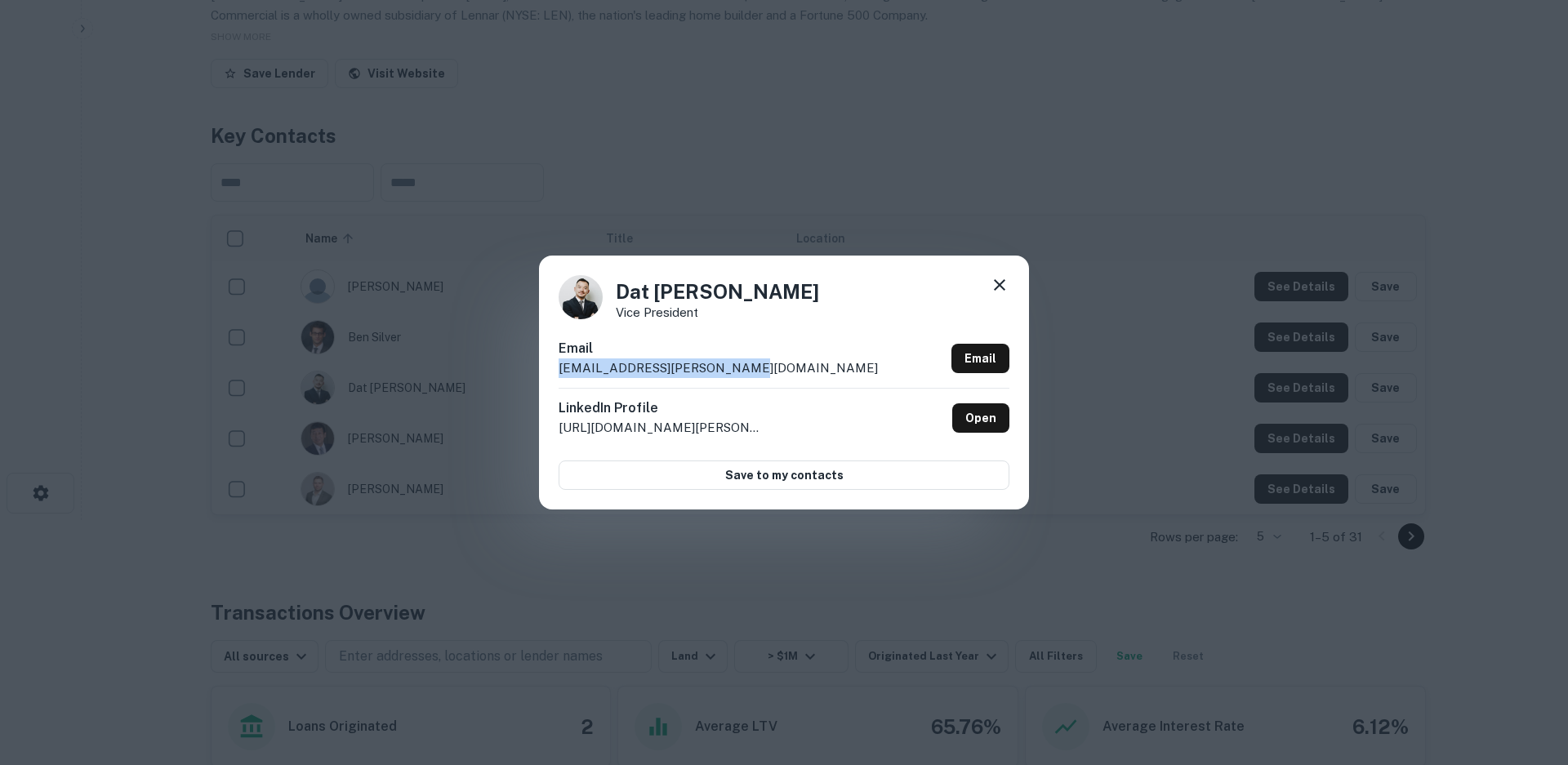
copy p "[EMAIL_ADDRESS][PERSON_NAME][DOMAIN_NAME]"
click at [977, 426] on link "Open" at bounding box center [980, 418] width 57 height 30
click at [996, 285] on icon at bounding box center [999, 285] width 19 height 19
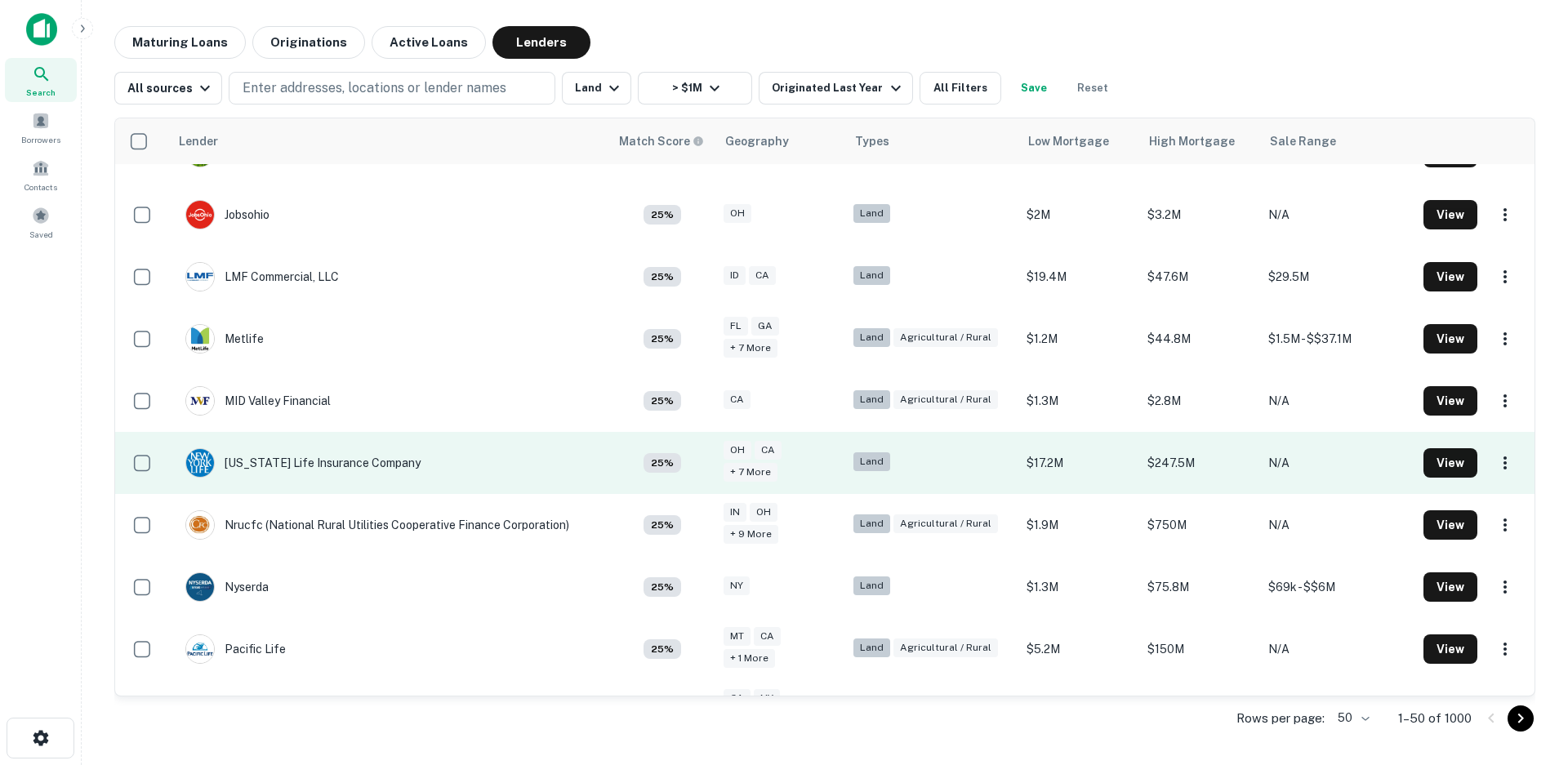
scroll to position [2123, 0]
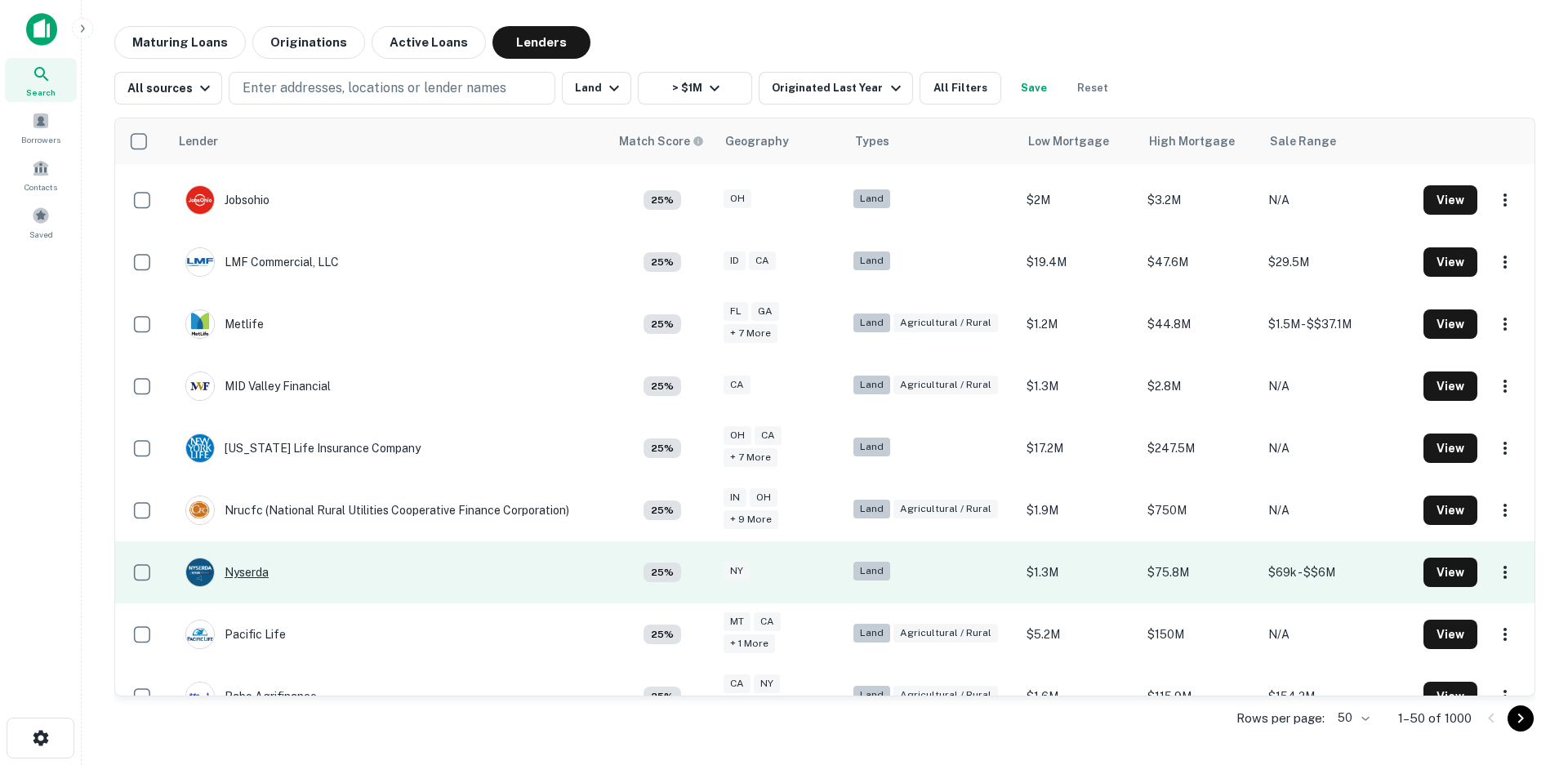
click at [249, 557] on div "Nyserda" at bounding box center [227, 572] width 83 height 30
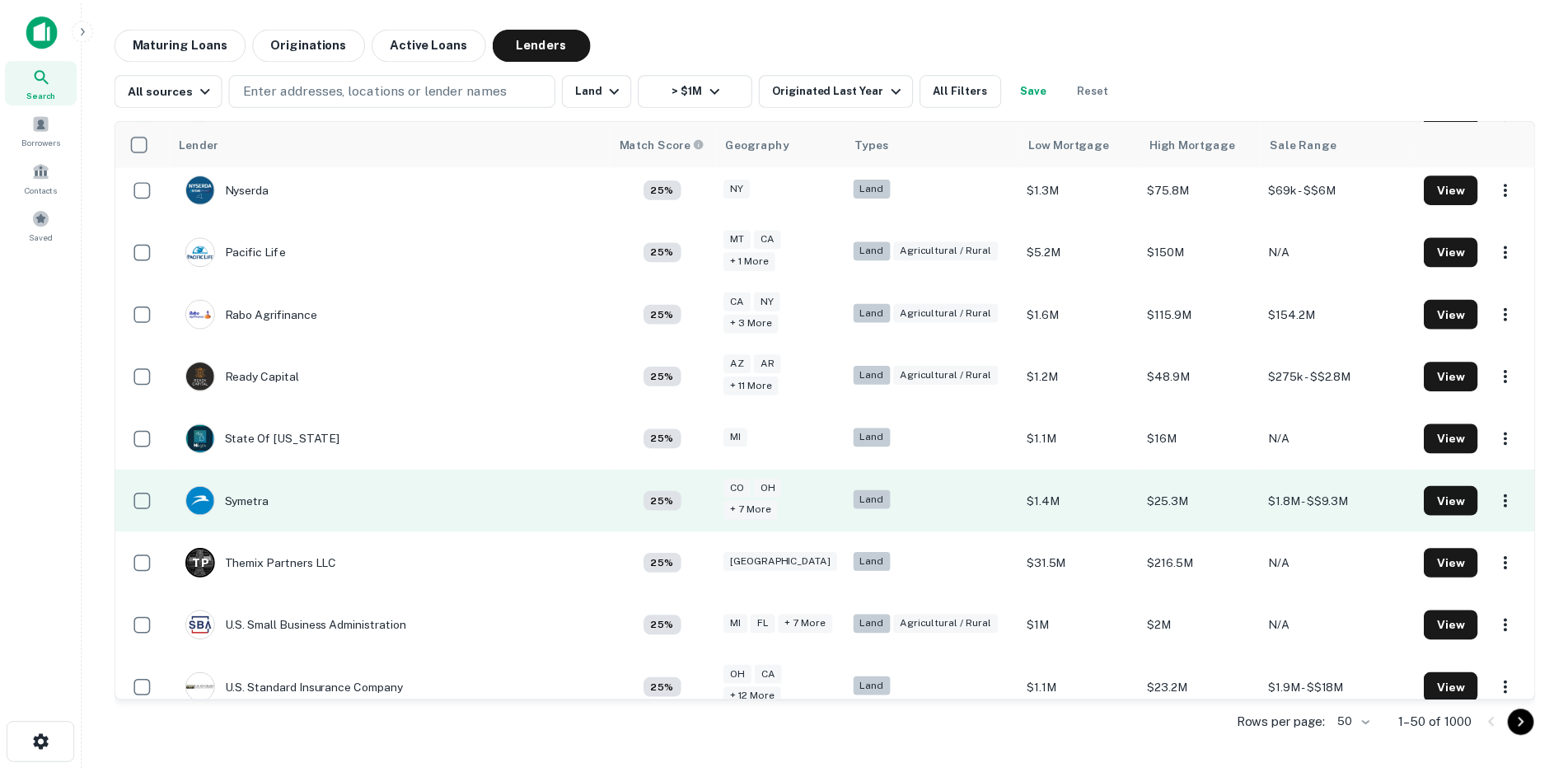
scroll to position [2595, 0]
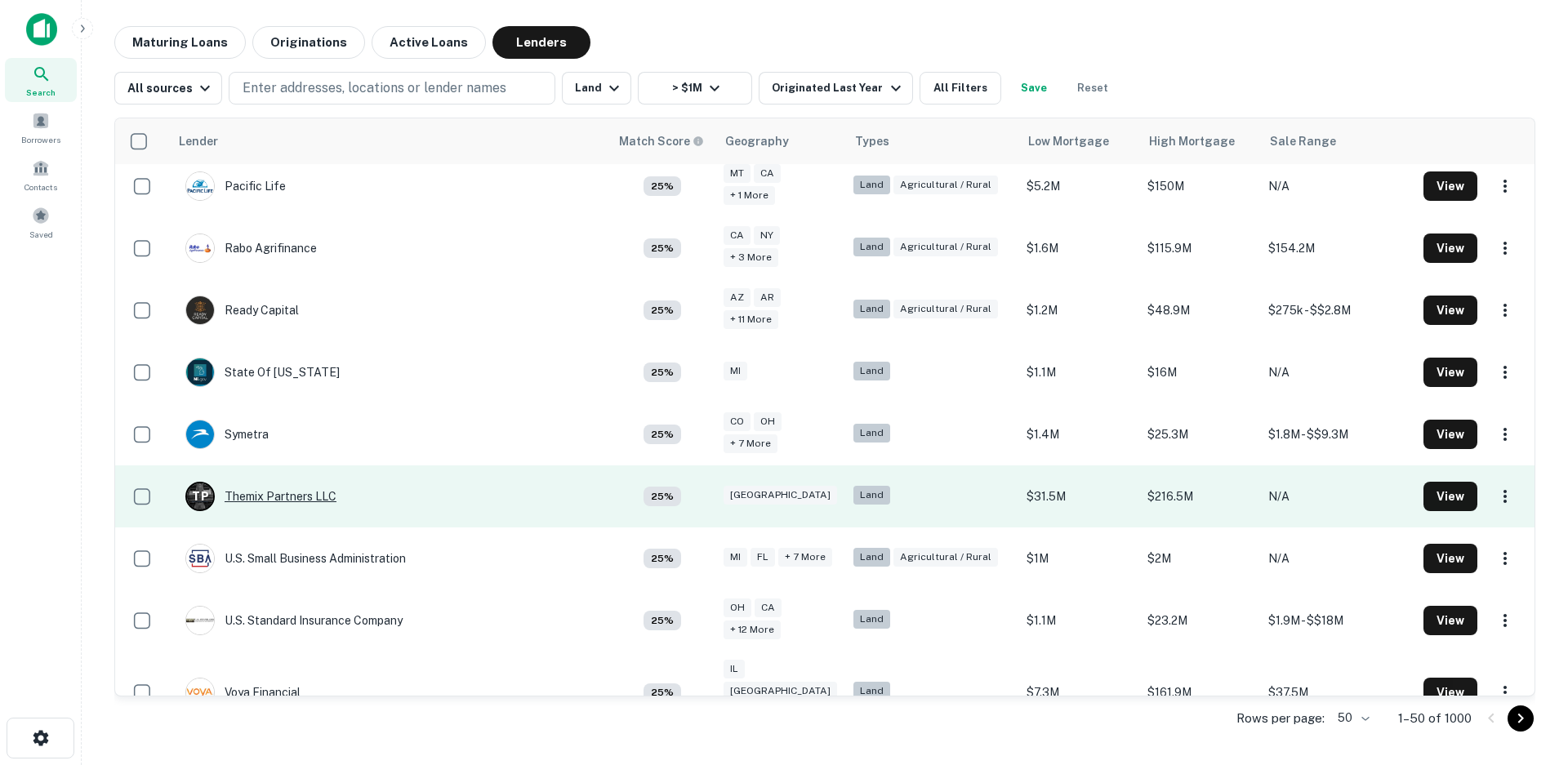
click at [290, 482] on div "T P Themix Partners LLC" at bounding box center [261, 497] width 151 height 30
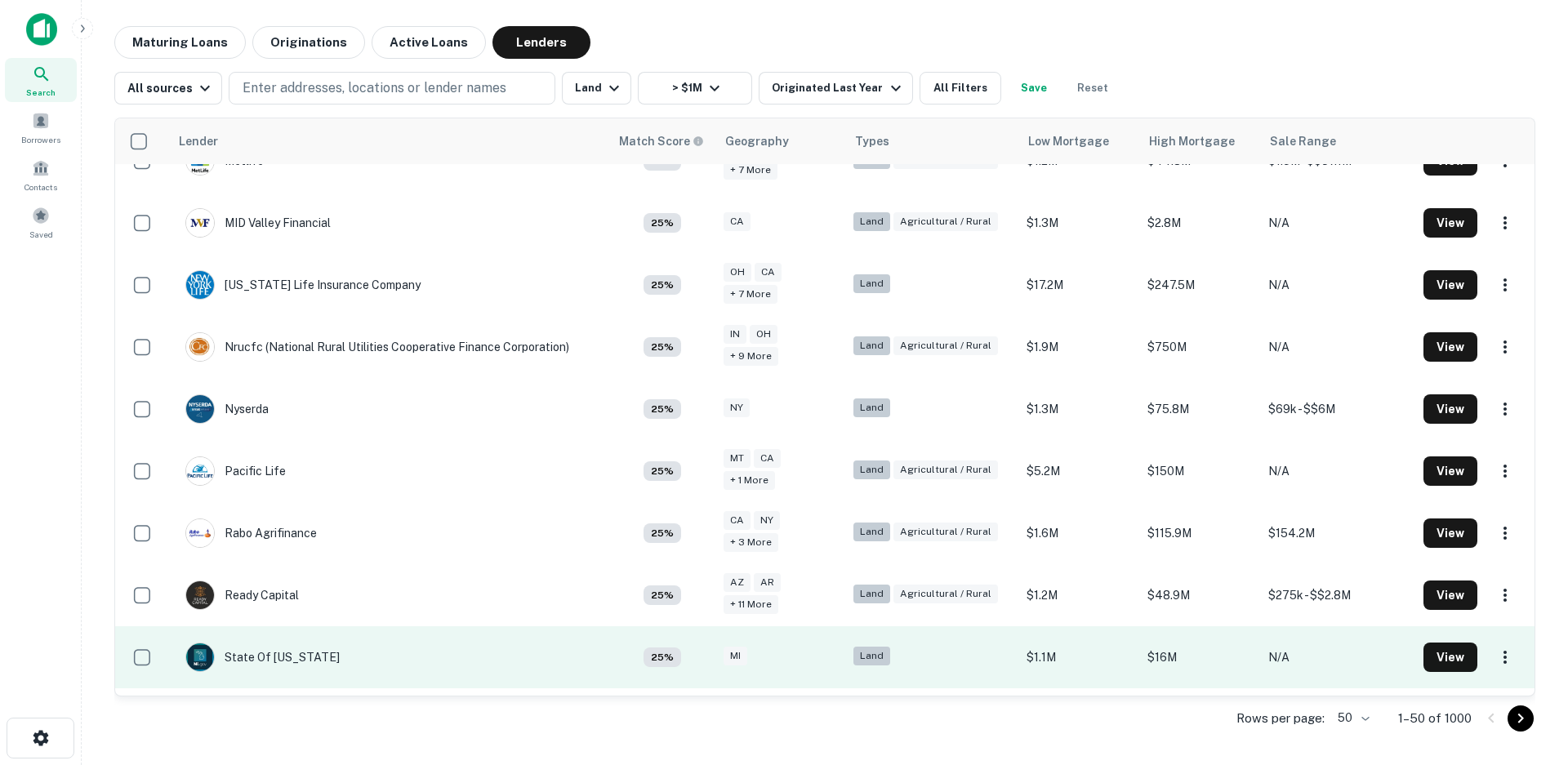
scroll to position [2571, 0]
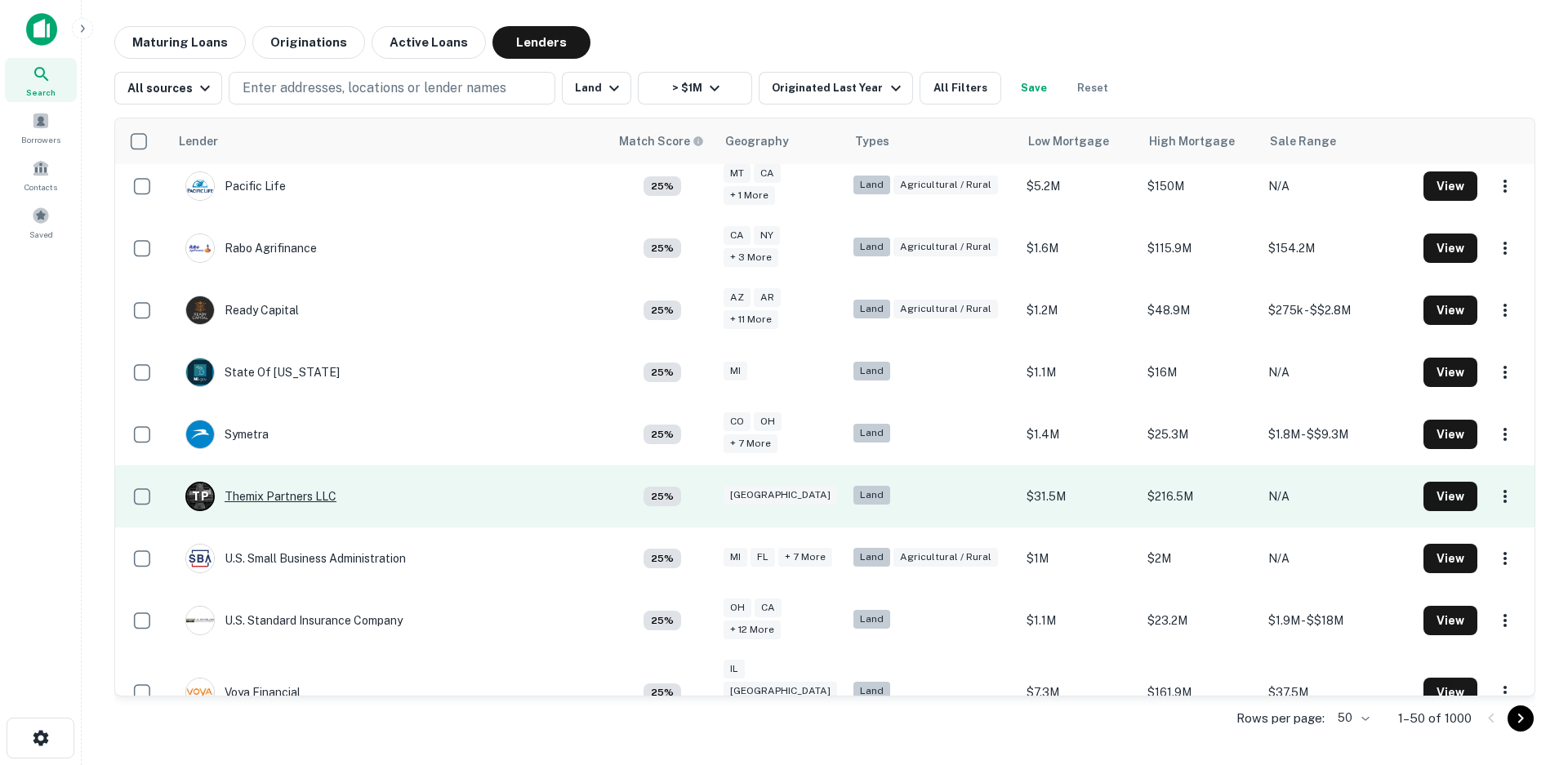
click at [296, 482] on div "T P Themix Partners LLC" at bounding box center [261, 497] width 151 height 30
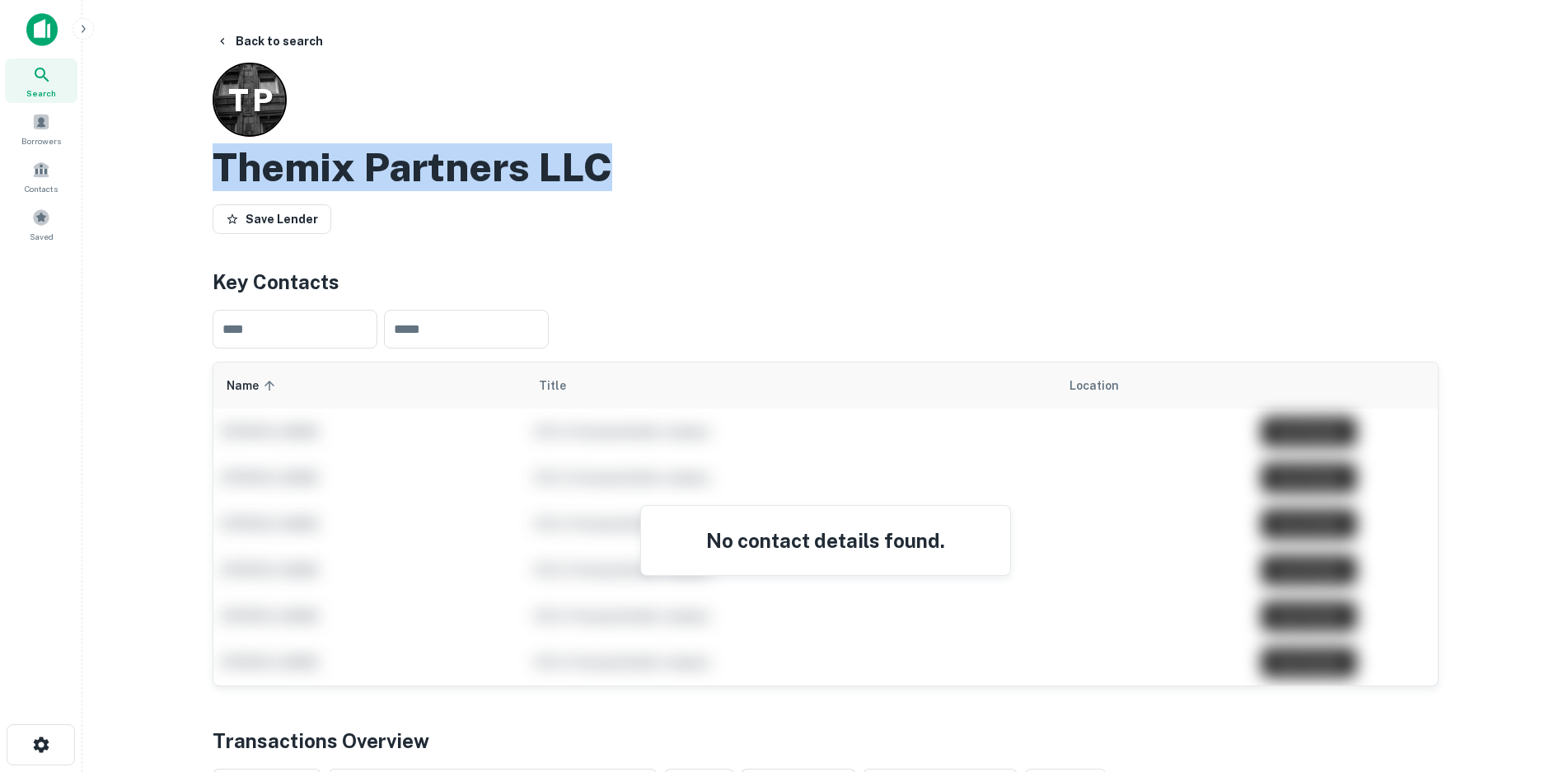
drag, startPoint x: 631, startPoint y: 172, endPoint x: 205, endPoint y: 167, distance: 426.0
click at [205, 167] on div "Back to search T P Themix Partners LLC Save Lender Key Contacts ​ ​ Name sorted…" at bounding box center [825, 780] width 1266 height 1508
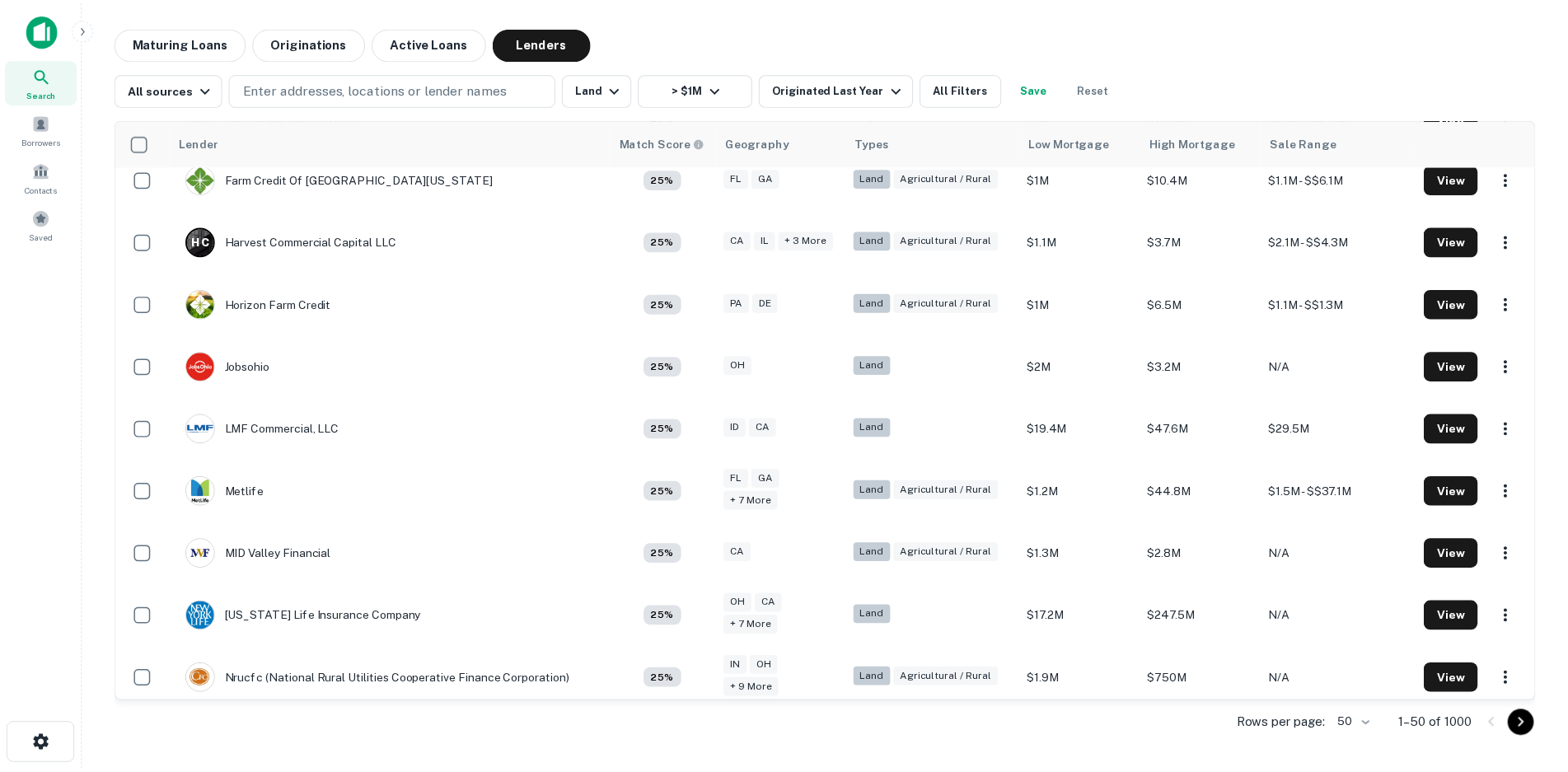
scroll to position [2595, 0]
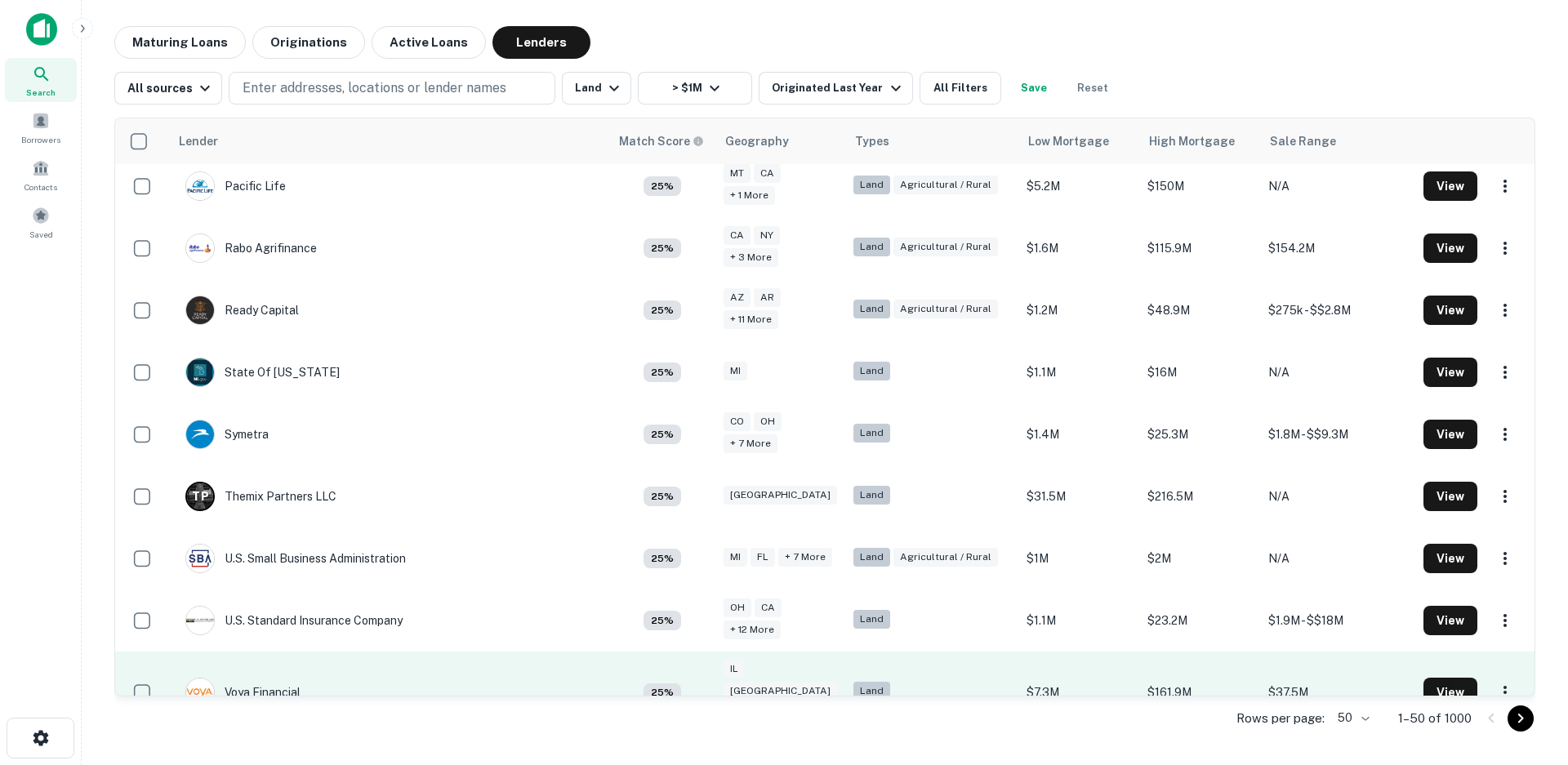
click at [268, 677] on div "Voya Financial" at bounding box center [243, 692] width 115 height 30
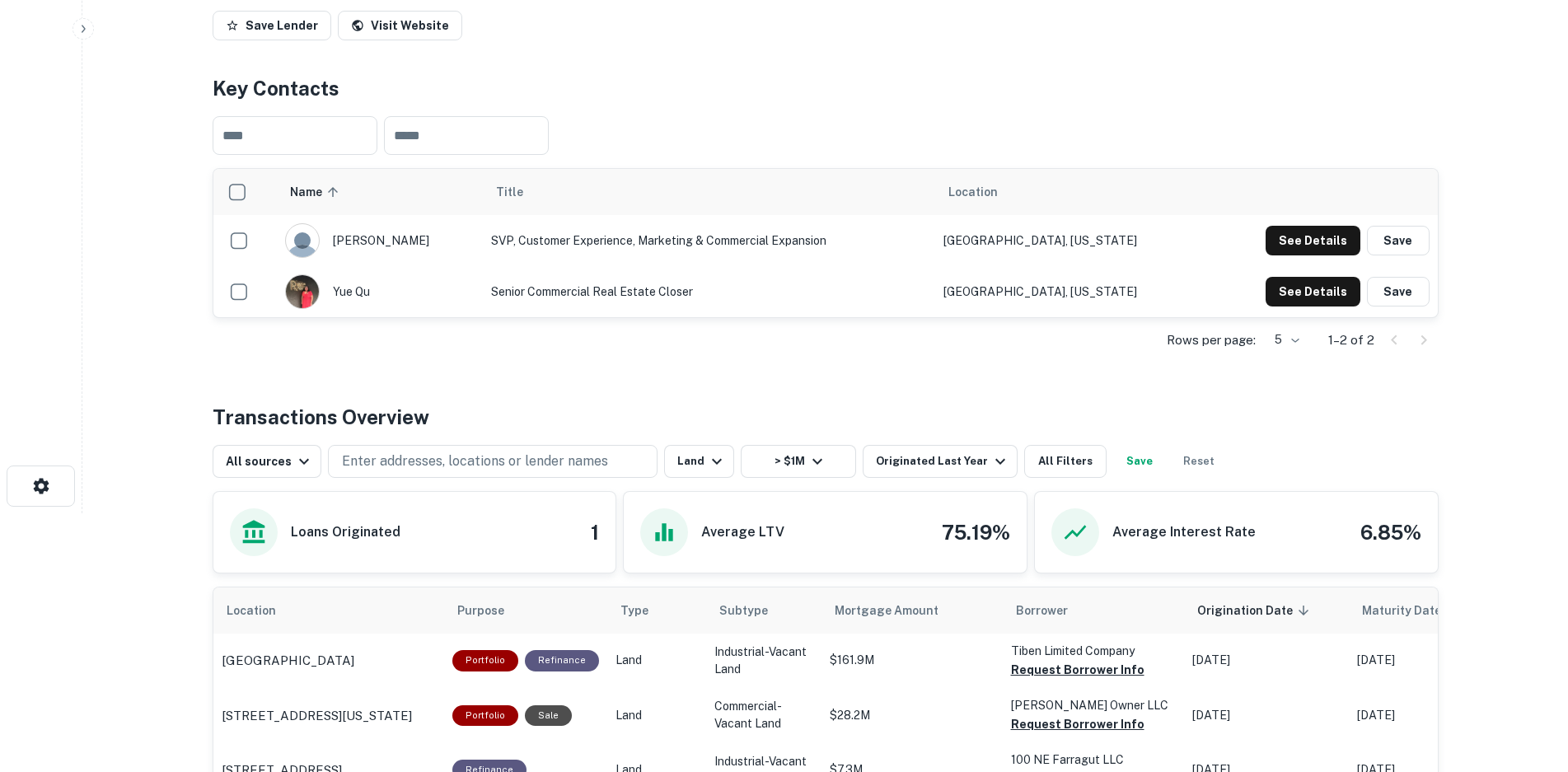
scroll to position [128, 0]
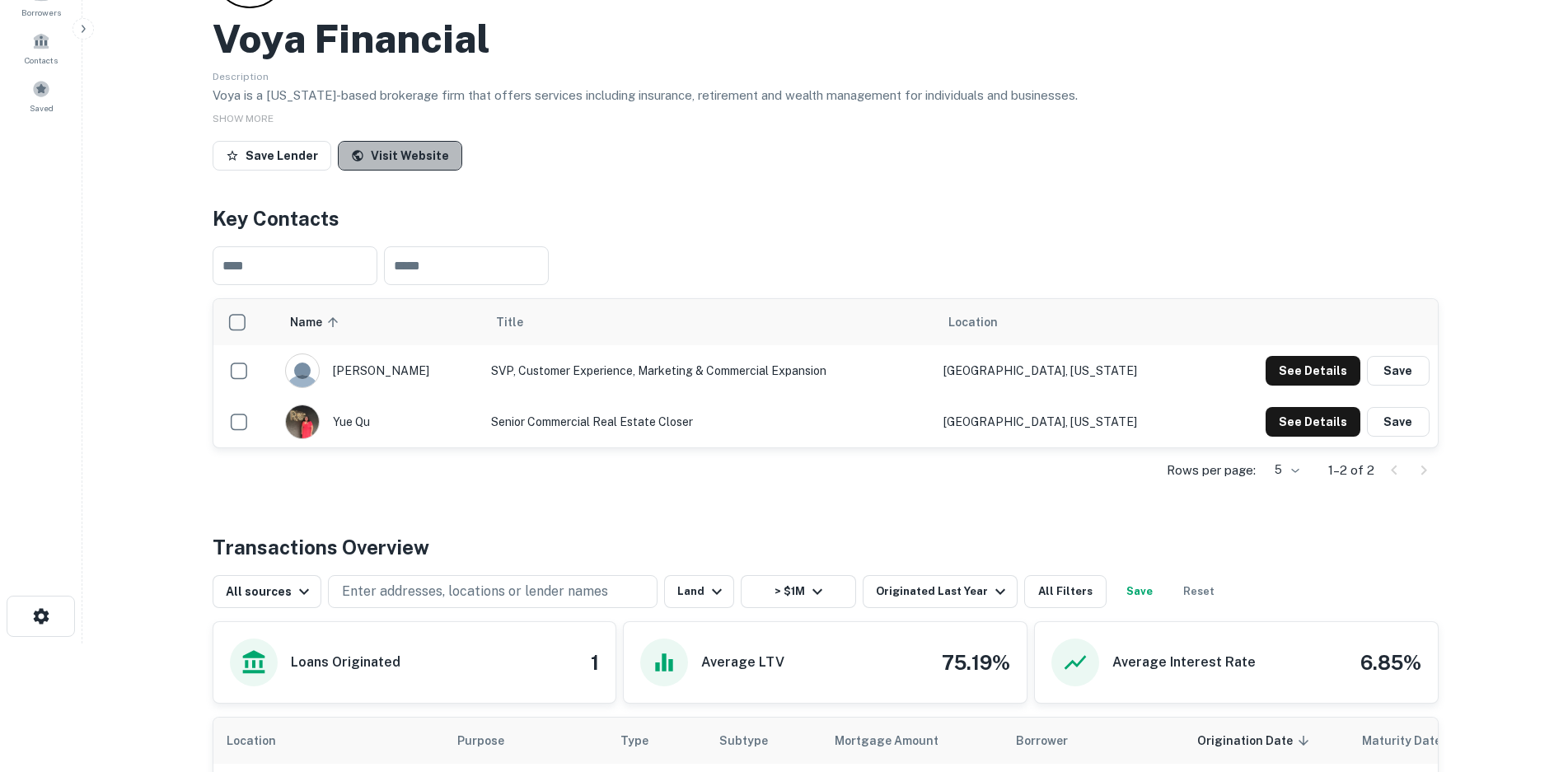
click at [401, 161] on link "Visit Website" at bounding box center [400, 156] width 125 height 30
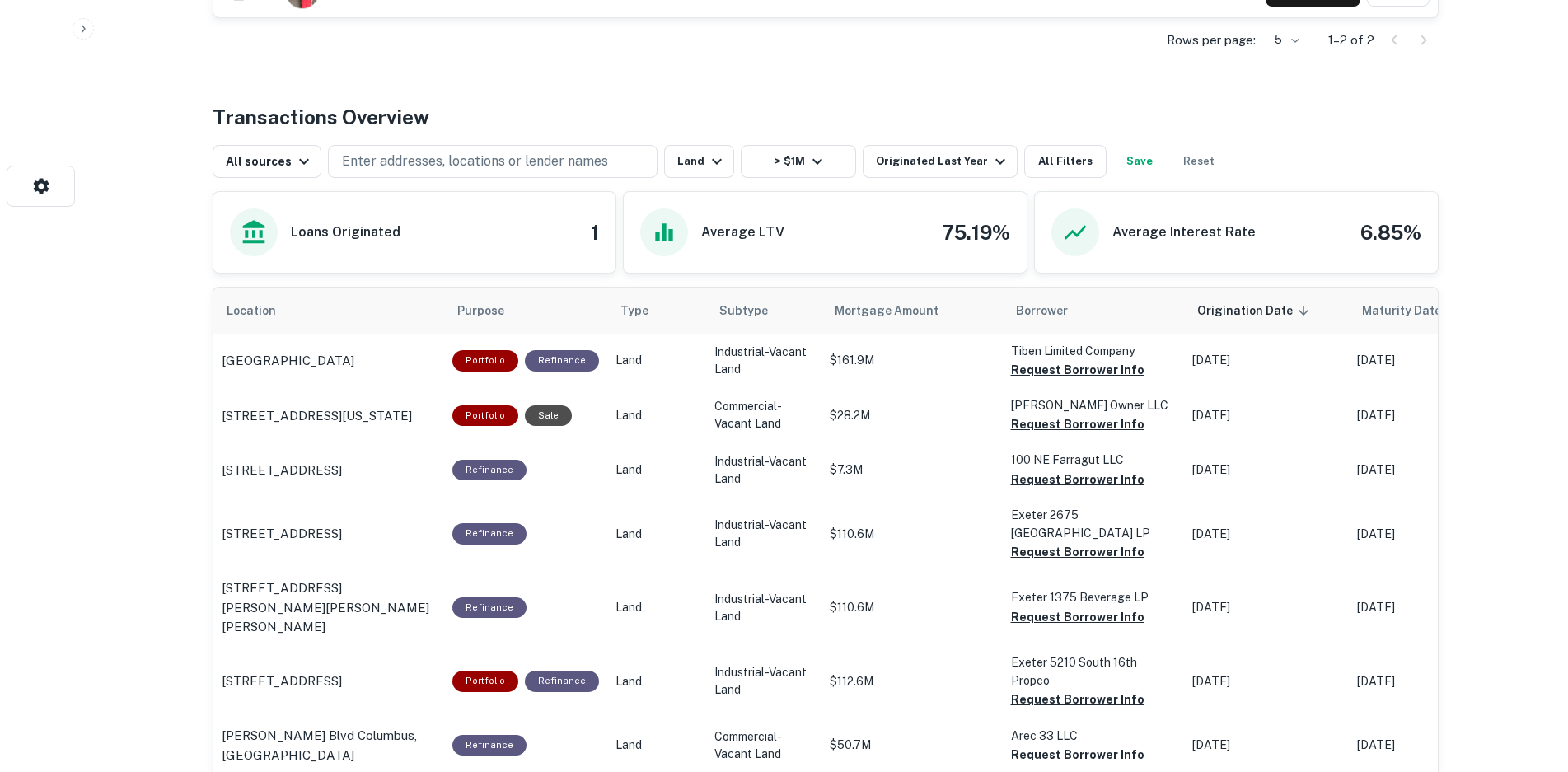
scroll to position [376, 0]
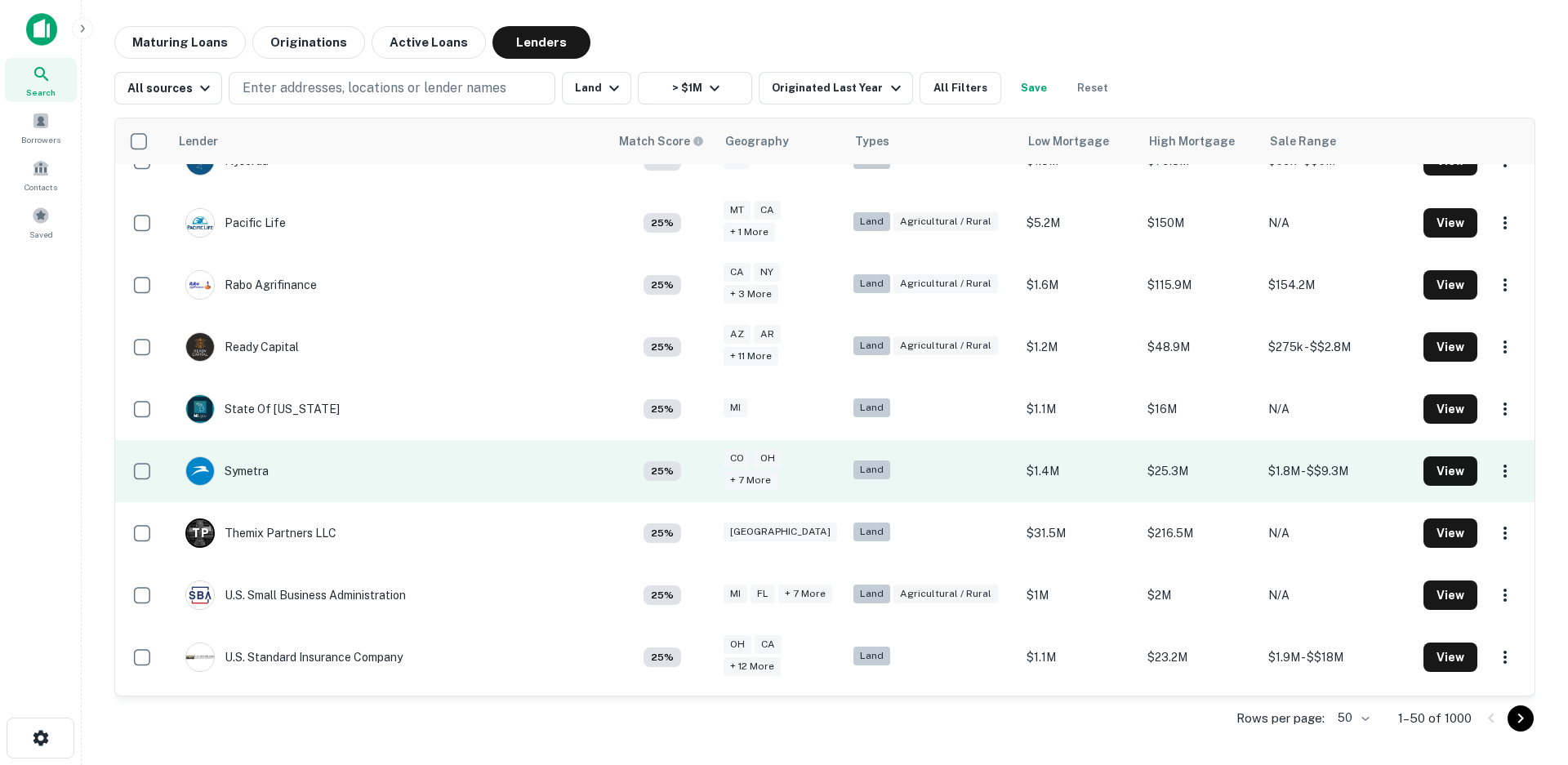
scroll to position [2571, 0]
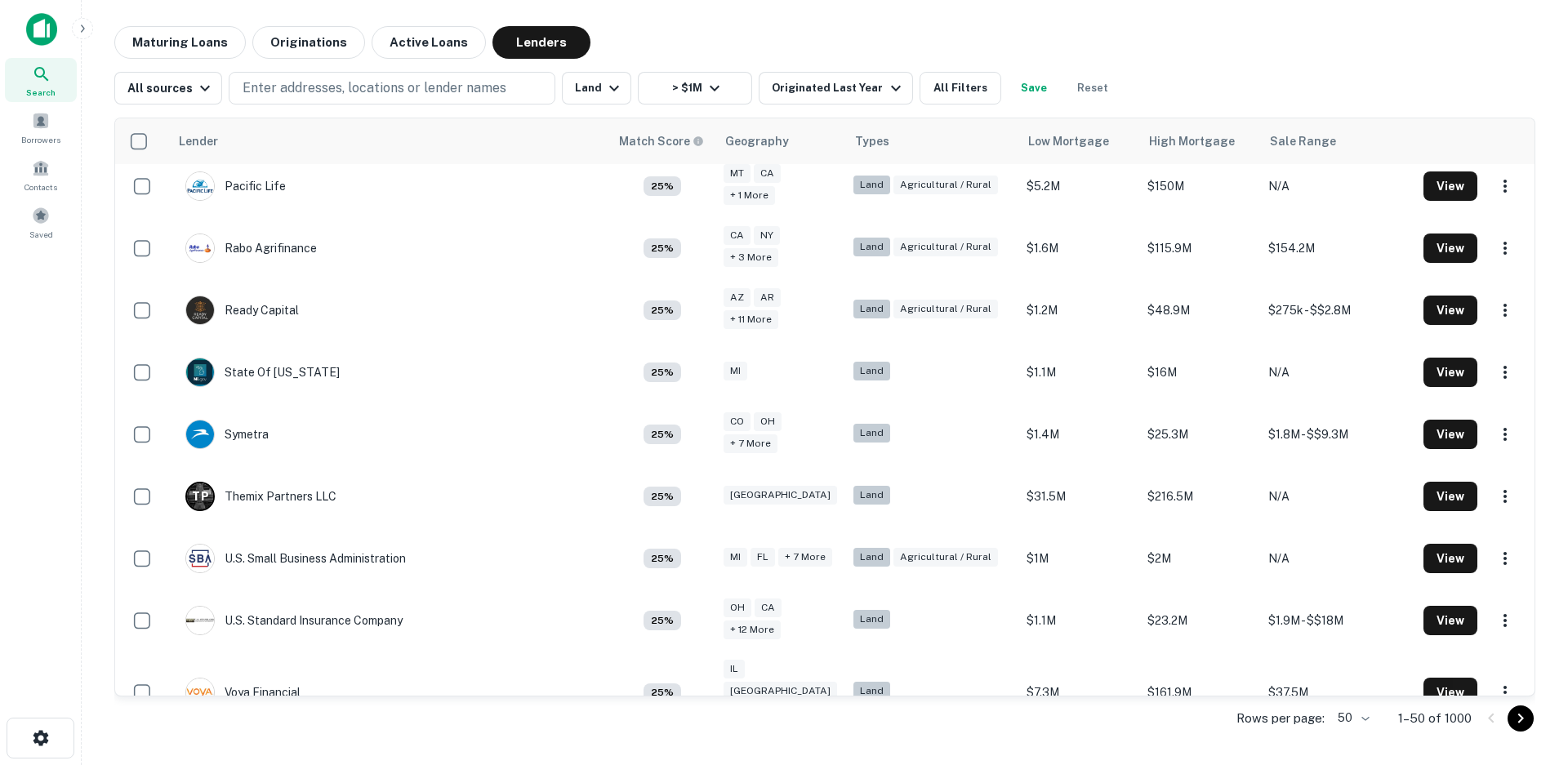
click at [1516, 724] on icon "Go to next page" at bounding box center [1521, 719] width 19 height 19
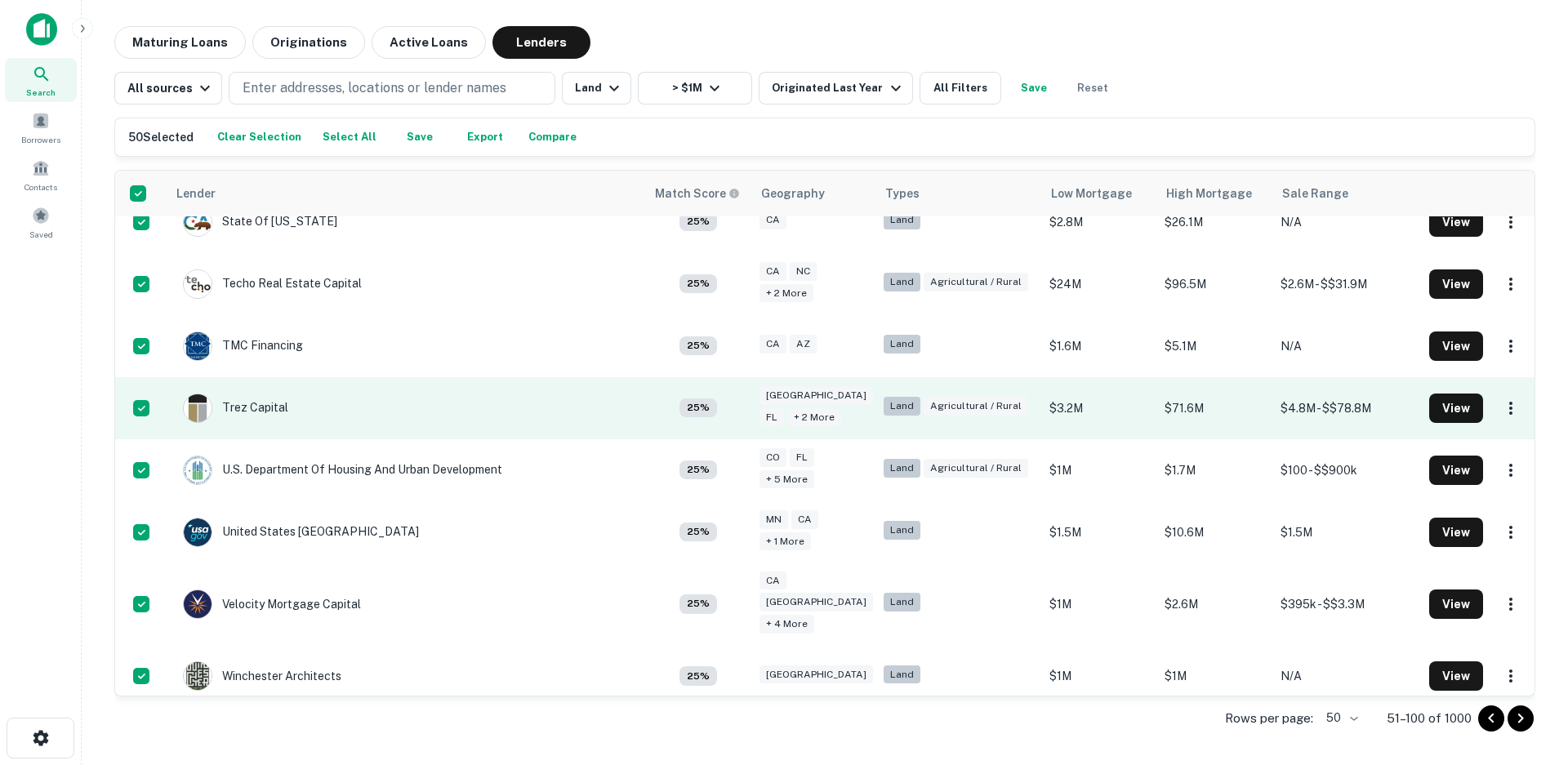
scroll to position [2624, 0]
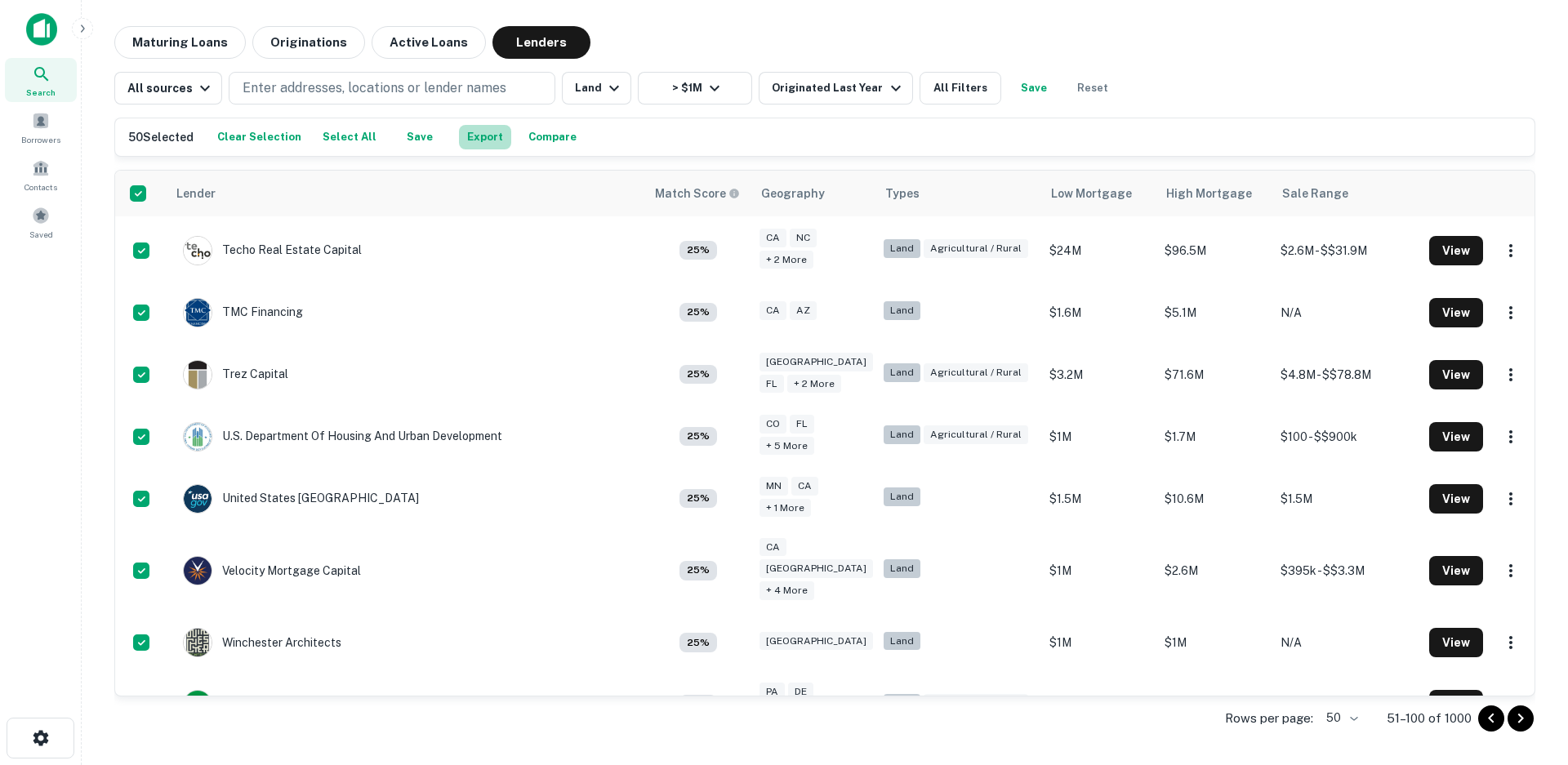
click at [476, 136] on button "Export" at bounding box center [486, 138] width 53 height 25
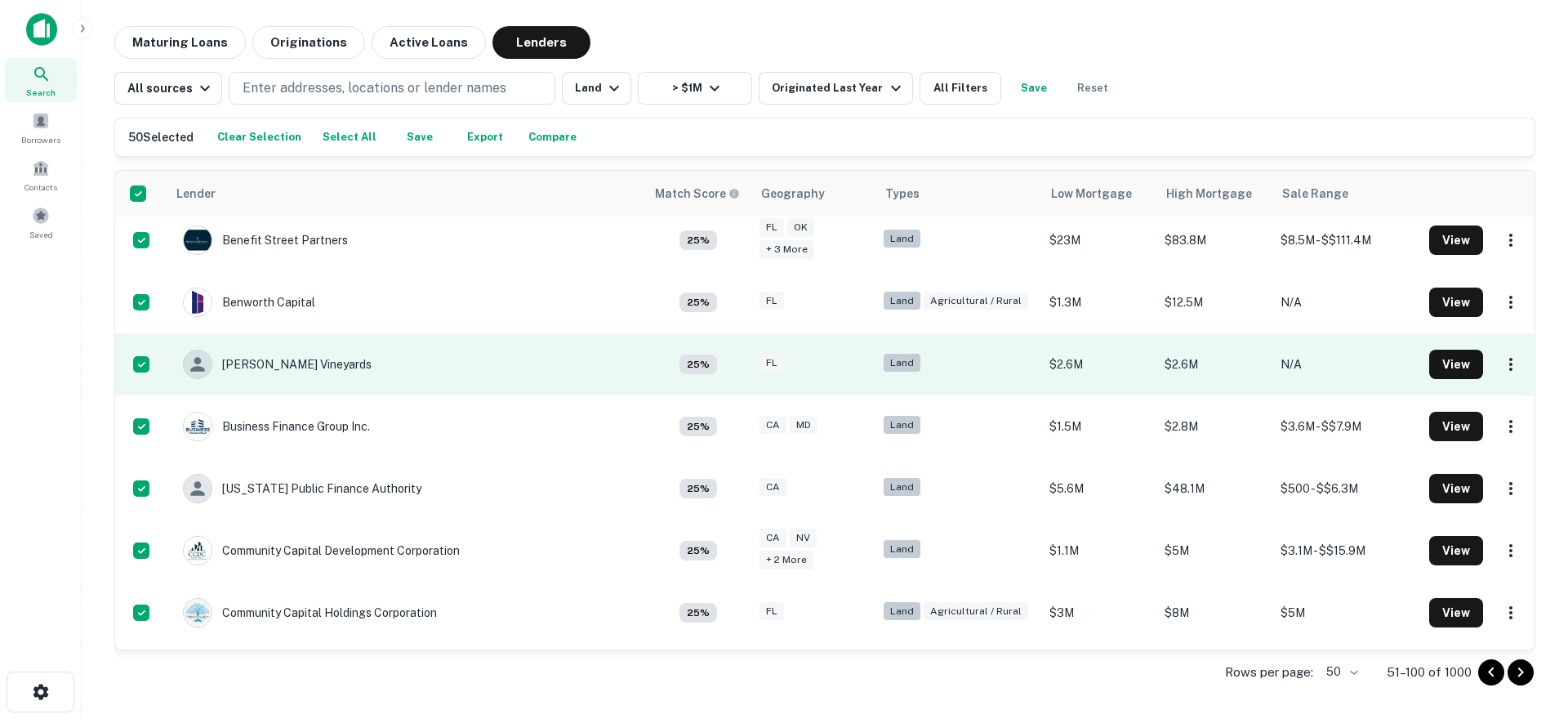
scroll to position [0, 0]
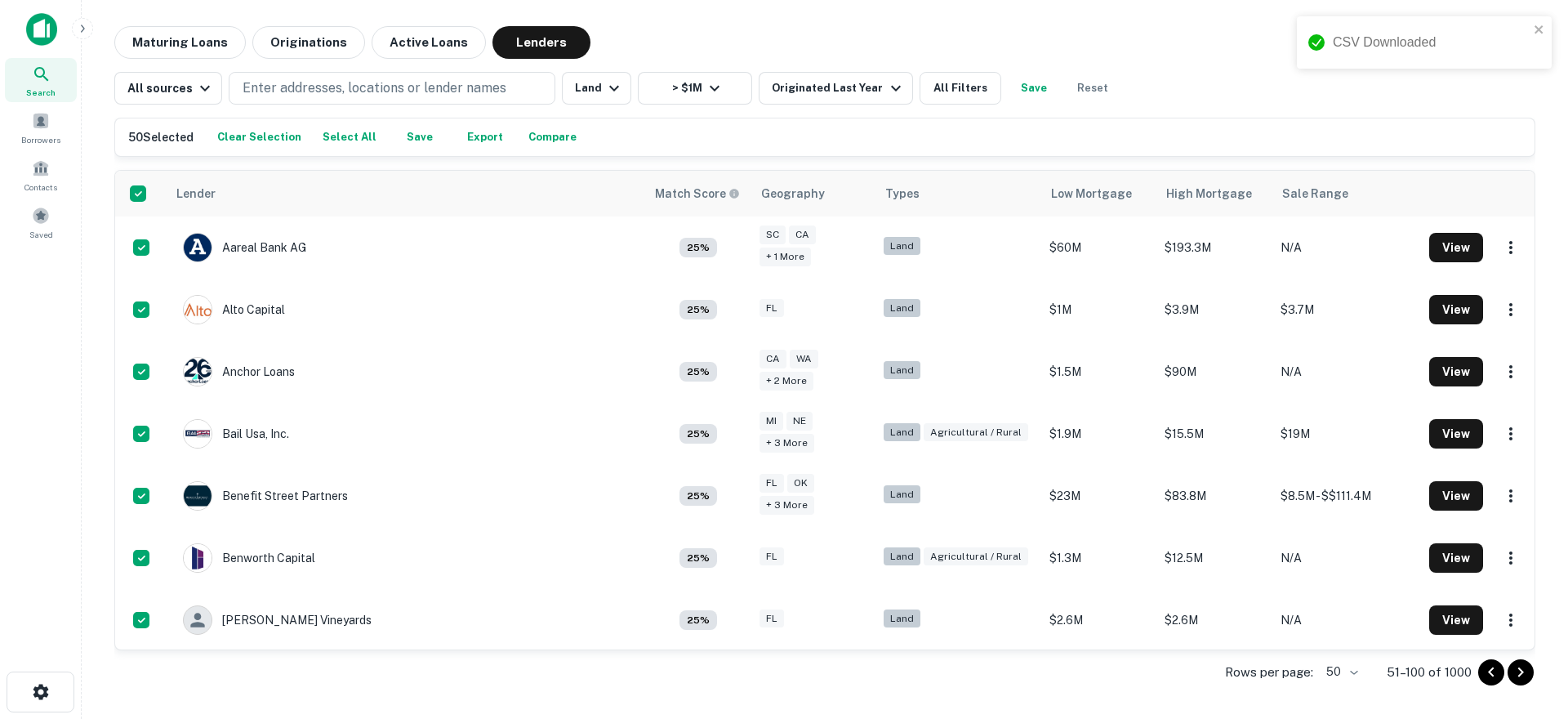
click at [21, 398] on div "Search Borrowers Contacts Saved" at bounding box center [40, 334] width 81 height 668
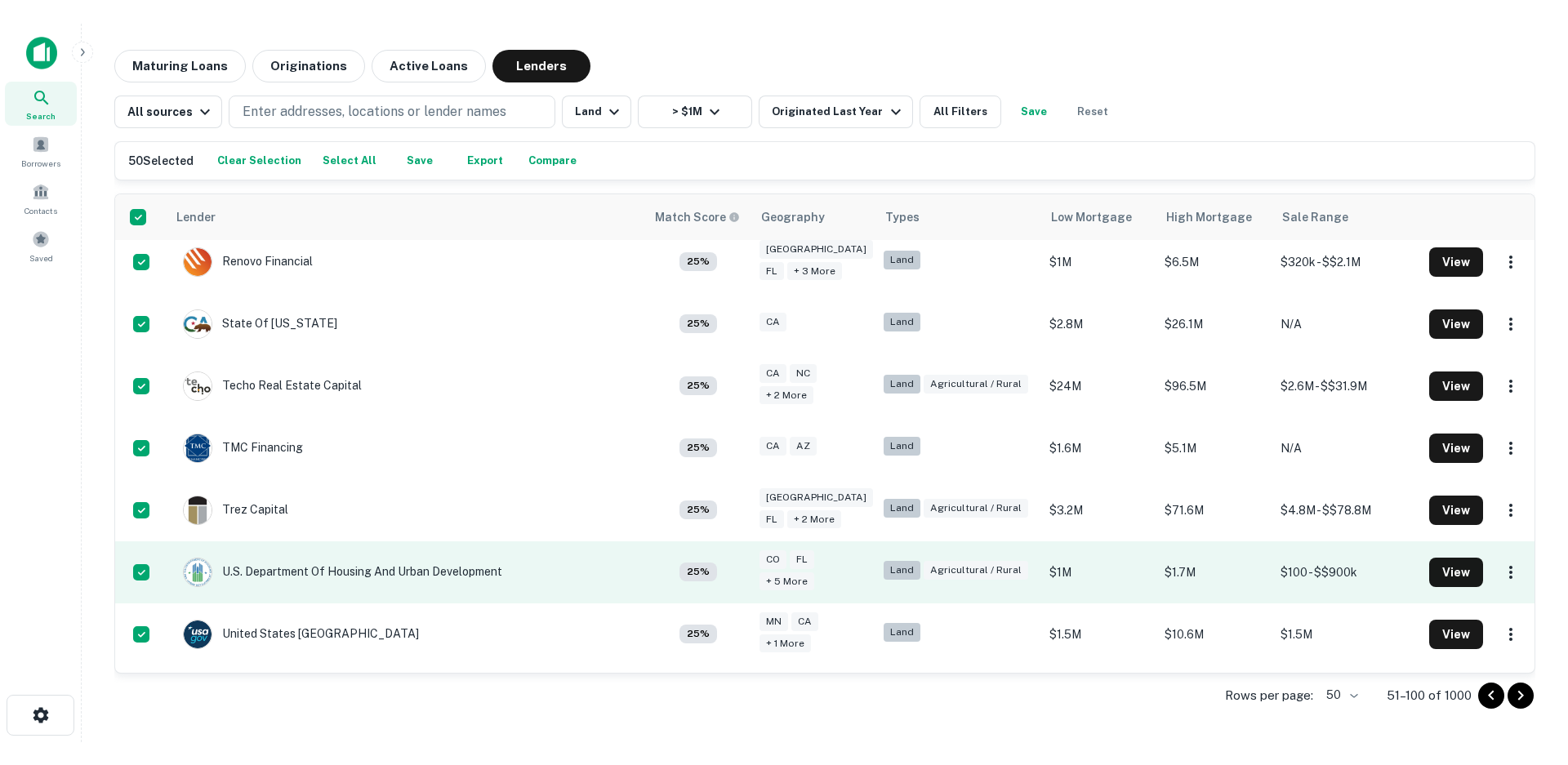
scroll to position [2670, 0]
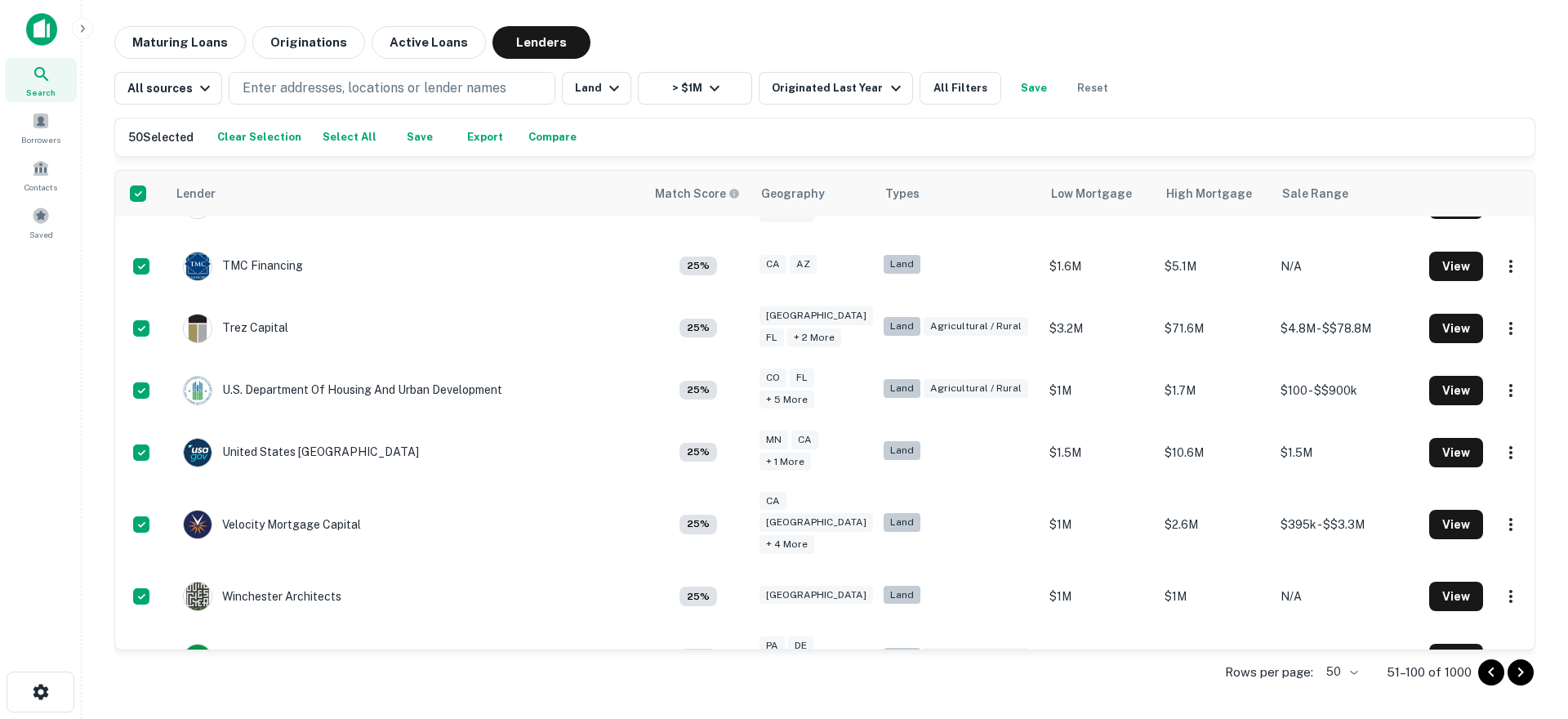
click at [43, 528] on div "Search Borrowers Contacts Saved" at bounding box center [40, 334] width 81 height 668
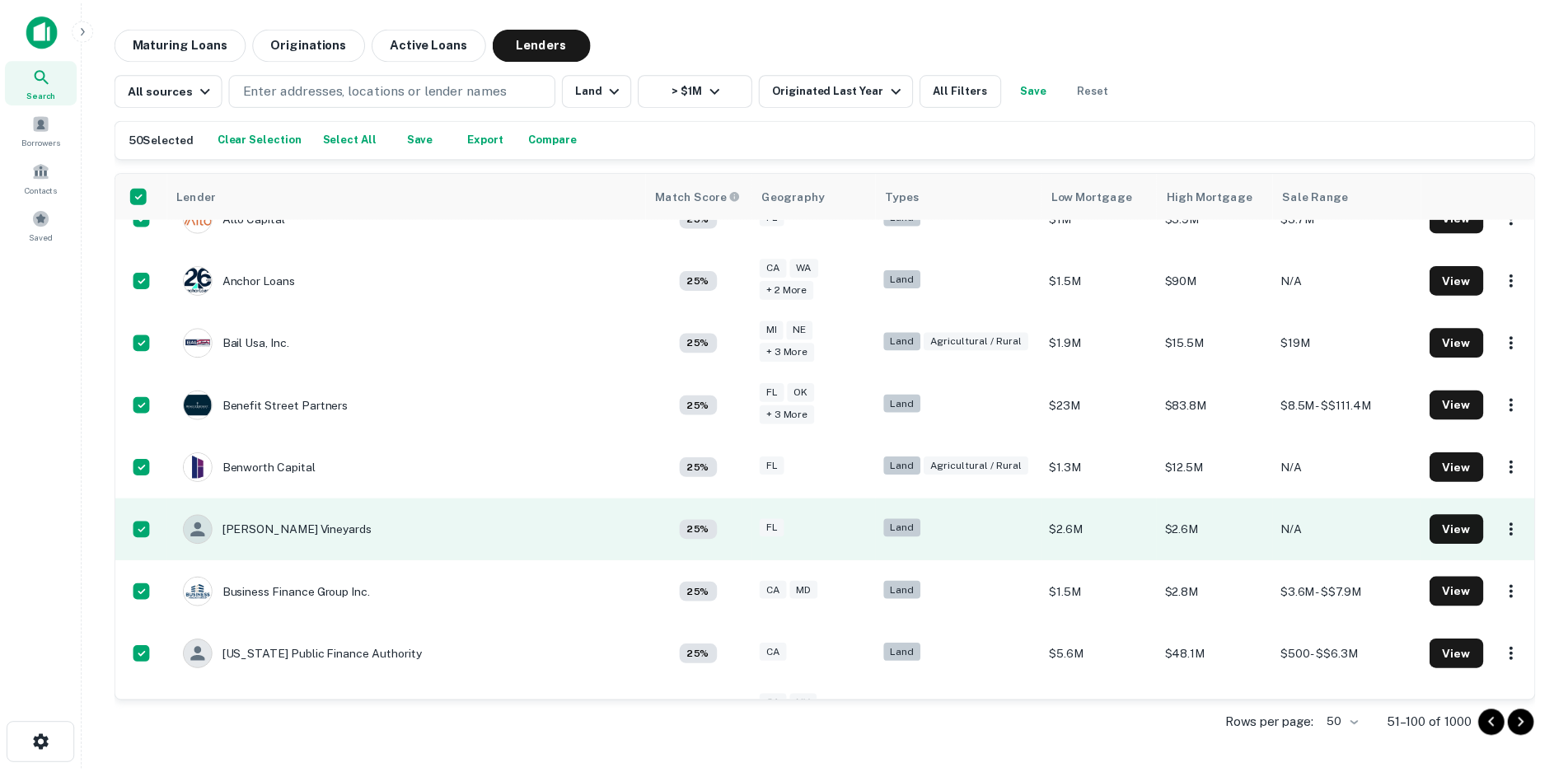
scroll to position [0, 0]
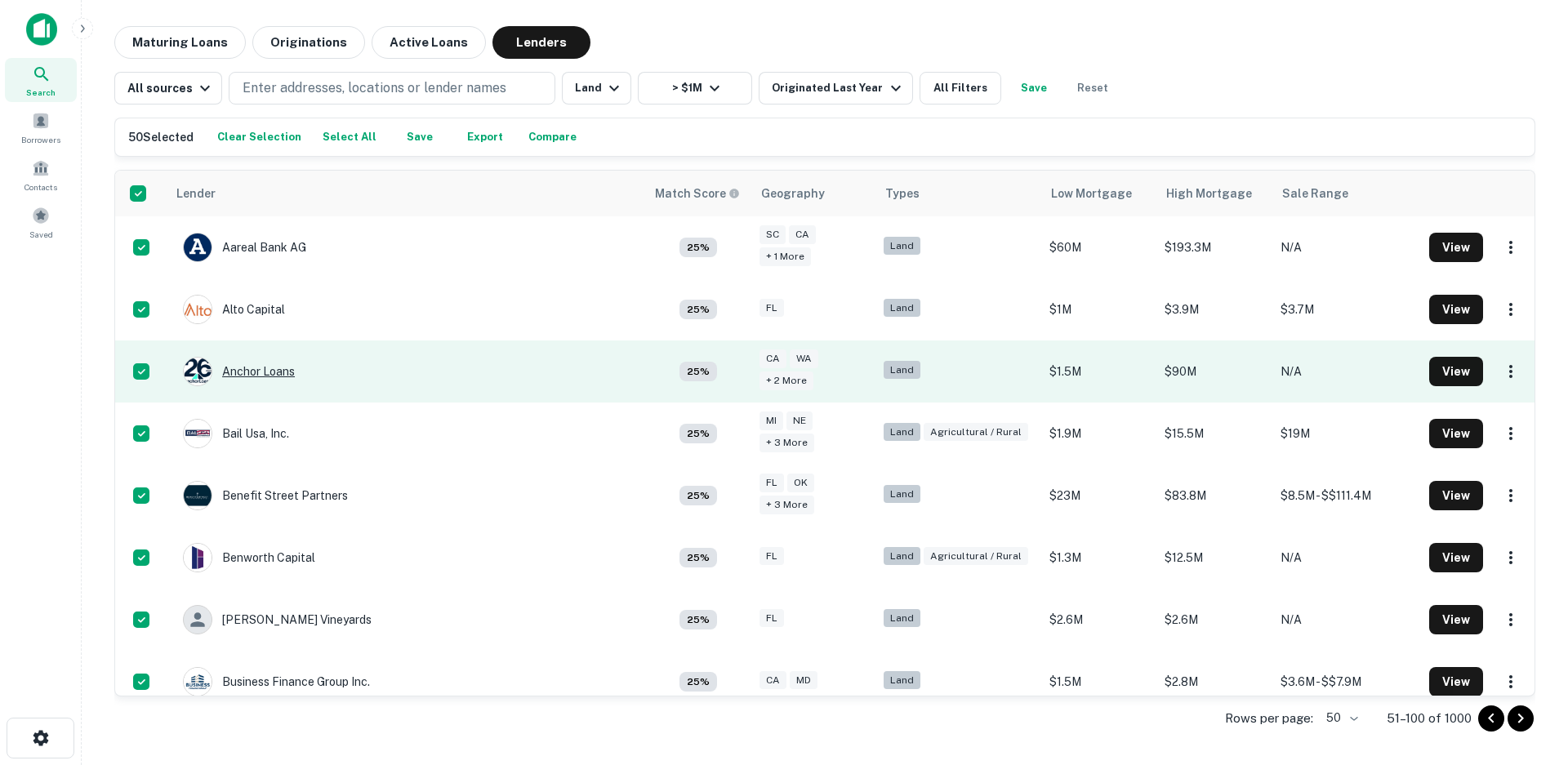
click at [278, 377] on div "Anchor Loans" at bounding box center [239, 372] width 112 height 30
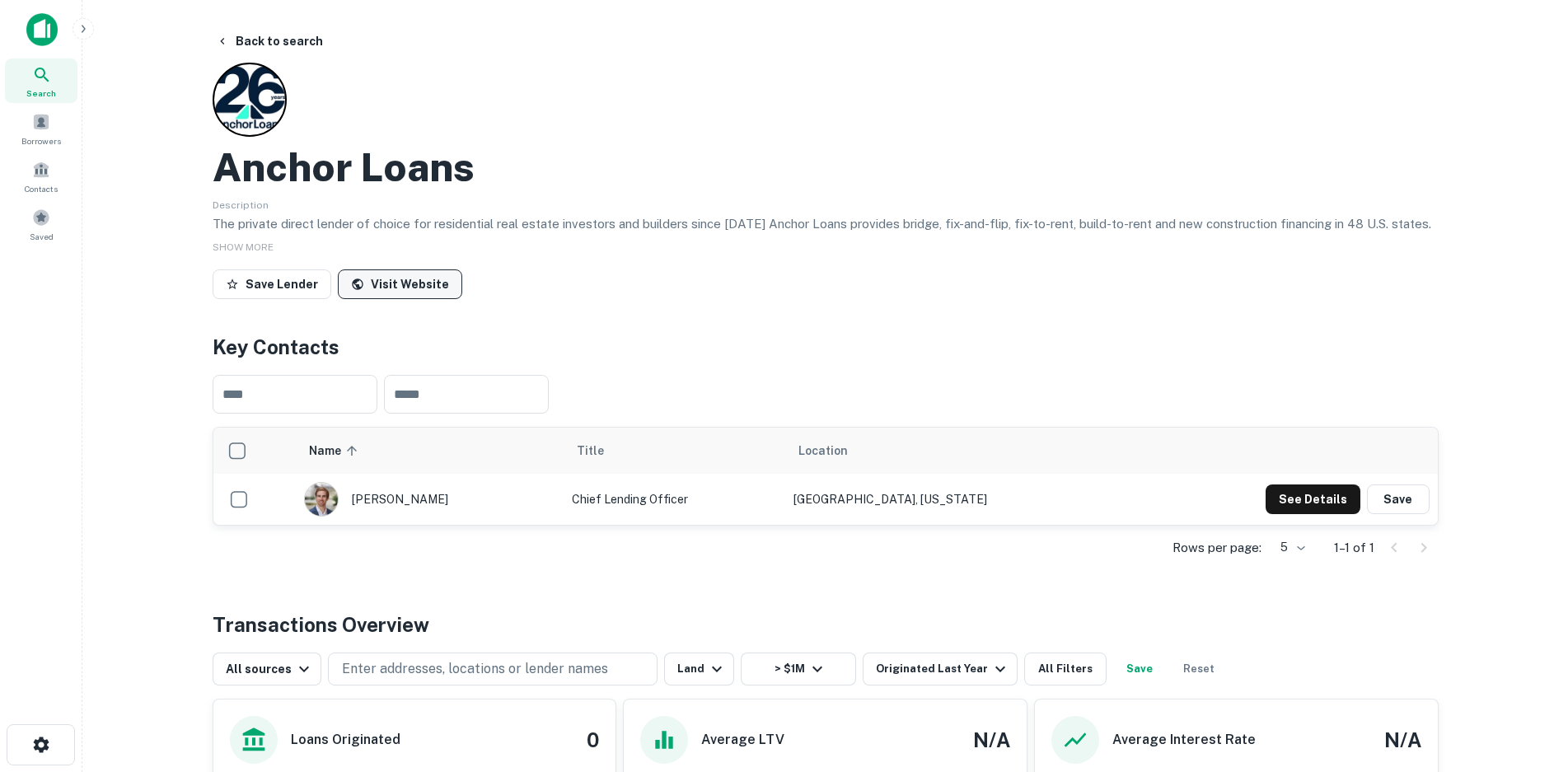
click at [404, 284] on link "Visit Website" at bounding box center [400, 285] width 125 height 30
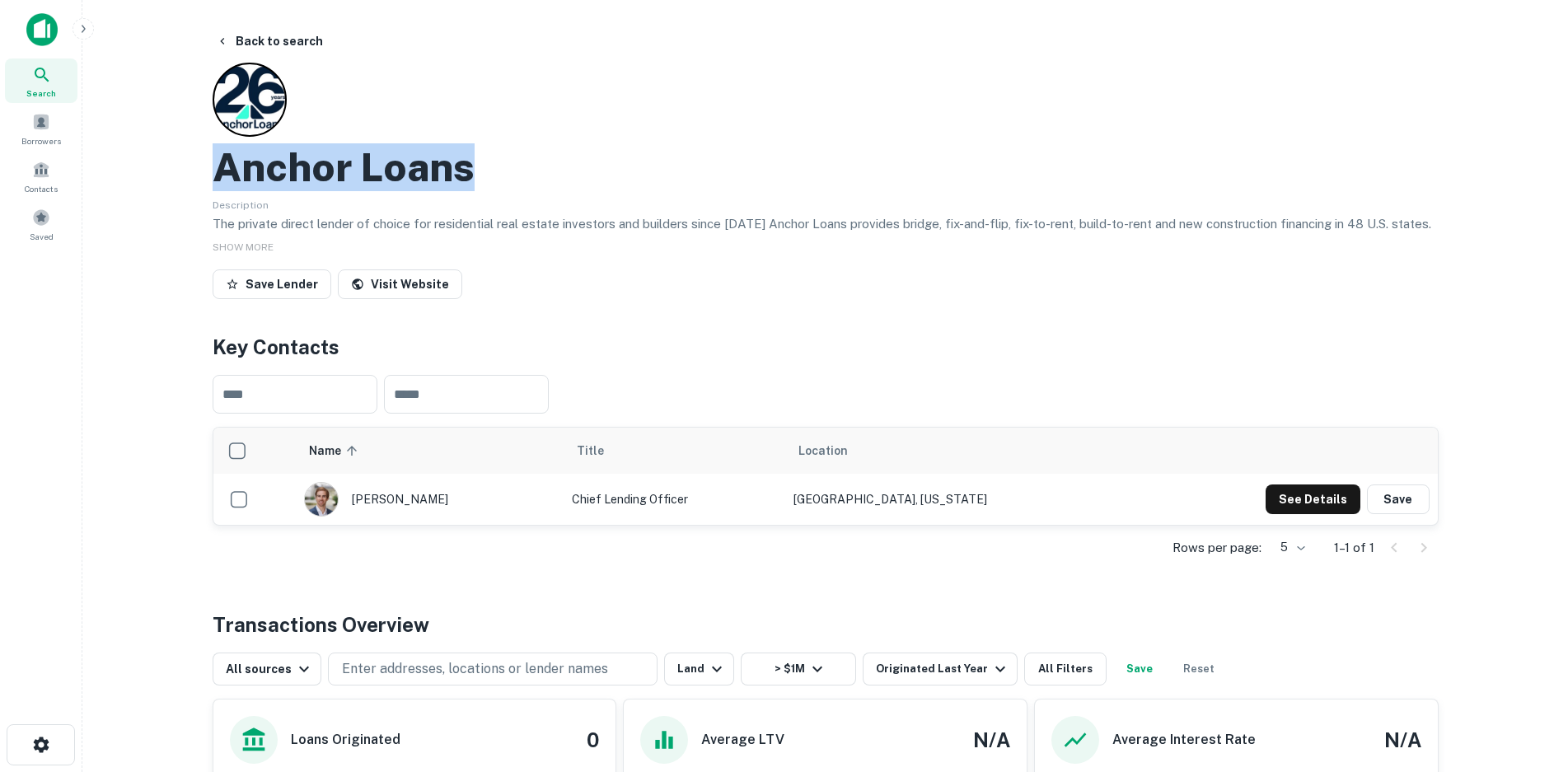
drag, startPoint x: 469, startPoint y: 173, endPoint x: 210, endPoint y: 169, distance: 259.0
click at [210, 169] on div "Back to search Anchor Loans Description The private direct lender of choice for…" at bounding box center [825, 750] width 1266 height 1447
click at [107, 301] on main "Back to search Anchor Loans Description The private direct lender of choice for…" at bounding box center [825, 386] width 1486 height 772
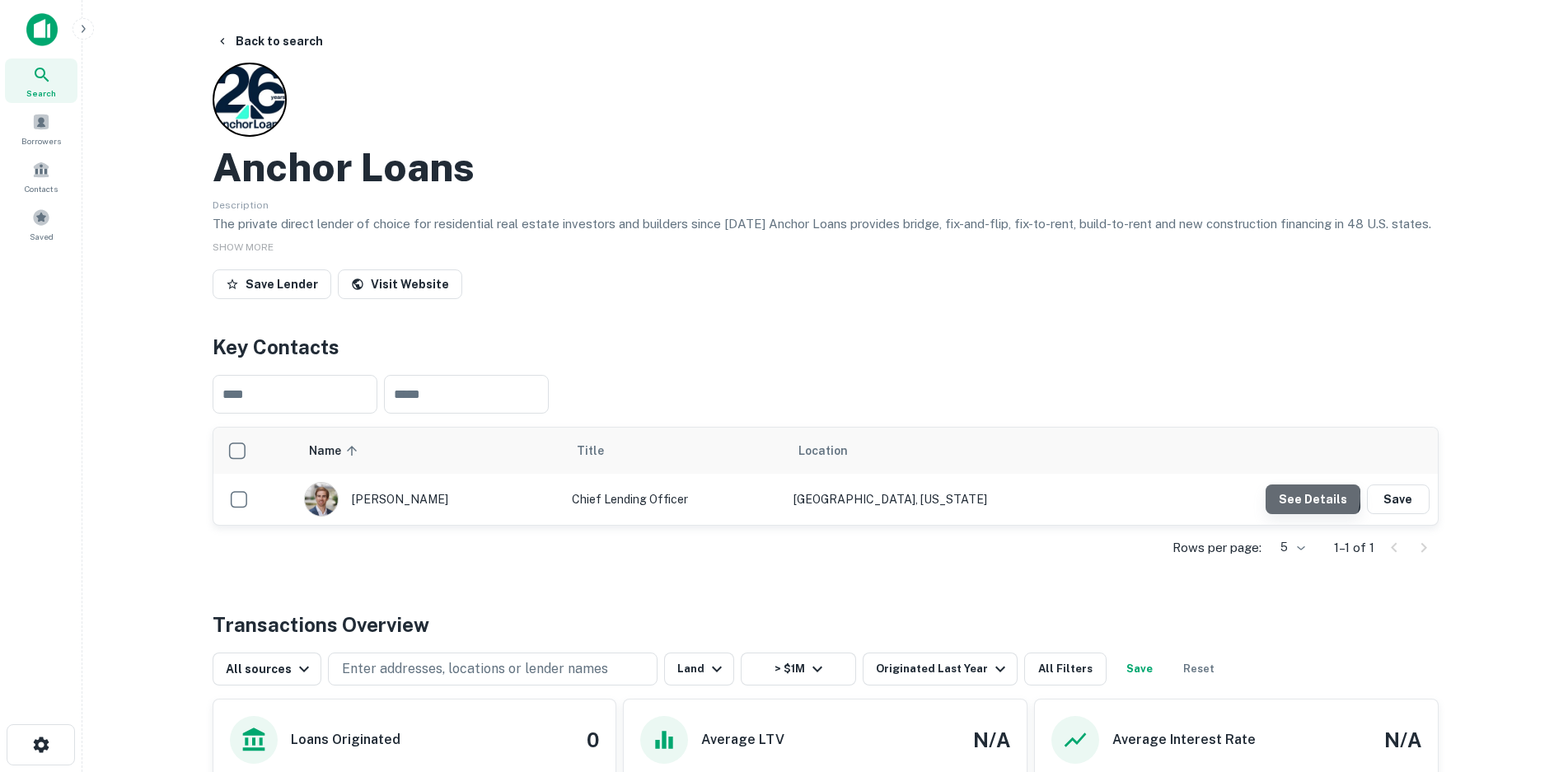
click at [1308, 496] on button "See Details" at bounding box center [1312, 500] width 95 height 30
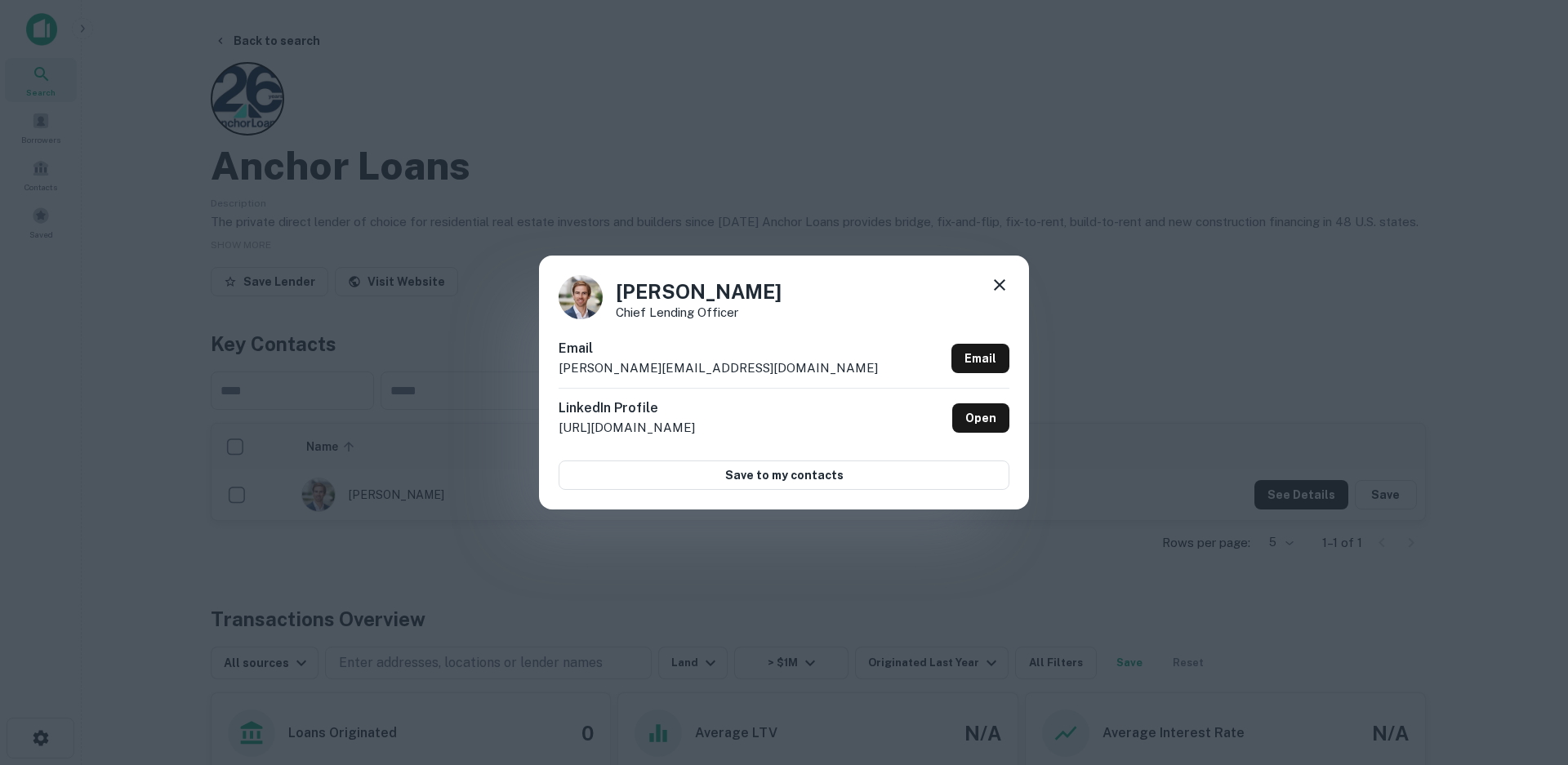
drag, startPoint x: 779, startPoint y: 289, endPoint x: 618, endPoint y: 284, distance: 161.1
click at [618, 284] on div "[PERSON_NAME] Chief Lending Officer" at bounding box center [784, 297] width 451 height 44
drag, startPoint x: 685, startPoint y: 367, endPoint x: 556, endPoint y: 370, distance: 129.0
click at [556, 370] on div "[PERSON_NAME] Chief Lending Officer Email [PERSON_NAME][EMAIL_ADDRESS][DOMAIN_N…" at bounding box center [784, 382] width 490 height 253
click at [987, 421] on link "Open" at bounding box center [980, 418] width 57 height 30
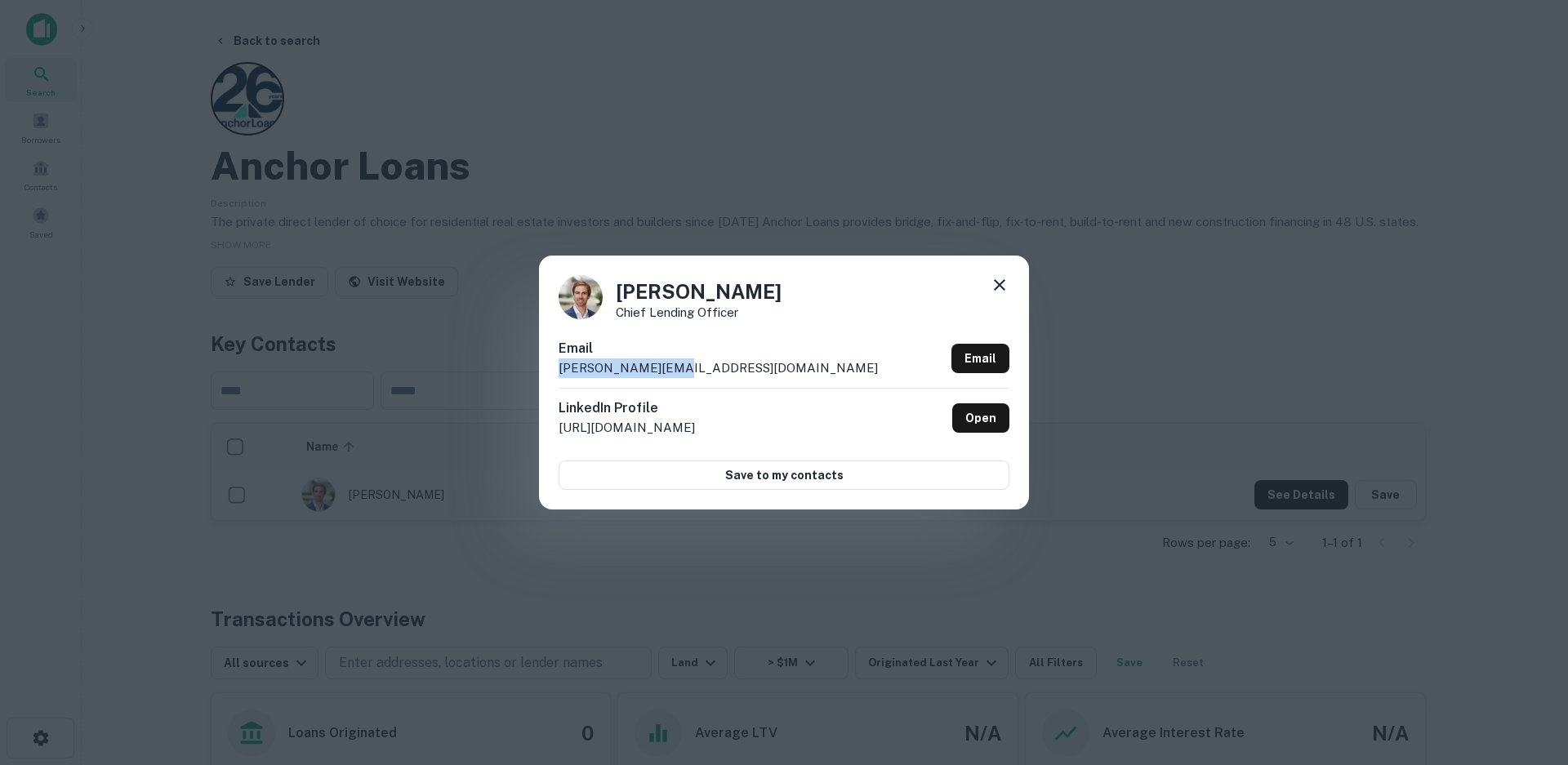
click at [993, 291] on icon at bounding box center [999, 285] width 19 height 19
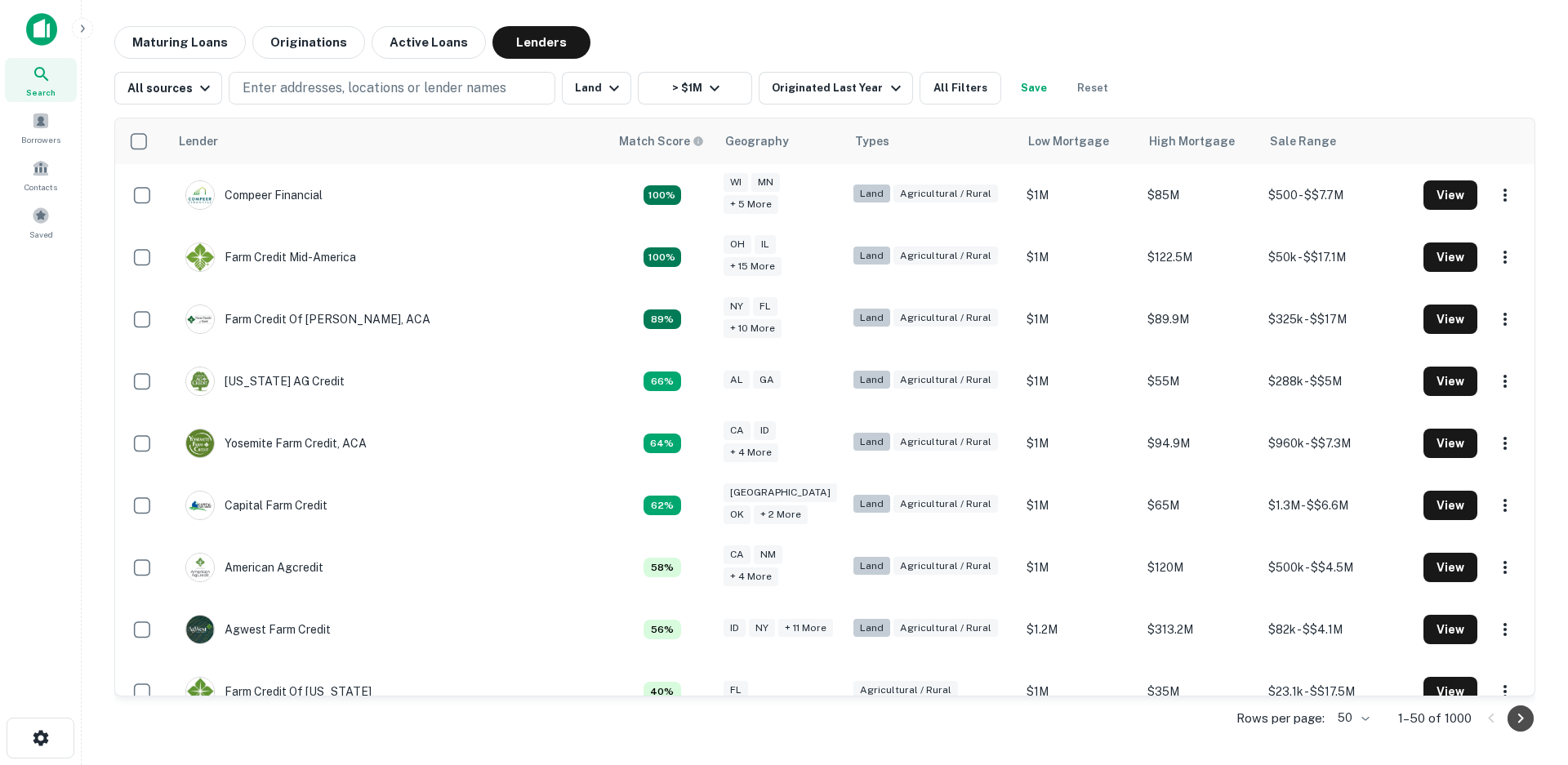
click at [1522, 719] on icon "Go to next page" at bounding box center [1521, 718] width 6 height 10
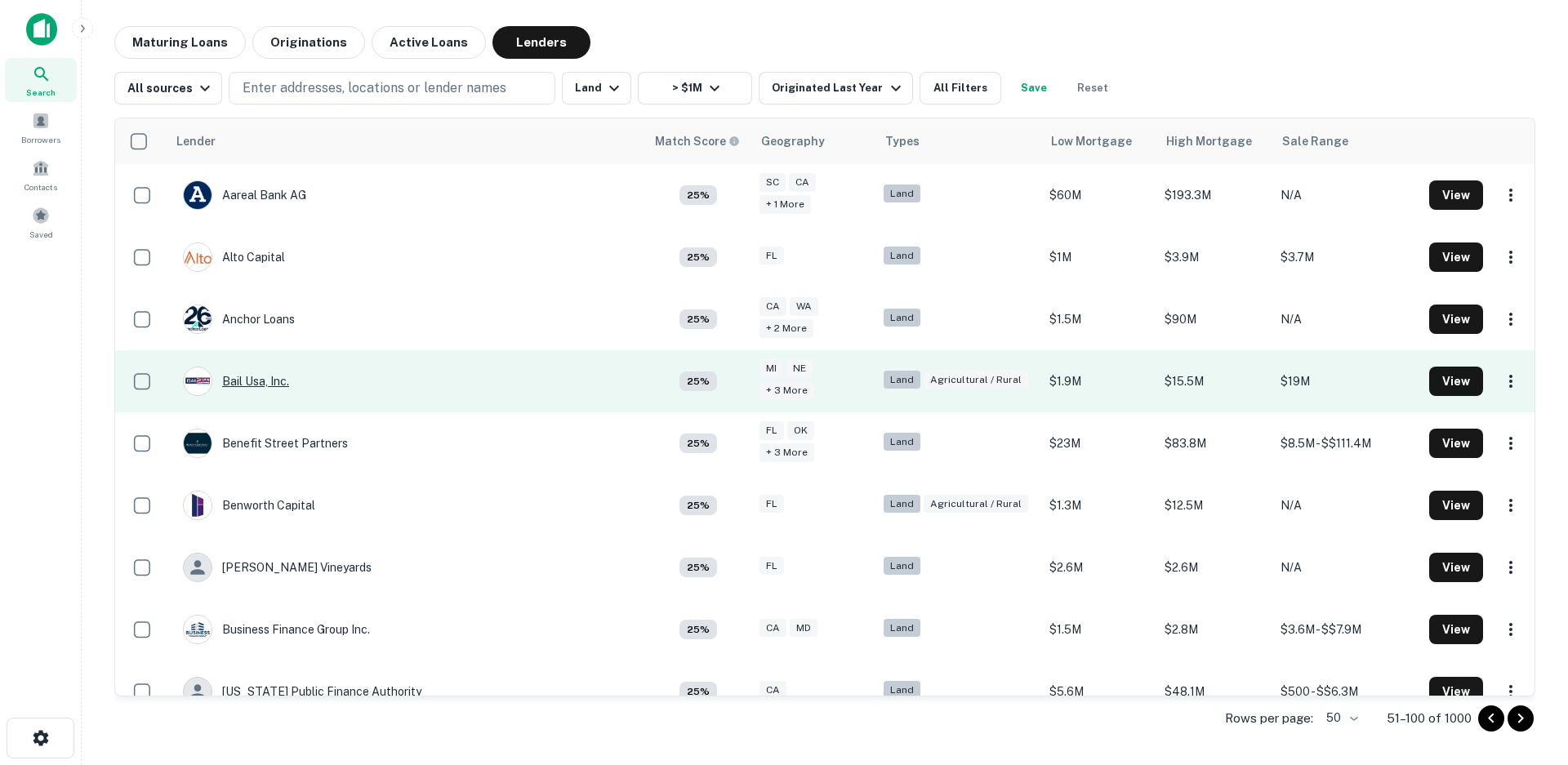
click at [245, 383] on div "Bail Usa, Inc." at bounding box center [236, 381] width 106 height 30
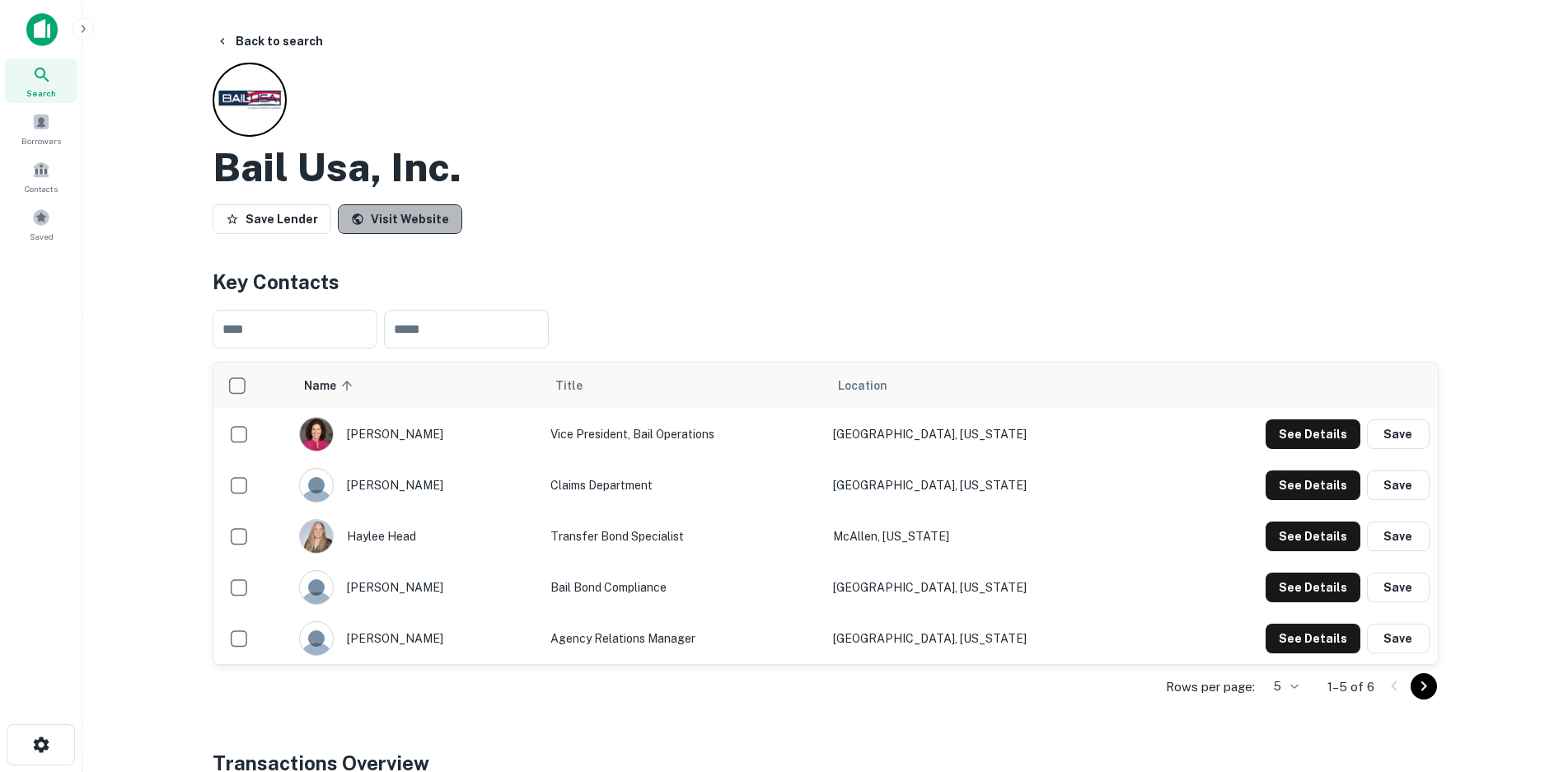
click at [431, 225] on link "Visit Website" at bounding box center [400, 219] width 125 height 30
click at [275, 38] on button "Back to search" at bounding box center [270, 42] width 120 height 30
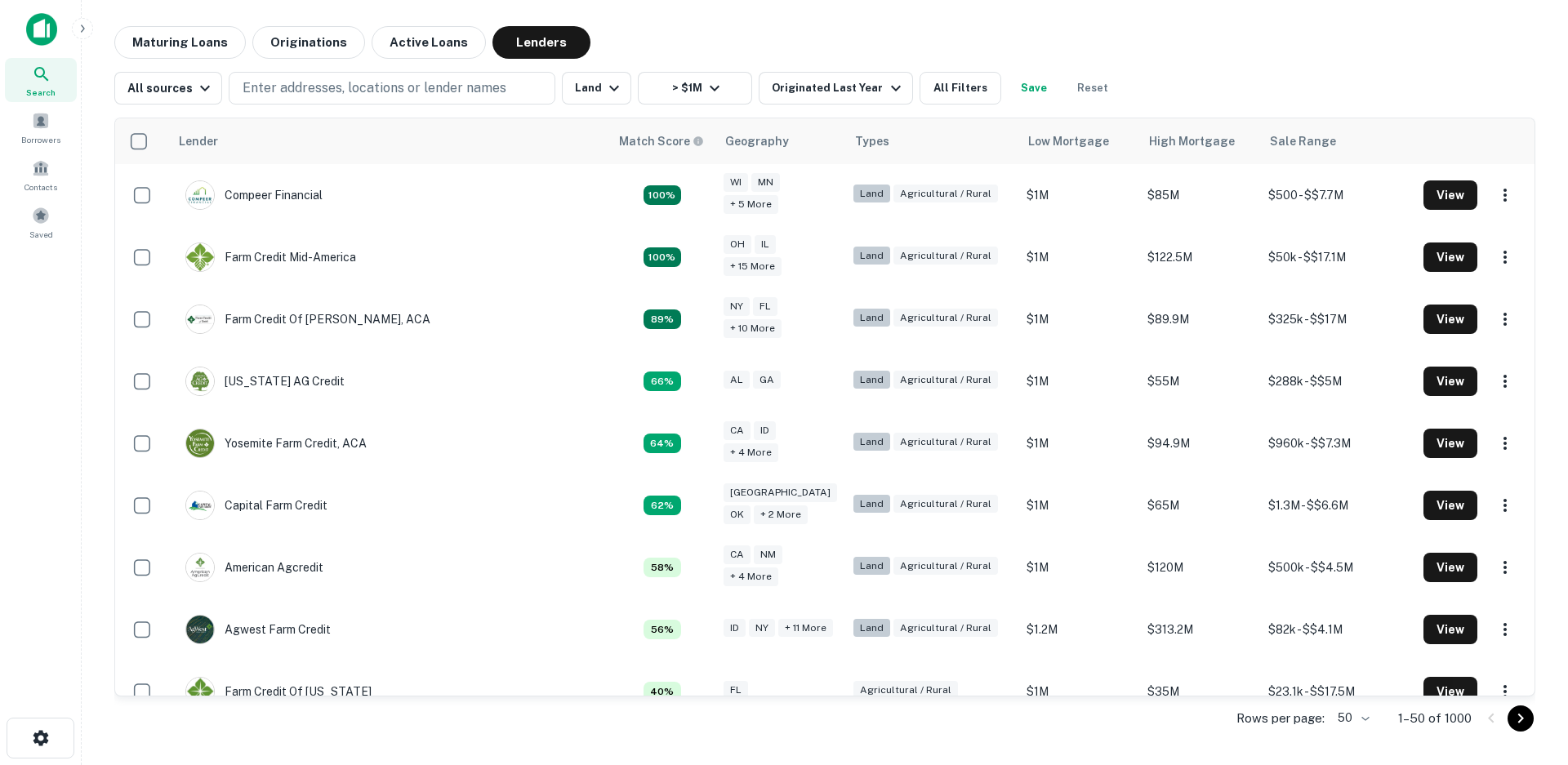
click at [1525, 721] on icon "Go to next page" at bounding box center [1521, 719] width 19 height 19
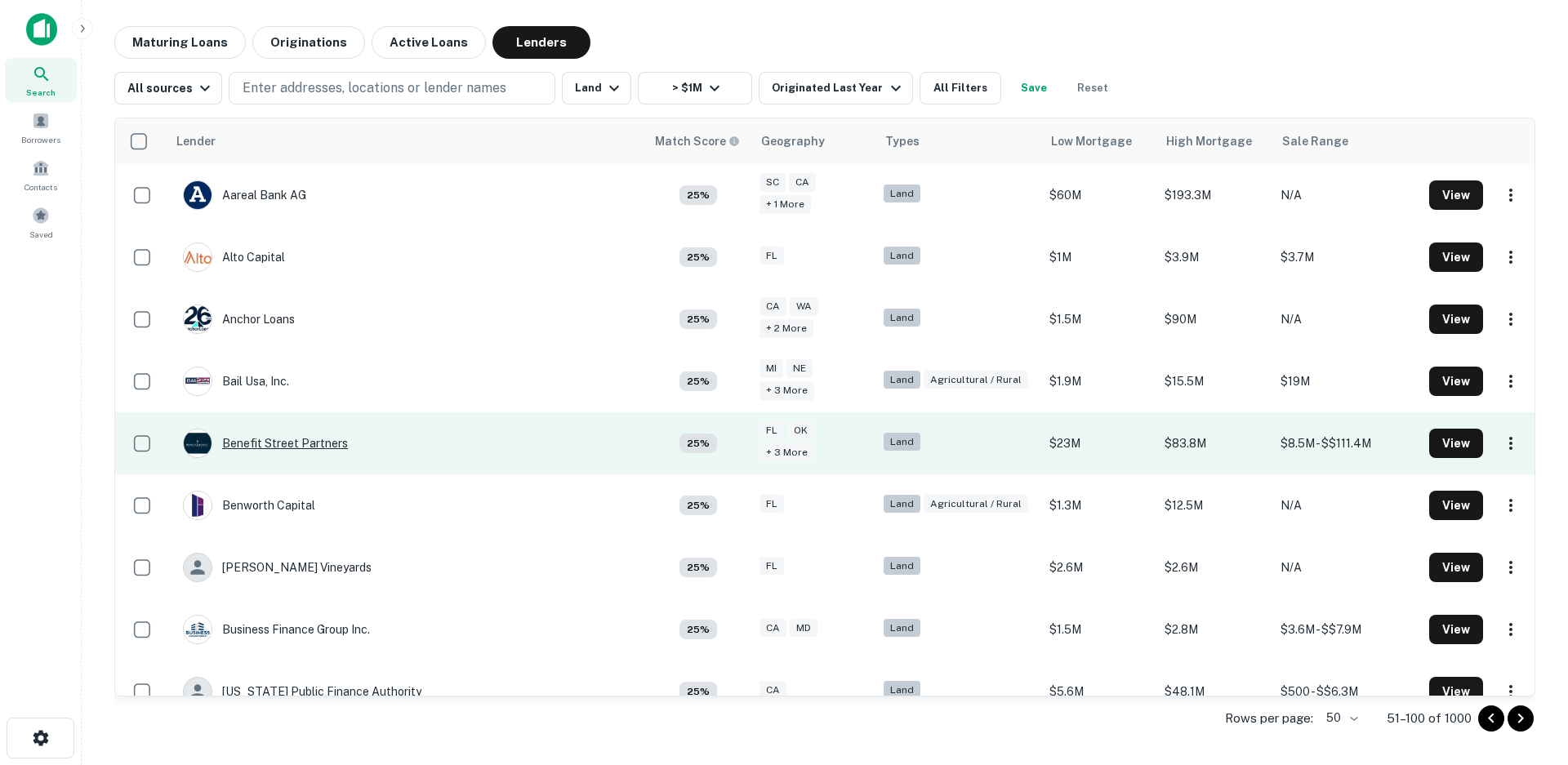
click at [306, 440] on div "Benefit Street Partners" at bounding box center [266, 443] width 165 height 30
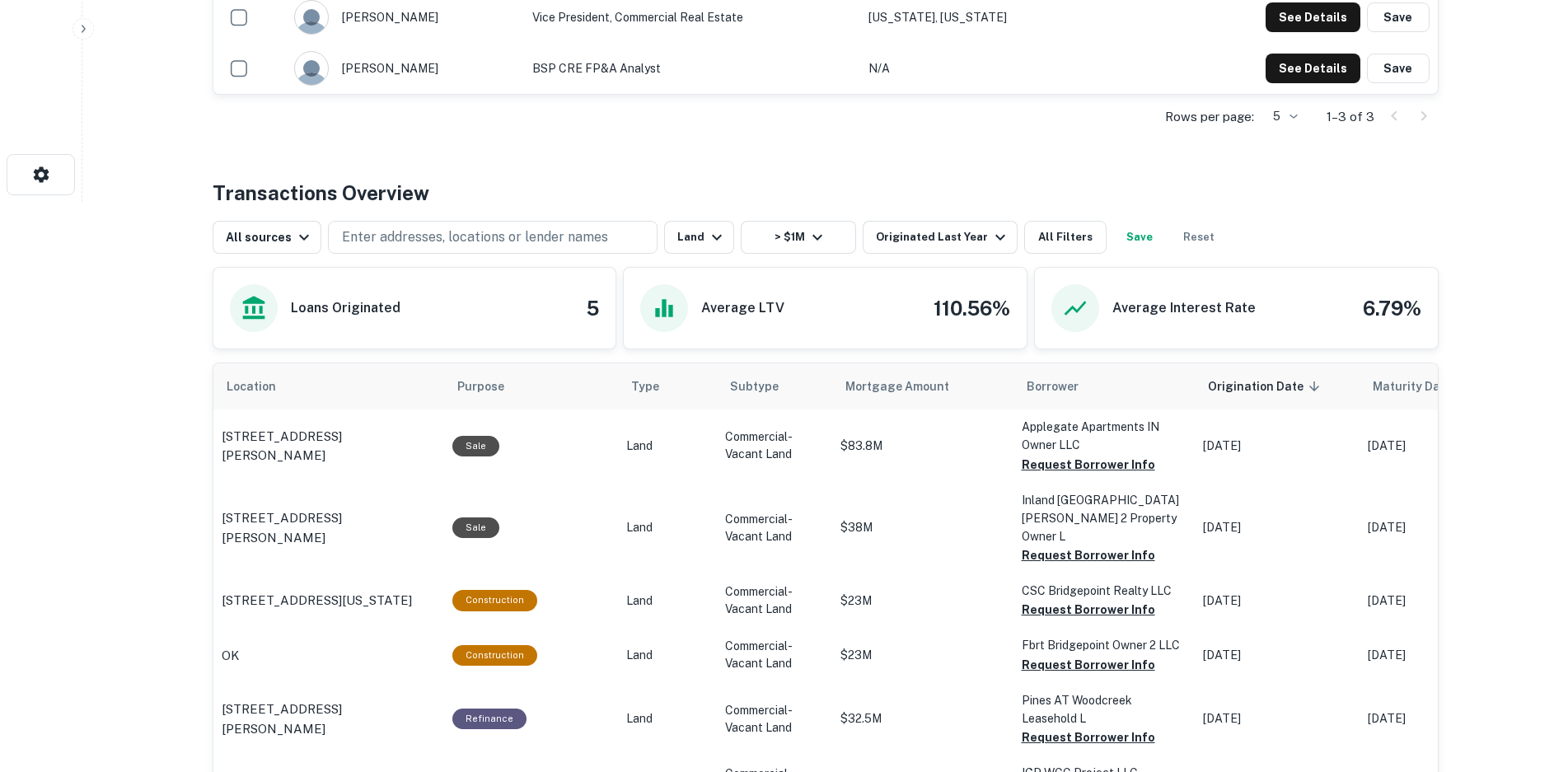
scroll to position [566, 0]
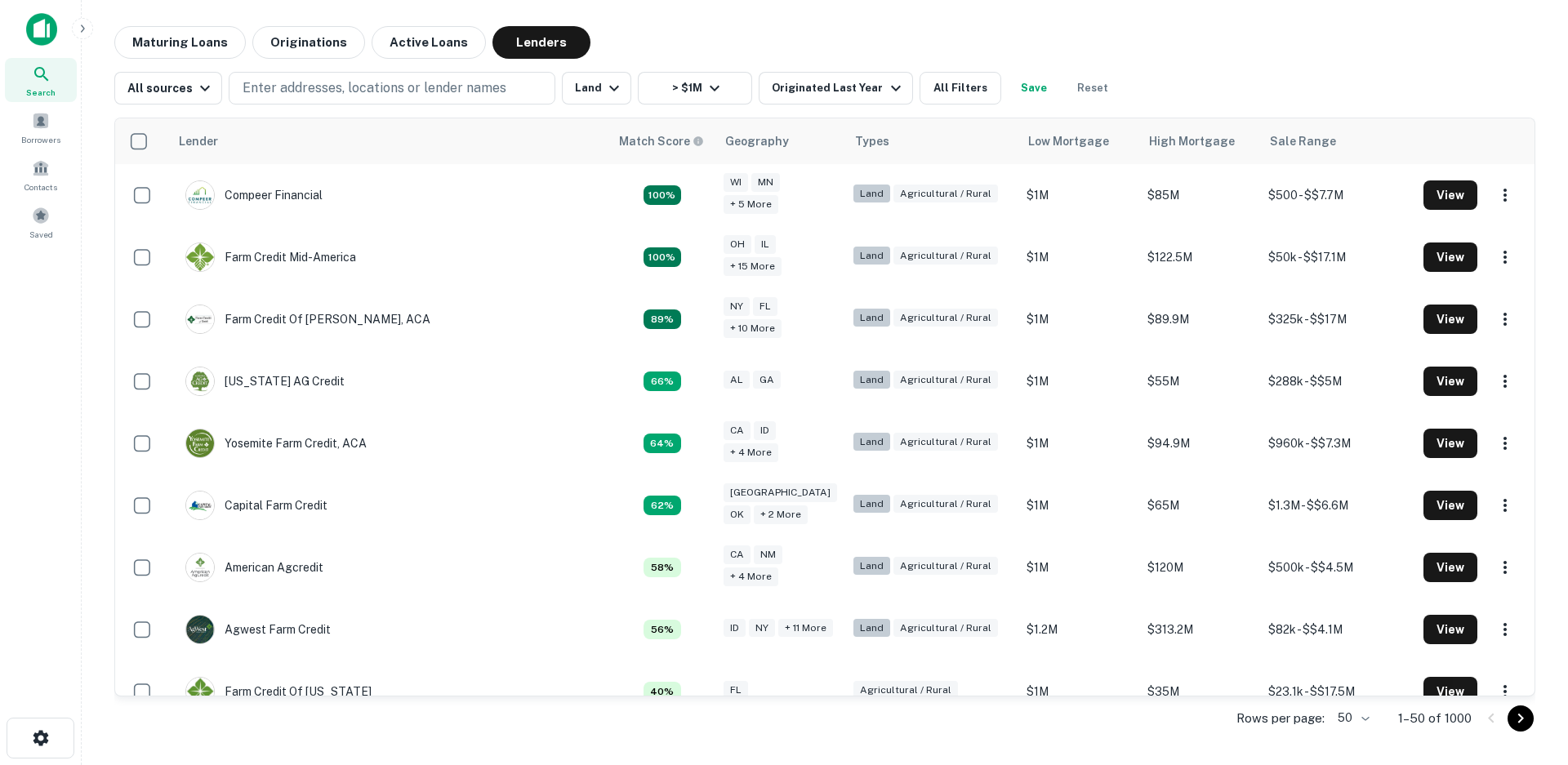
click at [1528, 719] on icon "Go to next page" at bounding box center [1521, 719] width 19 height 19
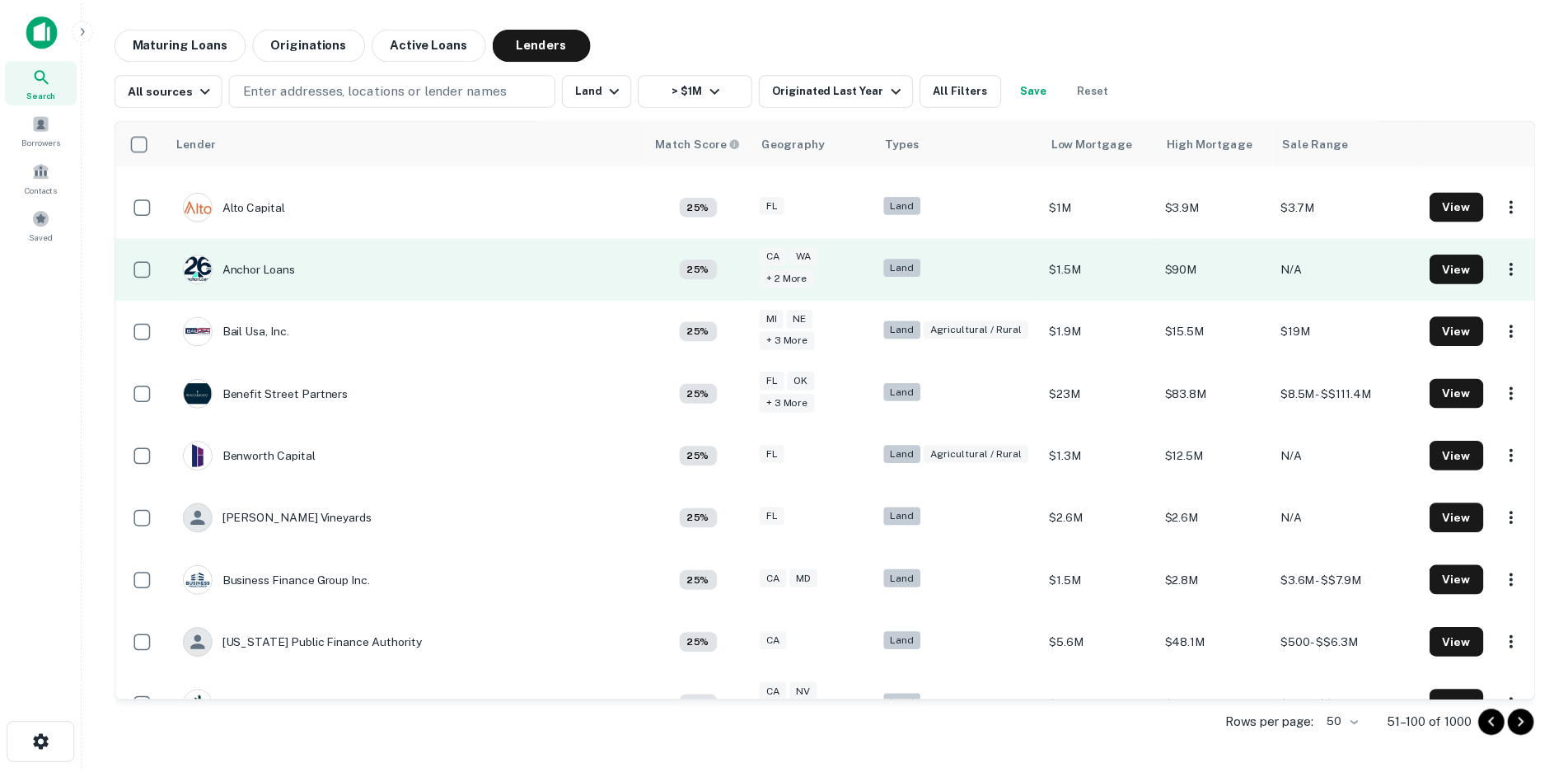
scroll to position [82, 0]
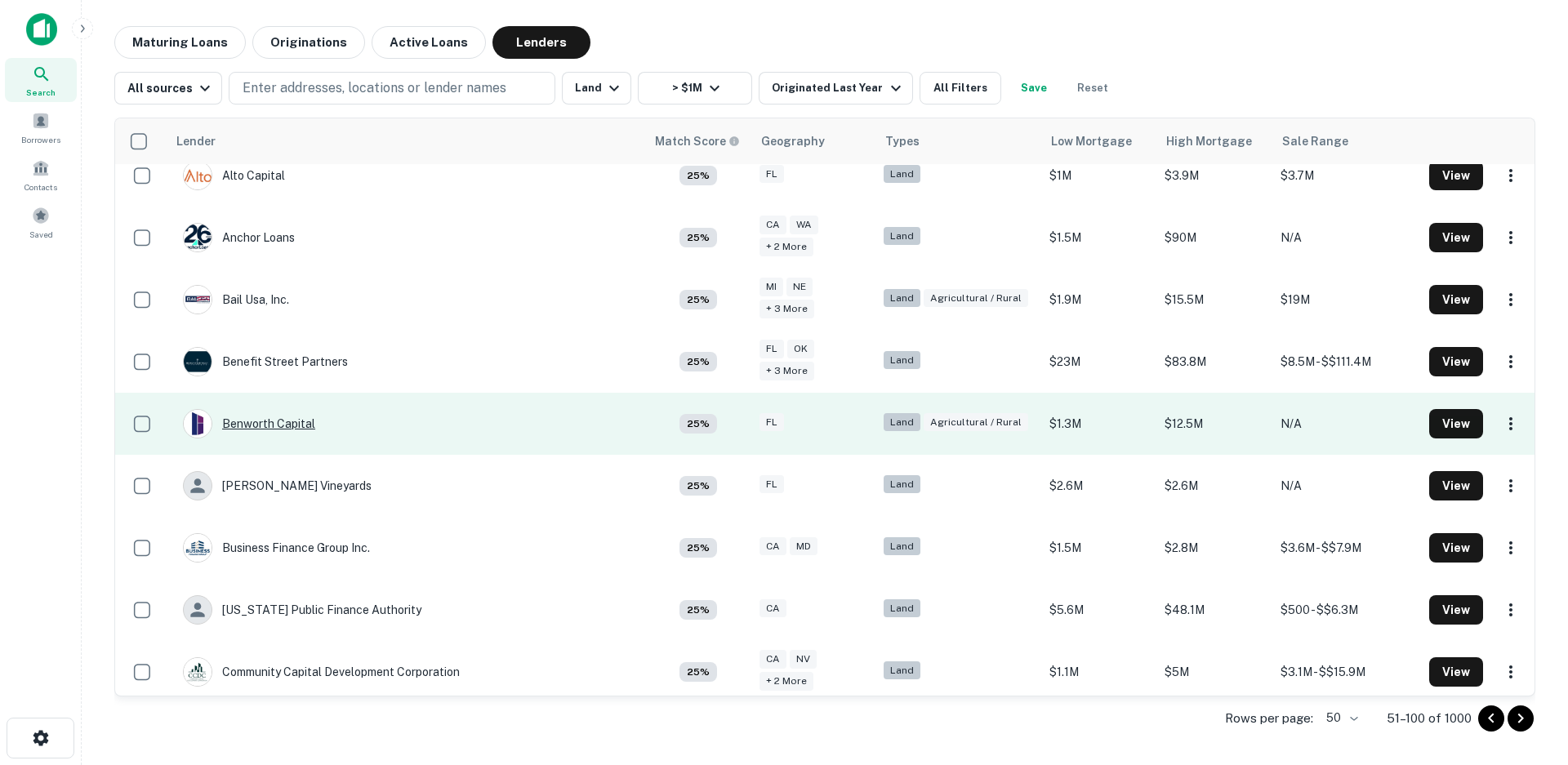
click at [264, 422] on div "Benworth Capital" at bounding box center [249, 424] width 132 height 30
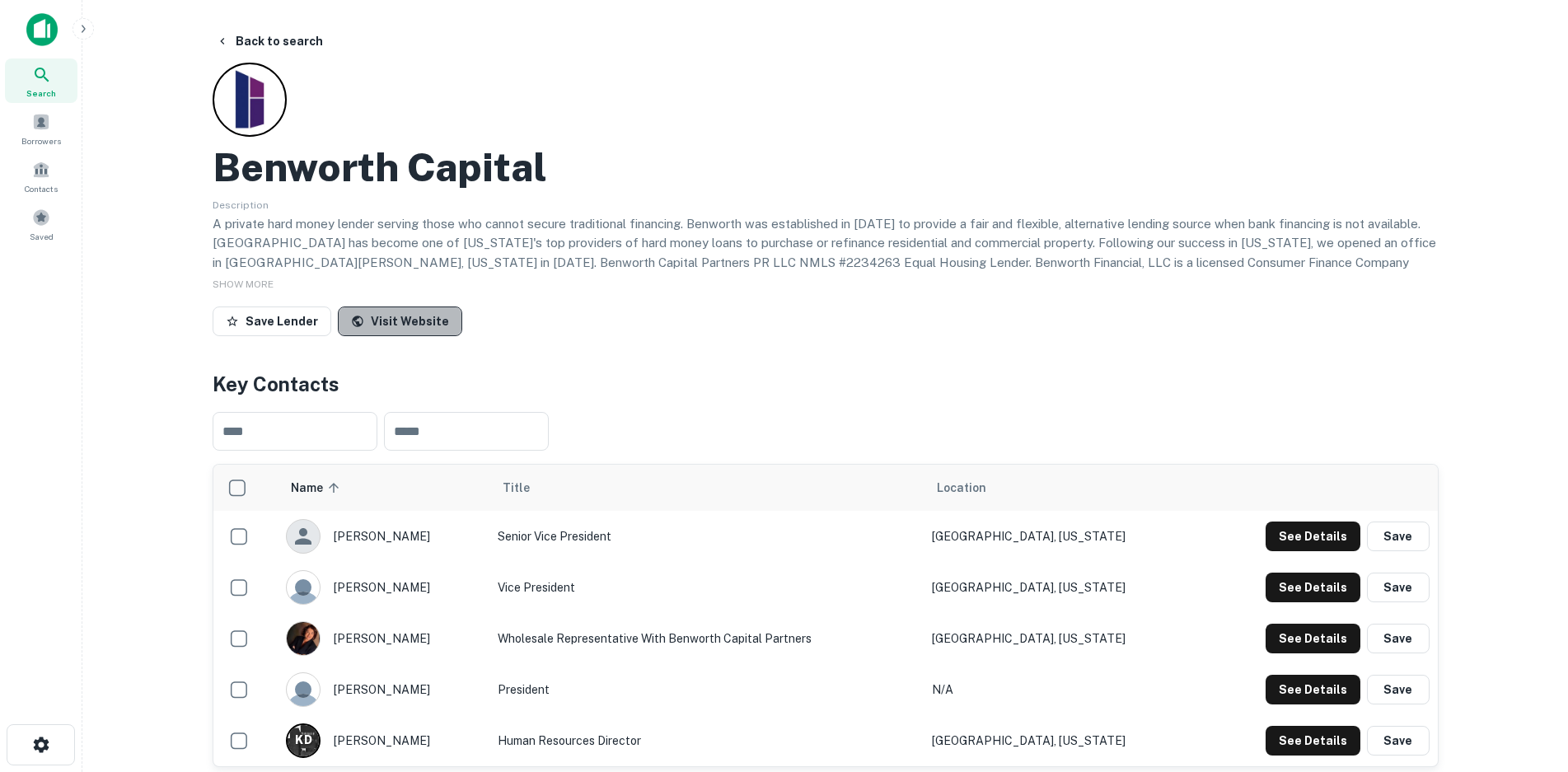
click at [412, 321] on link "Visit Website" at bounding box center [400, 322] width 125 height 30
click at [417, 318] on link "Visit Website" at bounding box center [400, 322] width 125 height 30
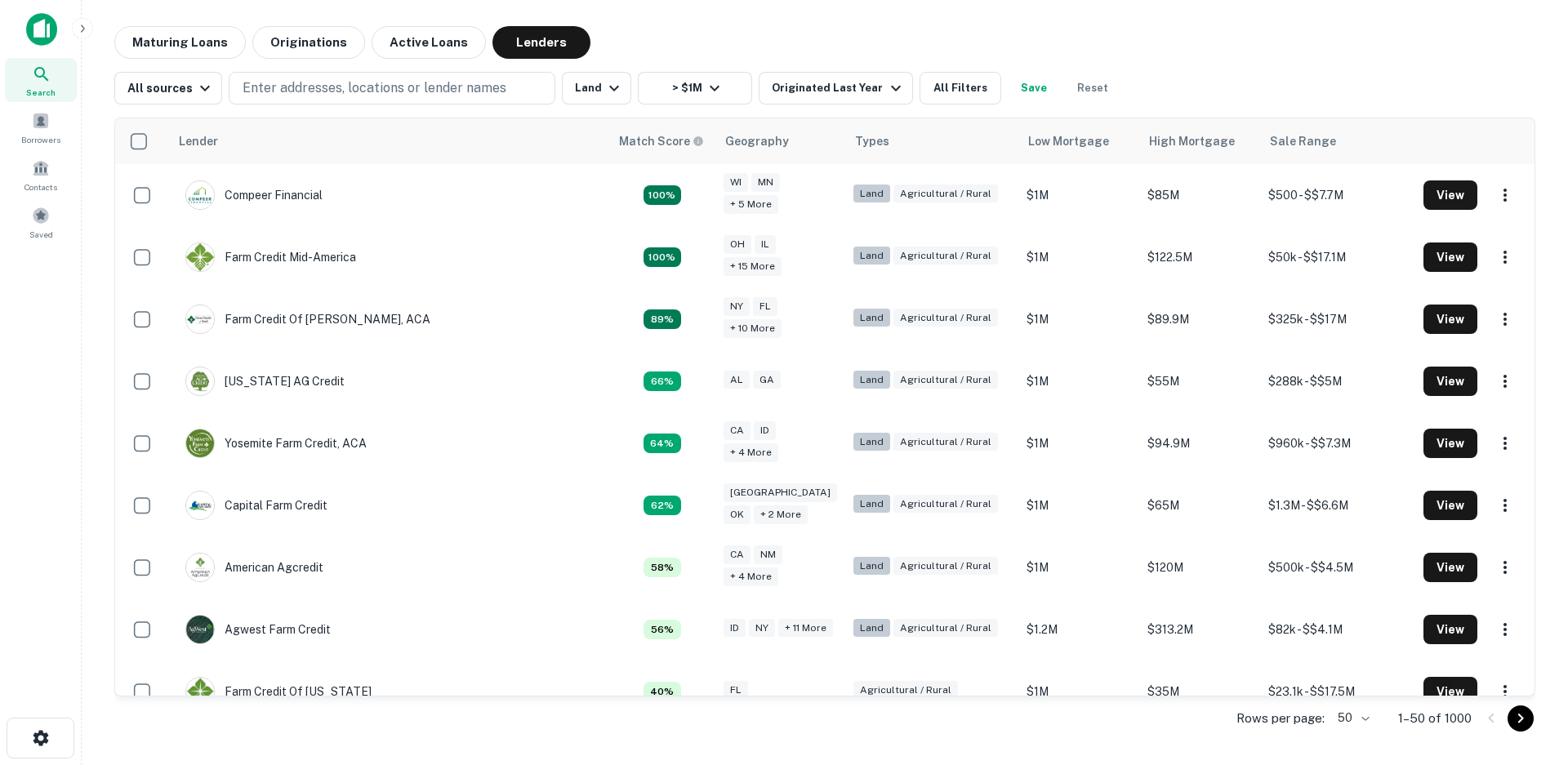
click at [1521, 720] on icon "Go to next page" at bounding box center [1521, 718] width 6 height 10
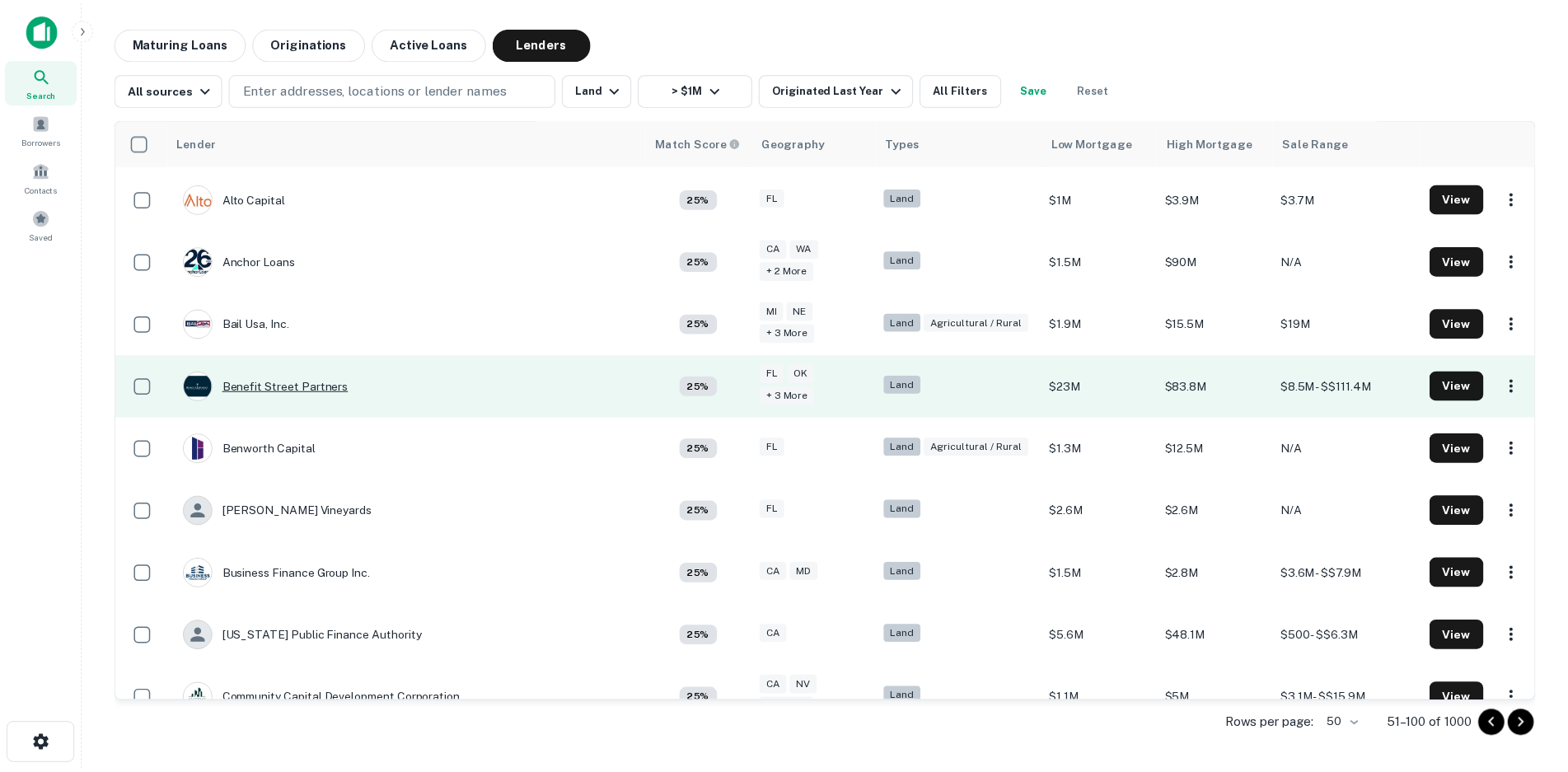
scroll to position [248, 0]
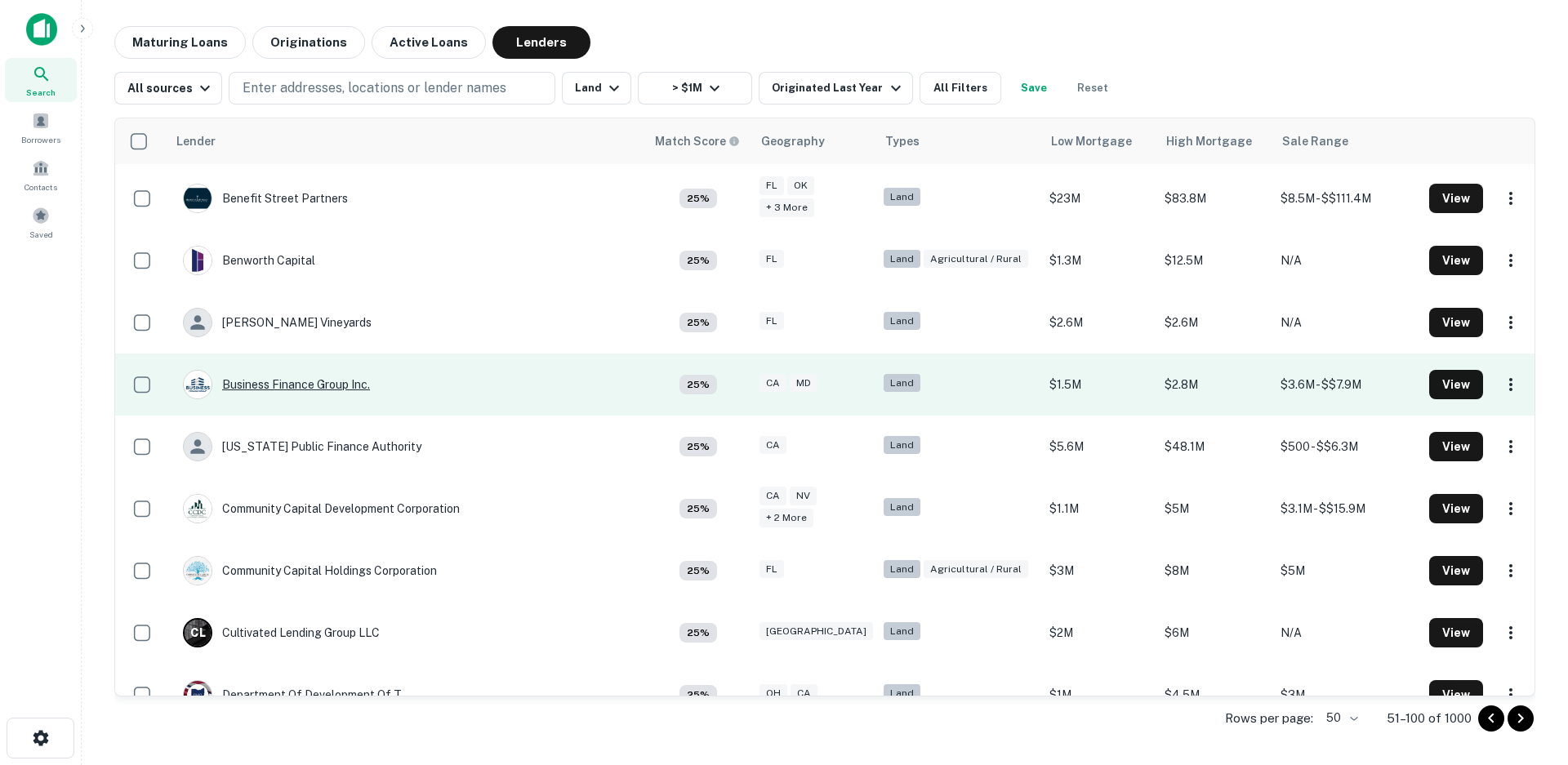
click at [312, 383] on div "Business Finance Group Inc." at bounding box center [276, 385] width 187 height 30
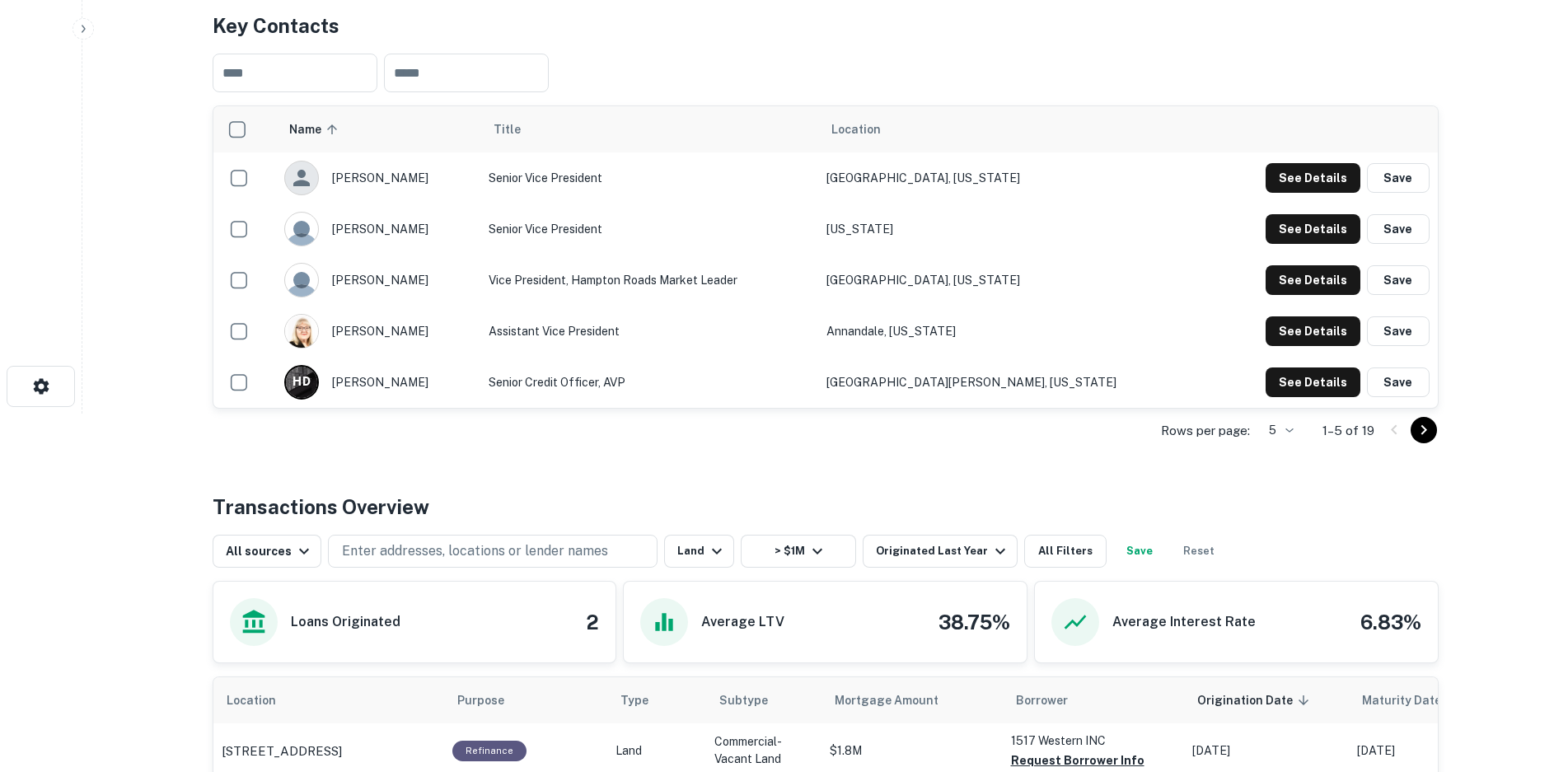
scroll to position [230, 0]
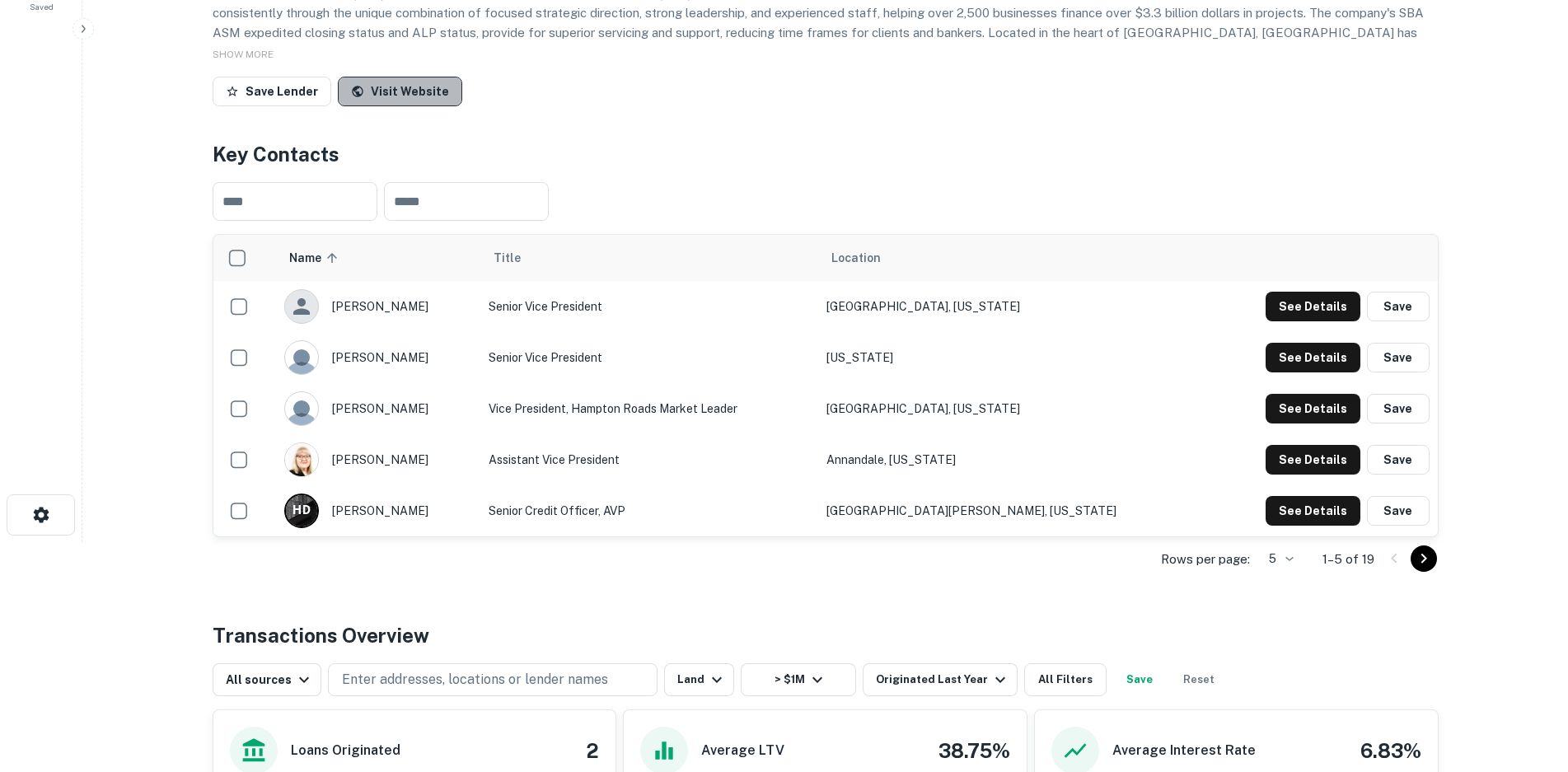
click at [400, 93] on link "Visit Website" at bounding box center [400, 92] width 125 height 30
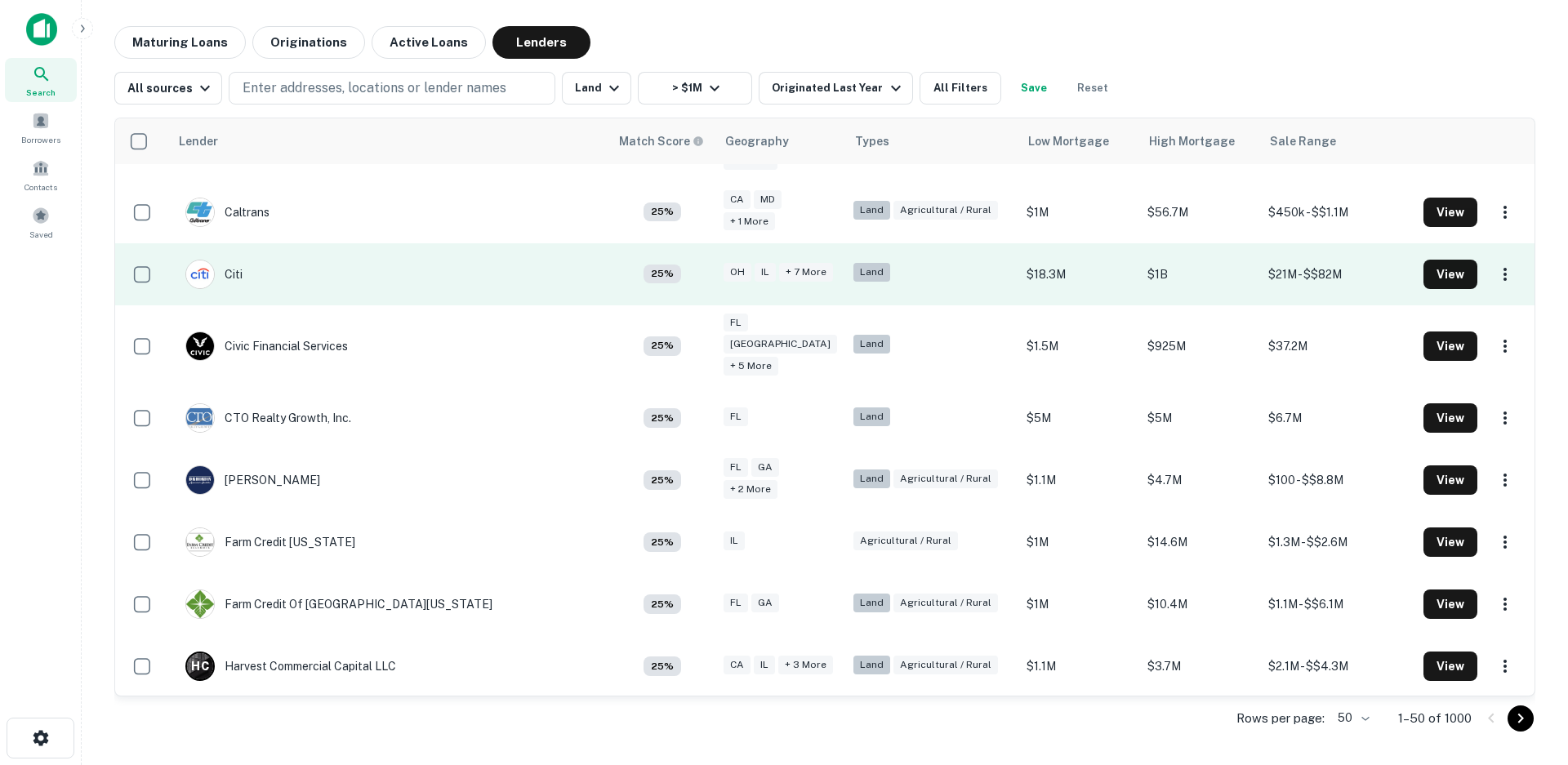
scroll to position [1551, 0]
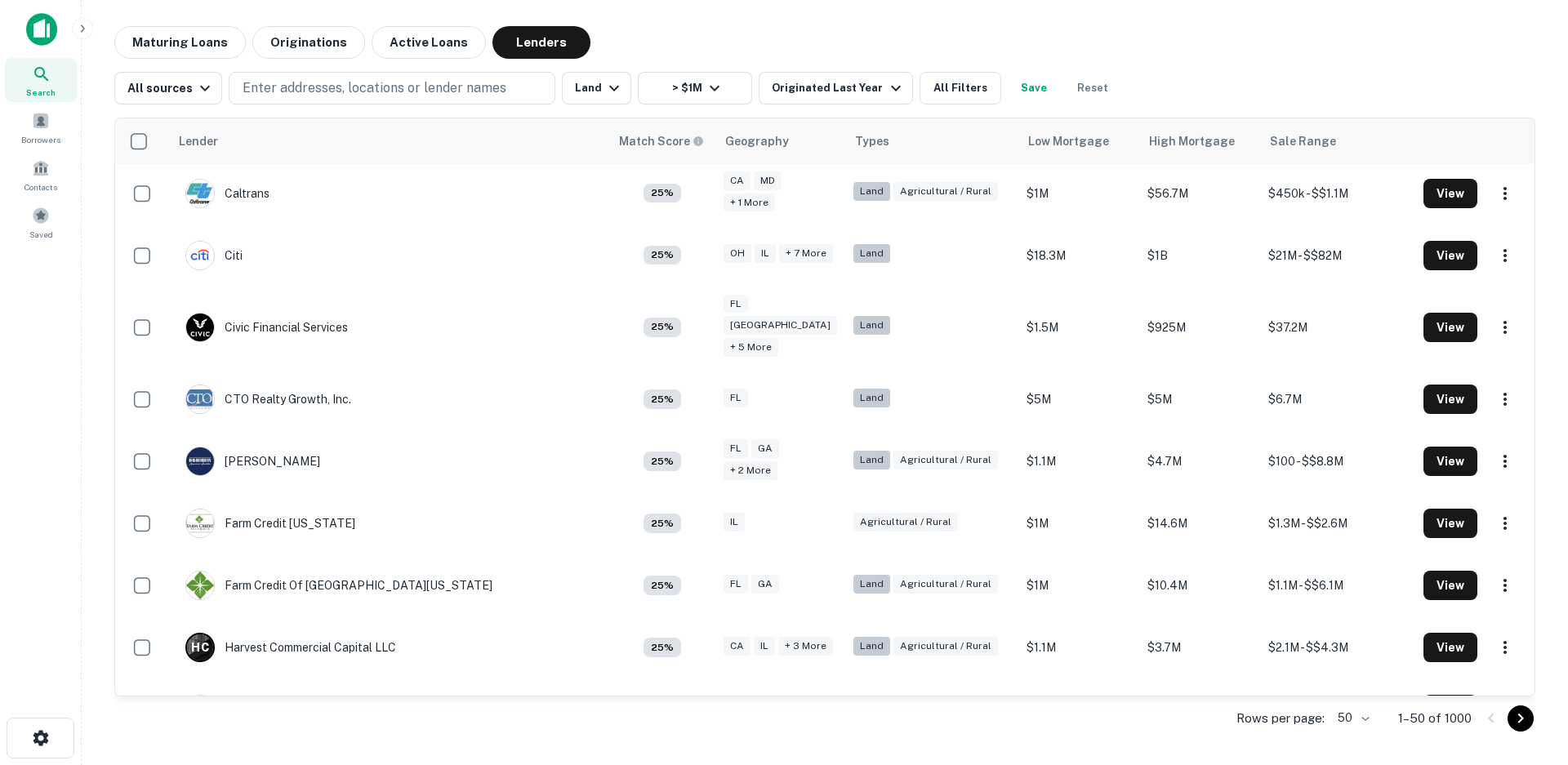
click at [1516, 715] on icon "Go to next page" at bounding box center [1521, 719] width 19 height 19
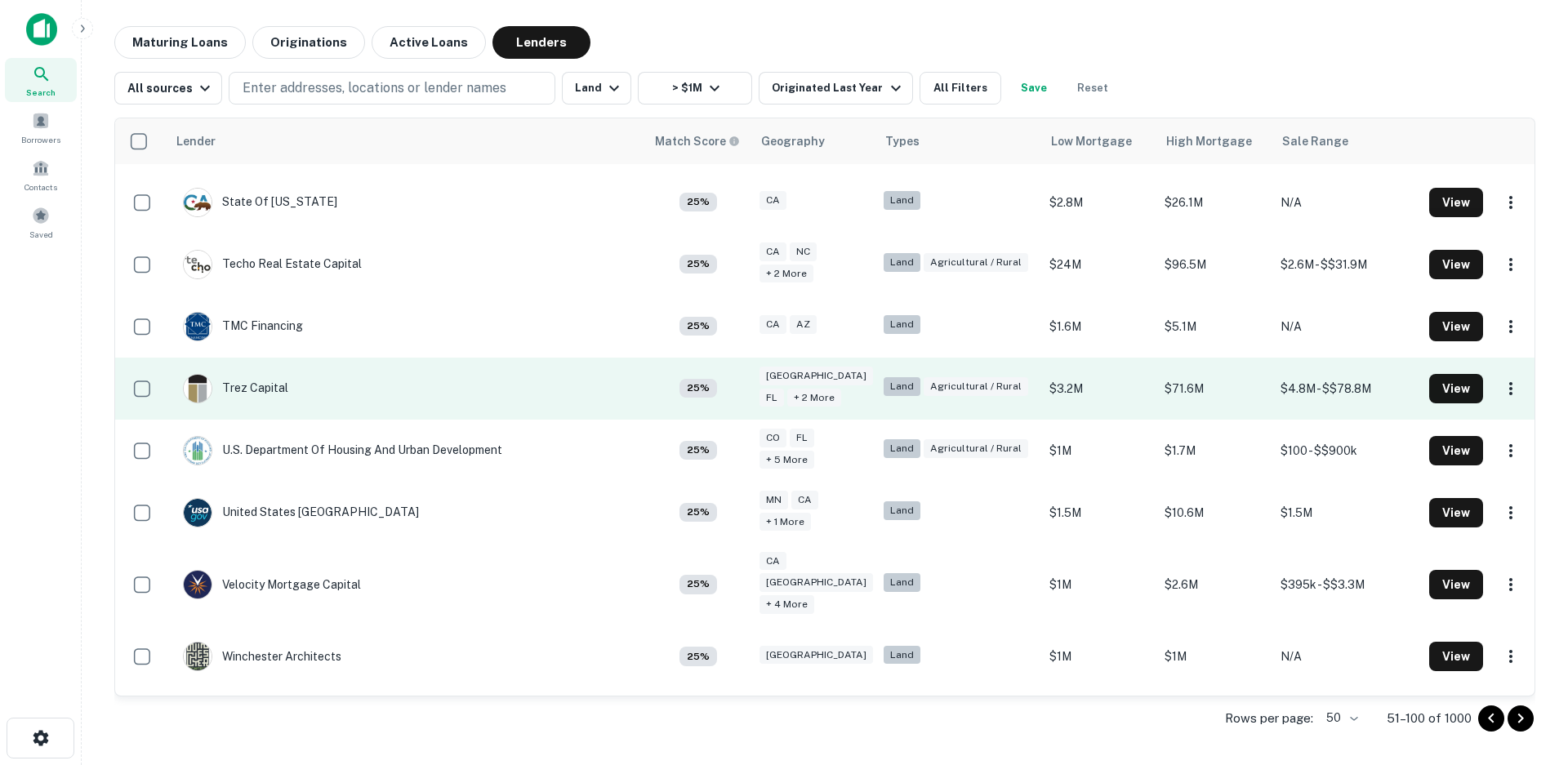
scroll to position [2571, 0]
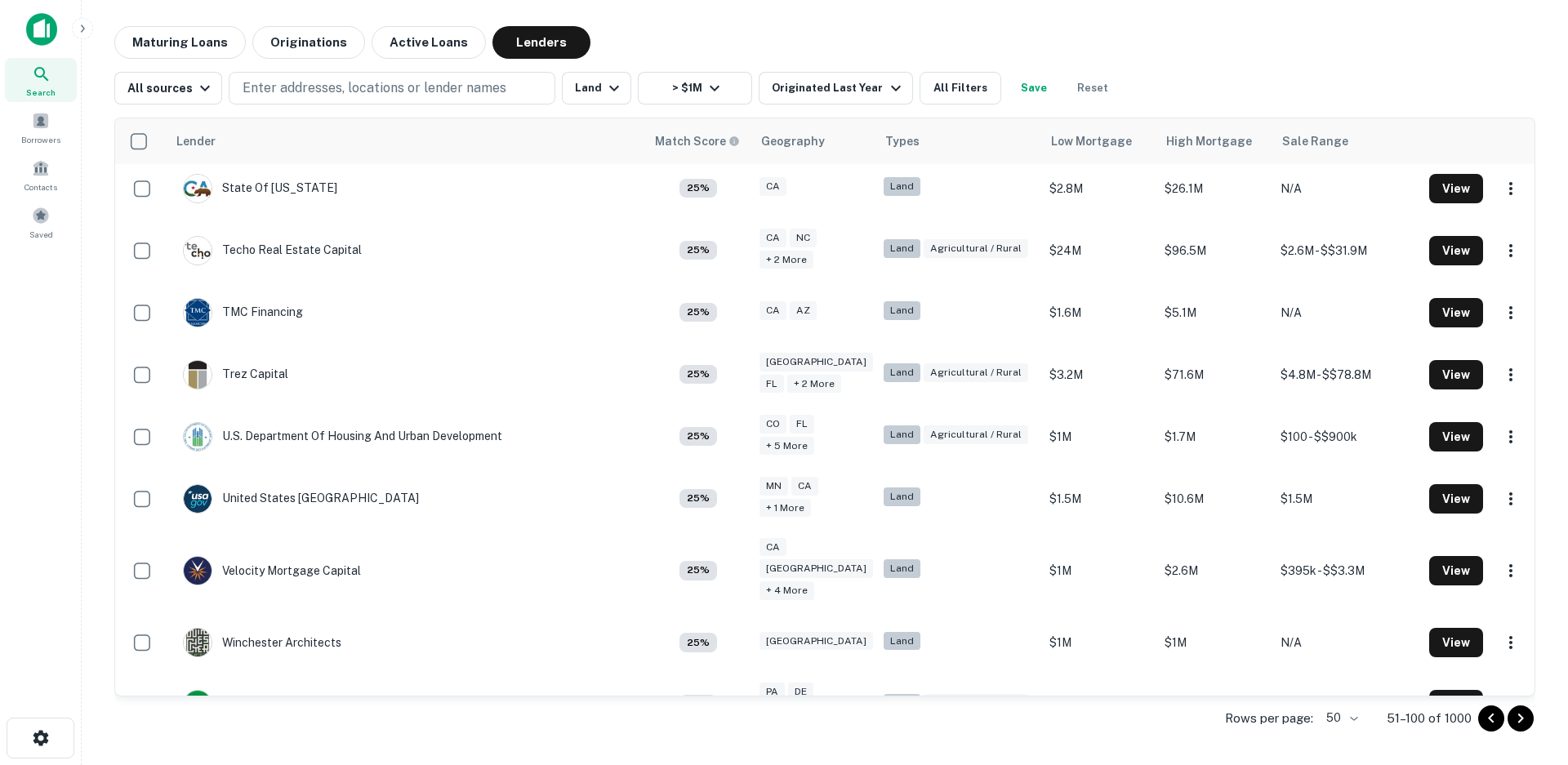
click at [1516, 721] on icon "Go to next page" at bounding box center [1521, 719] width 19 height 19
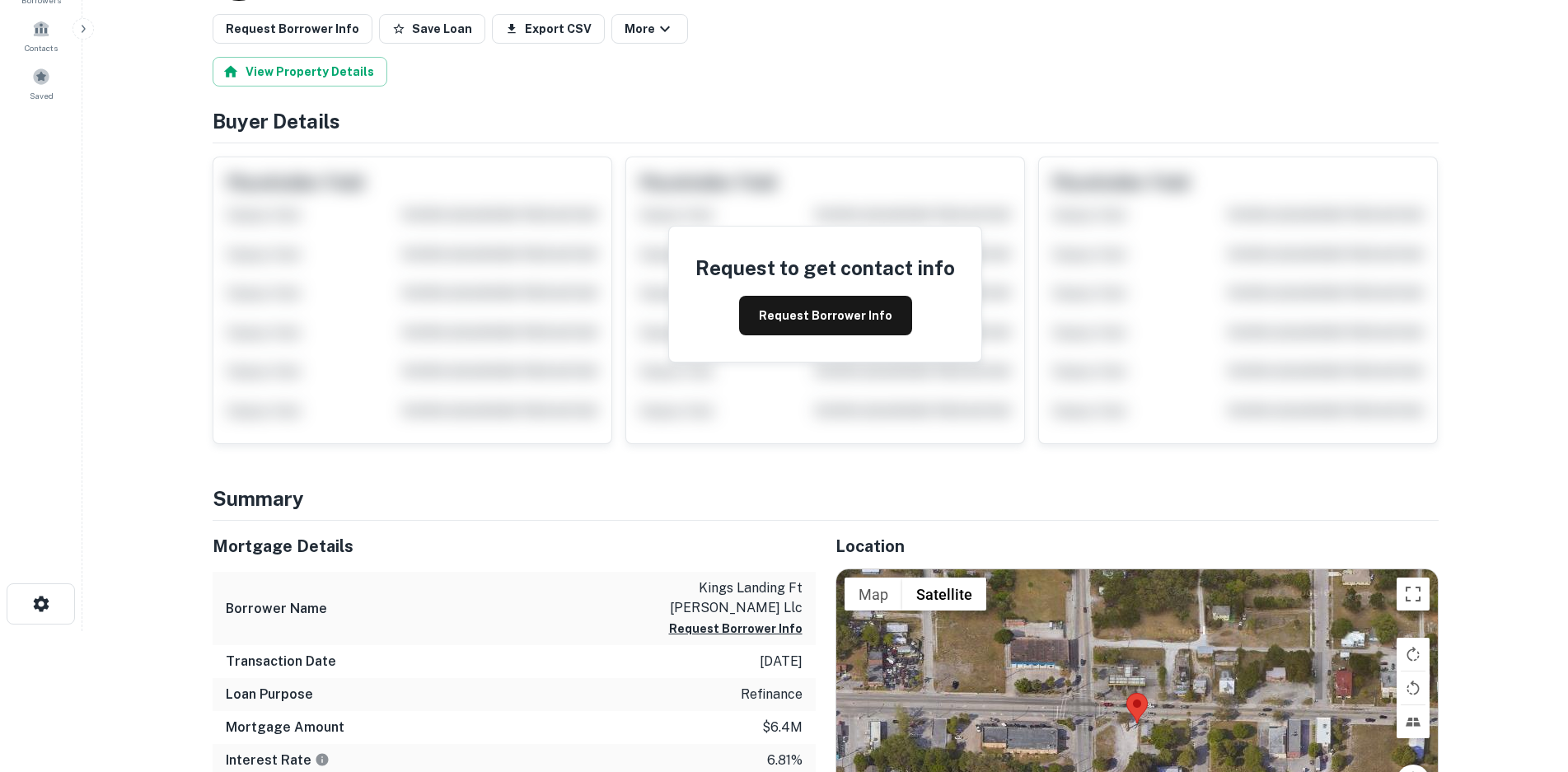
scroll to position [412, 0]
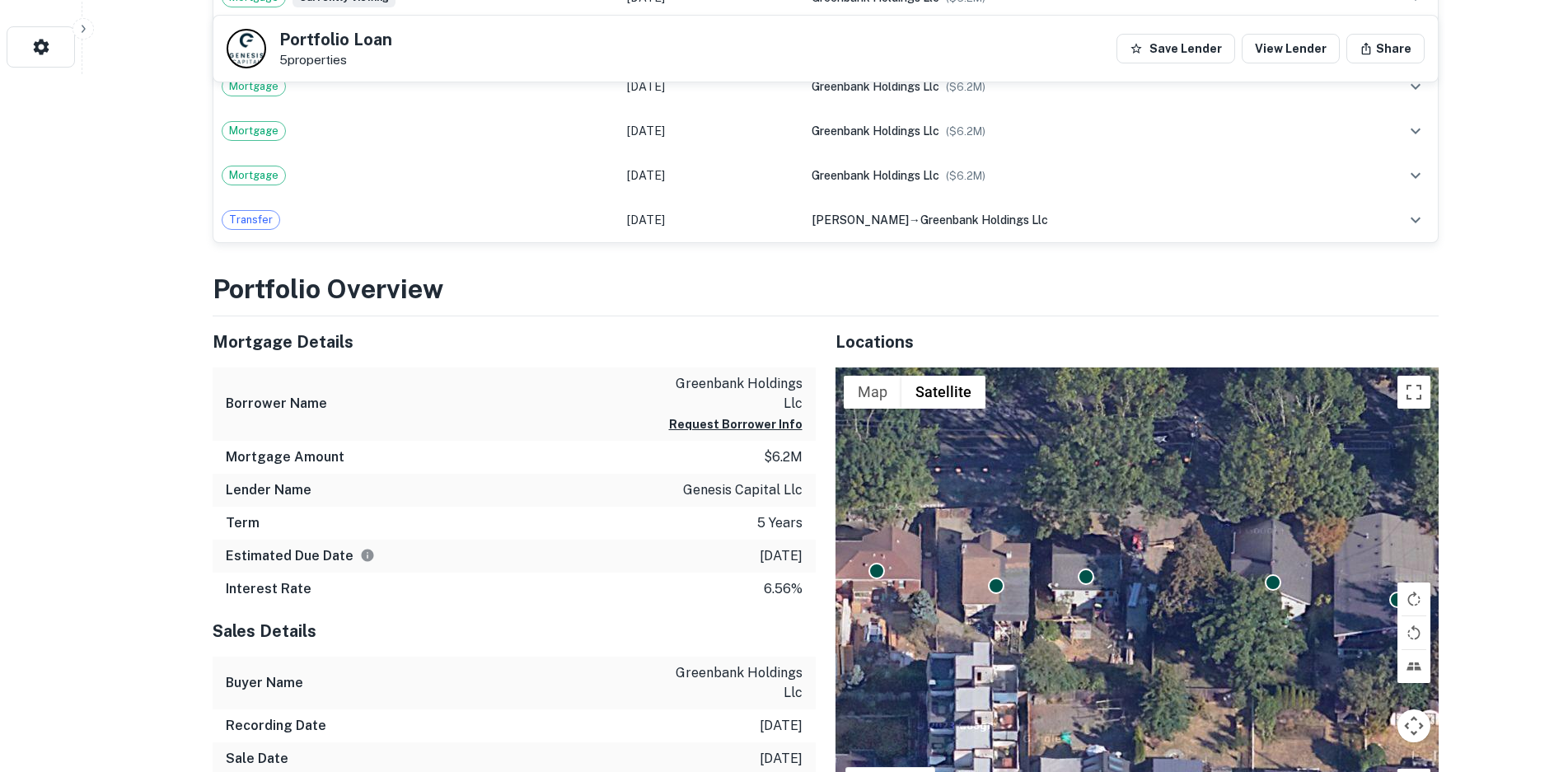
scroll to position [906, 0]
